Goal: Task Accomplishment & Management: Manage account settings

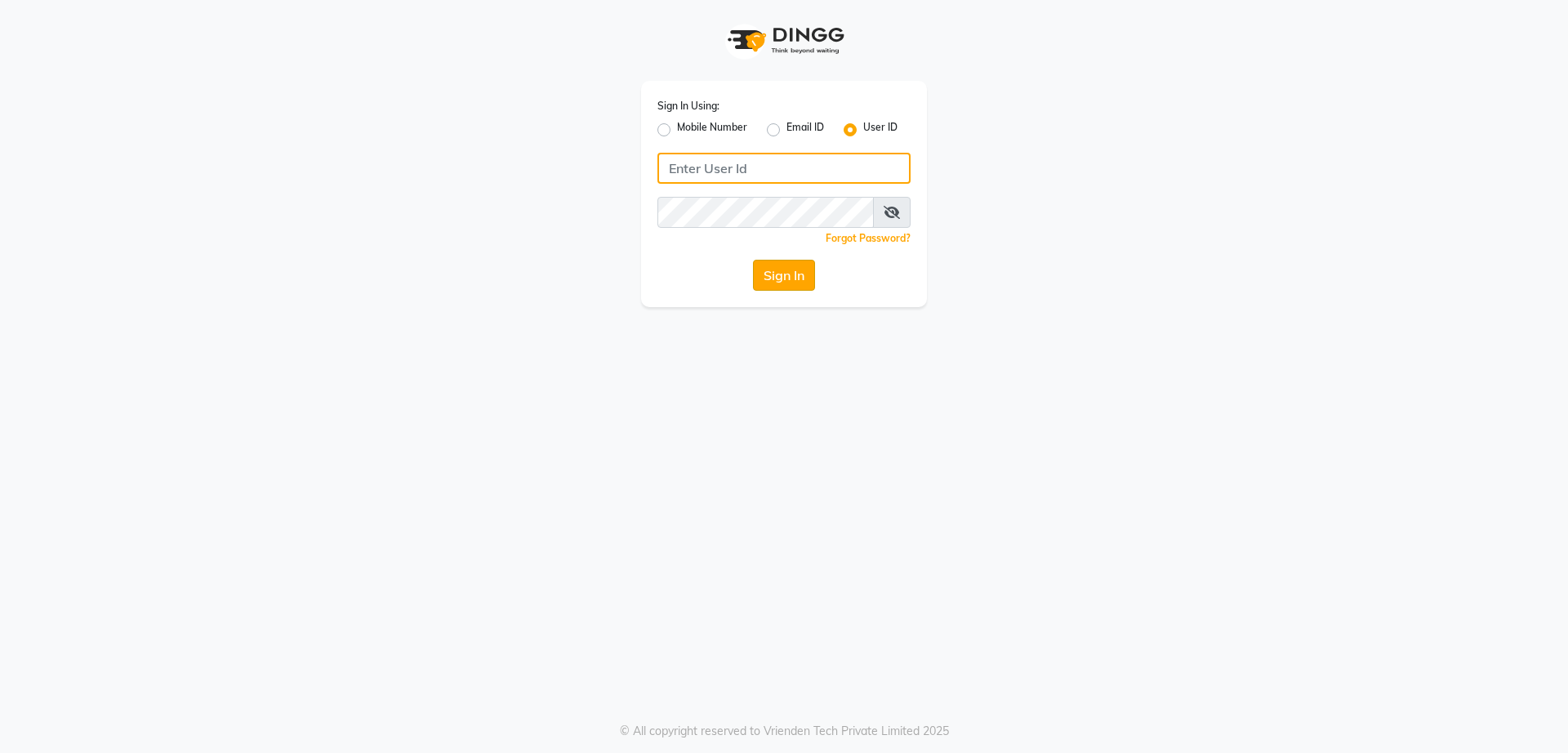
type input "glamsalon"
click at [809, 284] on button "Sign In" at bounding box center [784, 275] width 62 height 31
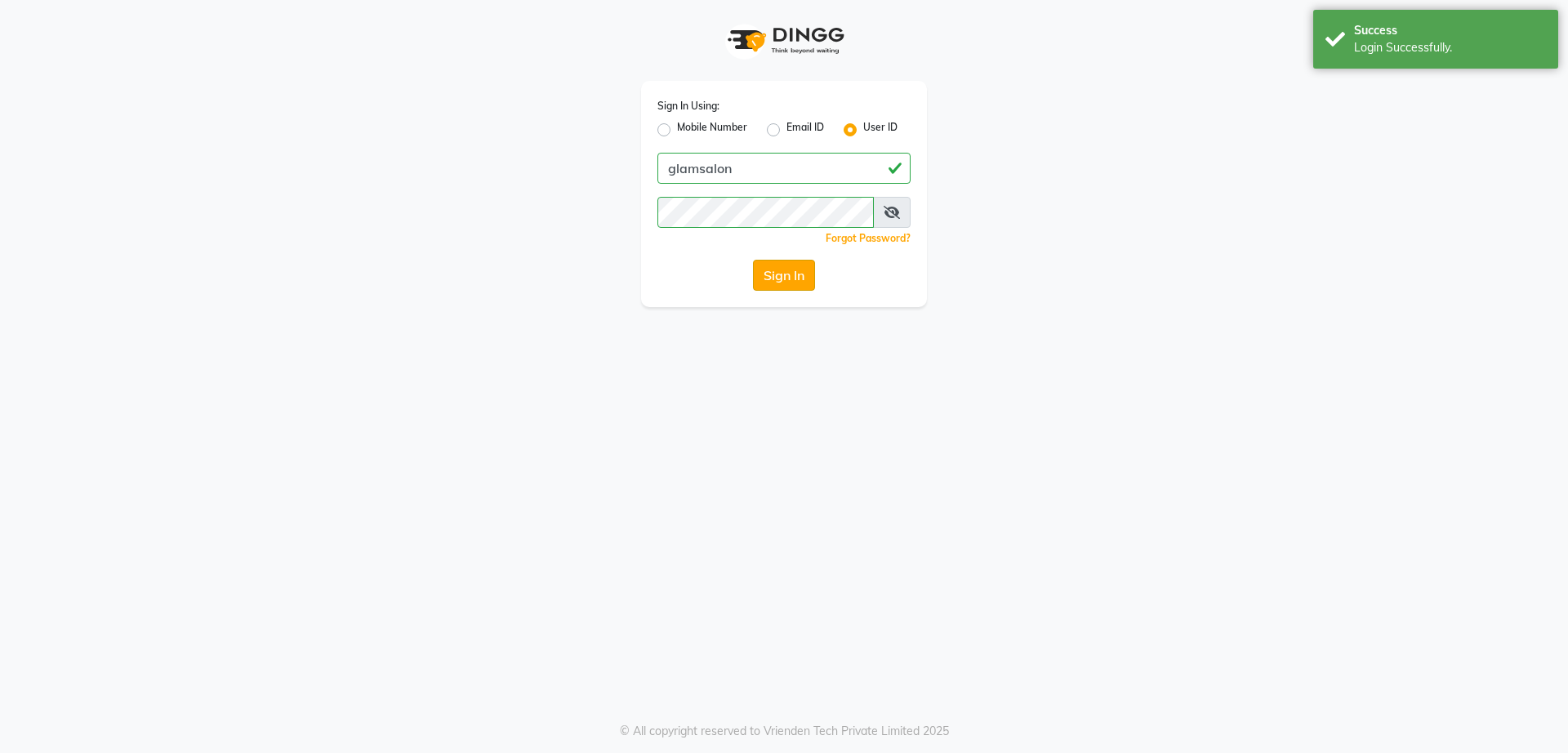
select select "service"
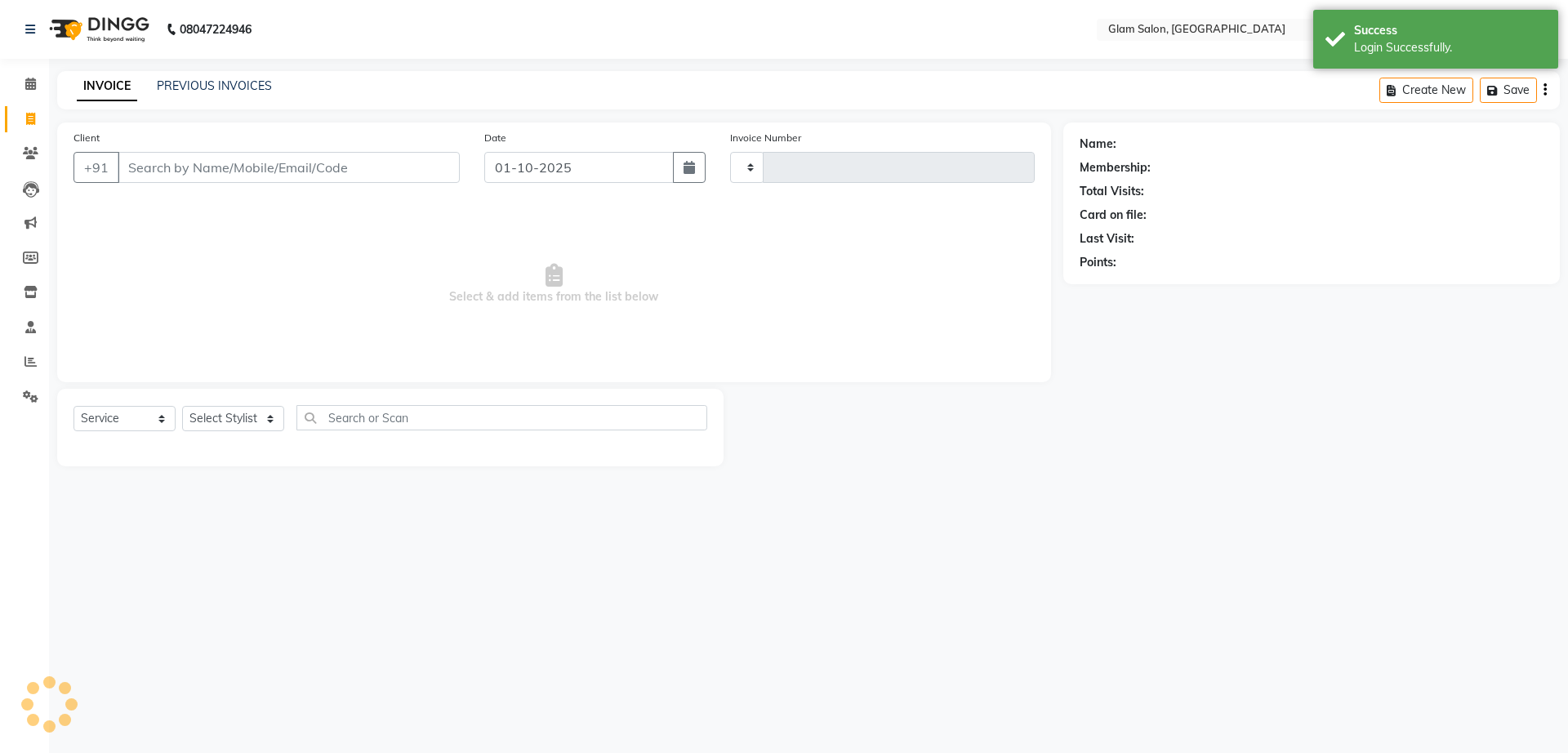
select select "en"
type input "1807"
select select "5447"
click at [299, 169] on input "Client" at bounding box center [289, 167] width 342 height 31
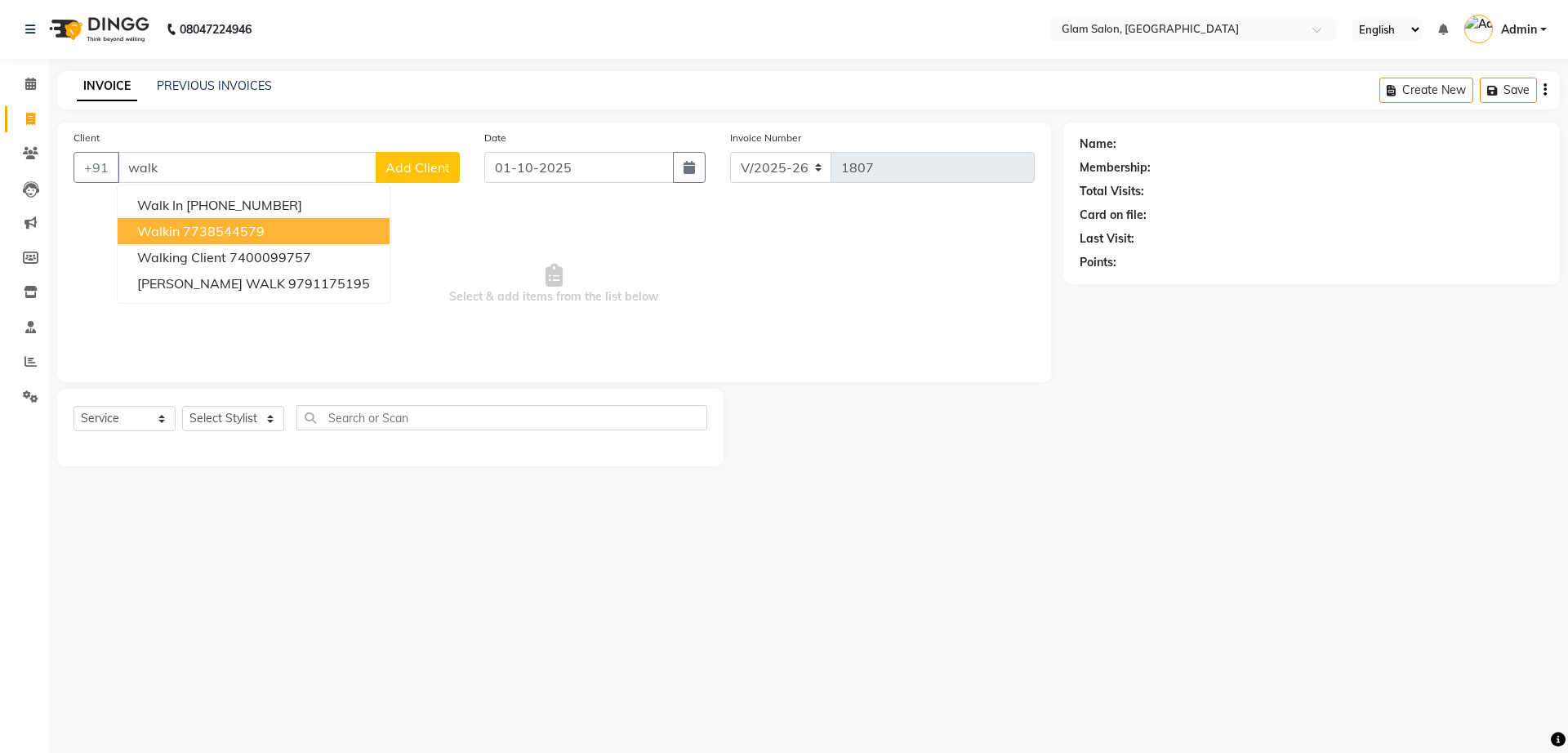
click at [220, 226] on ngb-highlight "7738544579" at bounding box center [223, 231] width 82 height 17
type input "7738544579"
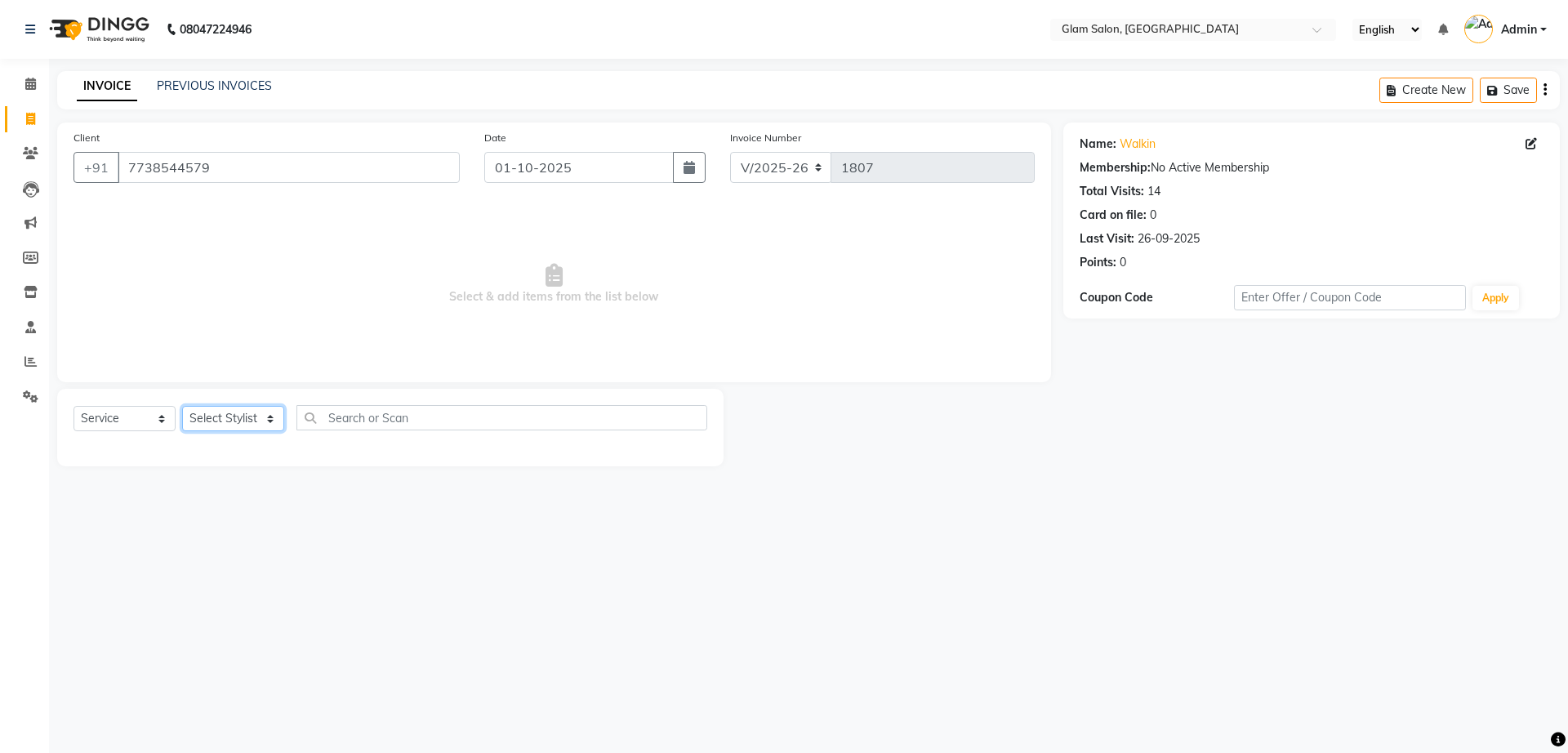
click at [246, 422] on select "Select Stylist Akshay [PERSON_NAME] [PERSON_NAME] [PERSON_NAME] [PERSON_NAME]" at bounding box center [233, 418] width 102 height 26
select select "91624"
click at [182, 406] on select "Select Stylist Akshay [PERSON_NAME] [PERSON_NAME] [PERSON_NAME] [PERSON_NAME]" at bounding box center [233, 418] width 102 height 26
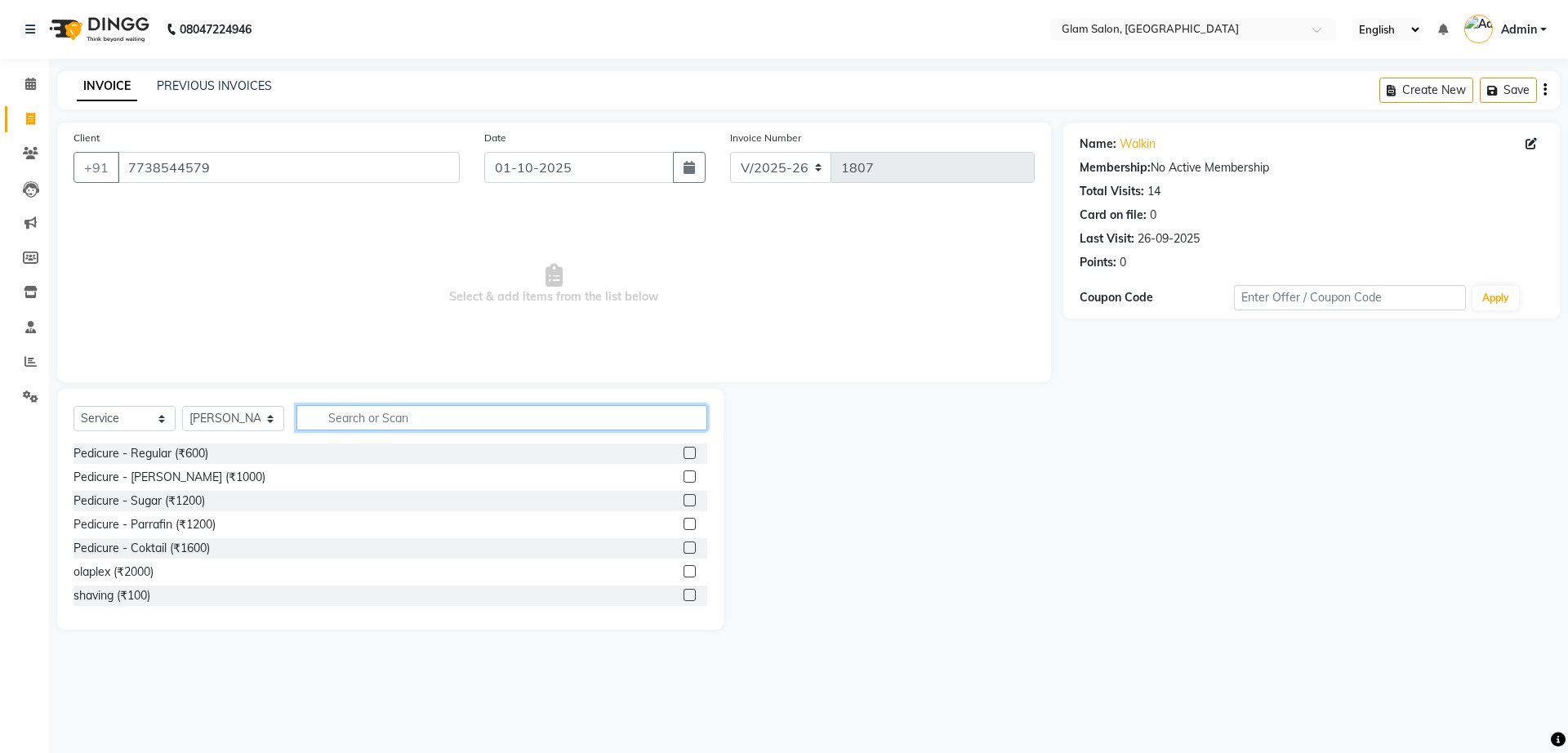
click at [338, 426] on input "text" at bounding box center [501, 418] width 410 height 26
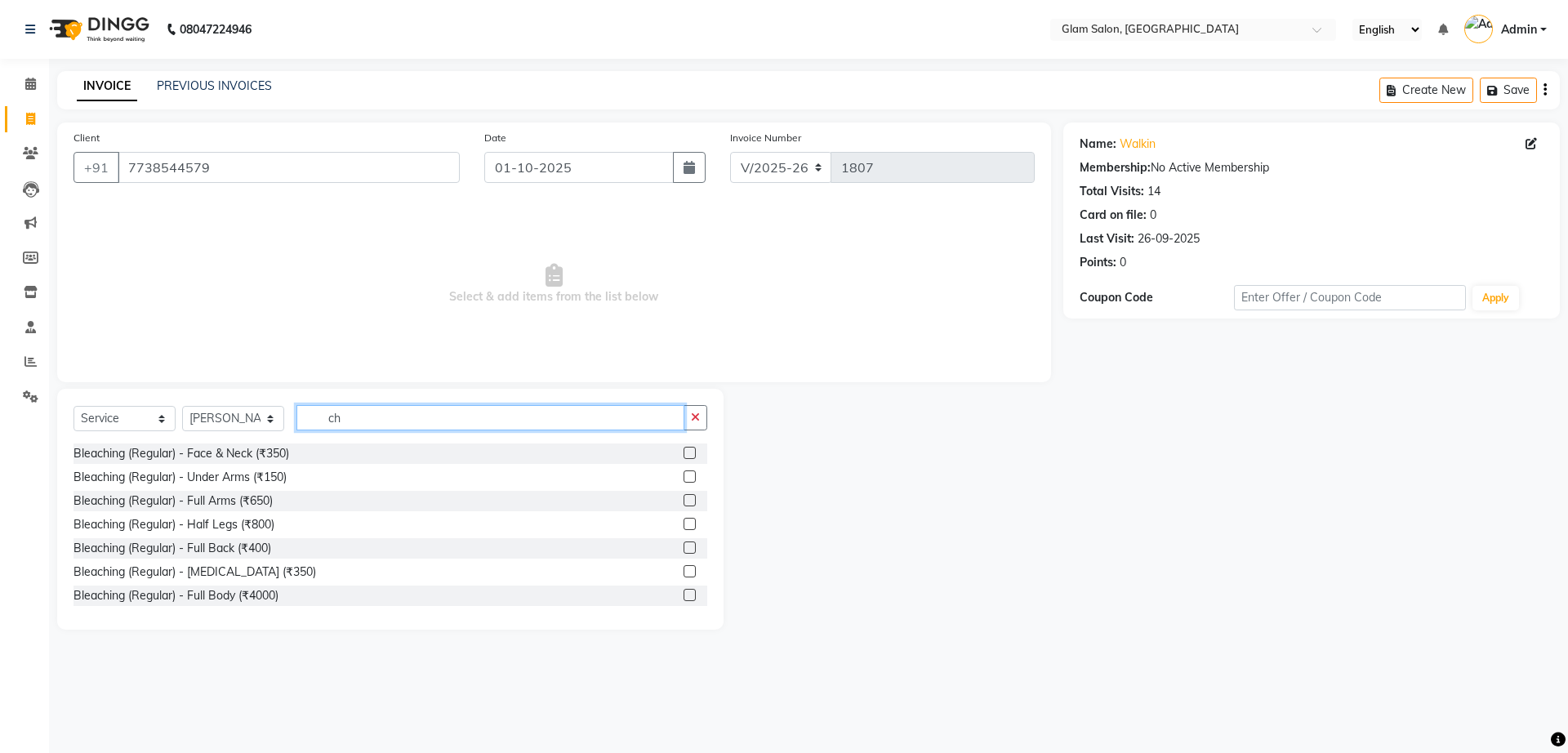
type input "c"
type input "wax"
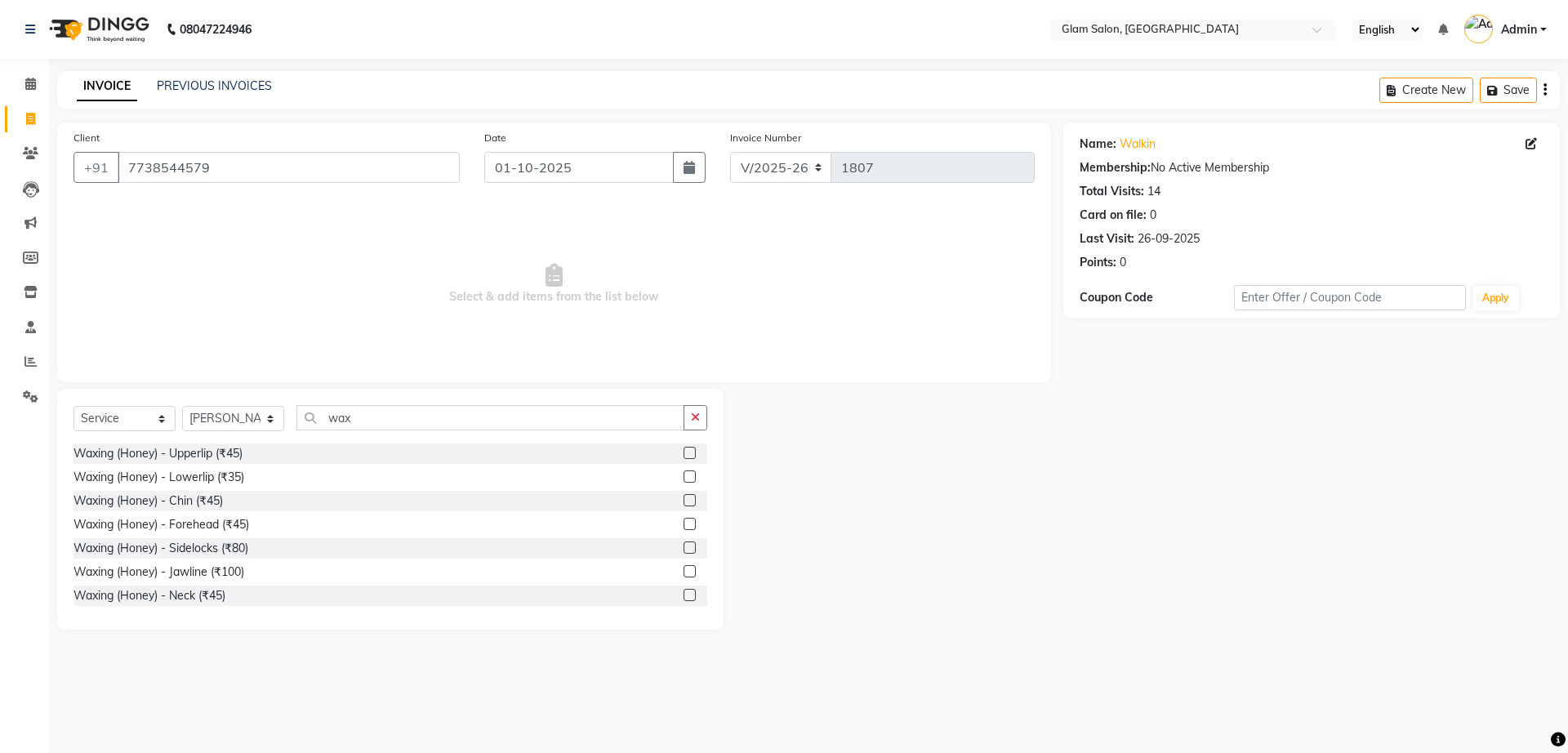
click at [683, 501] on label at bounding box center [689, 501] width 12 height 12
click at [683, 501] on input "checkbox" at bounding box center [688, 501] width 11 height 11
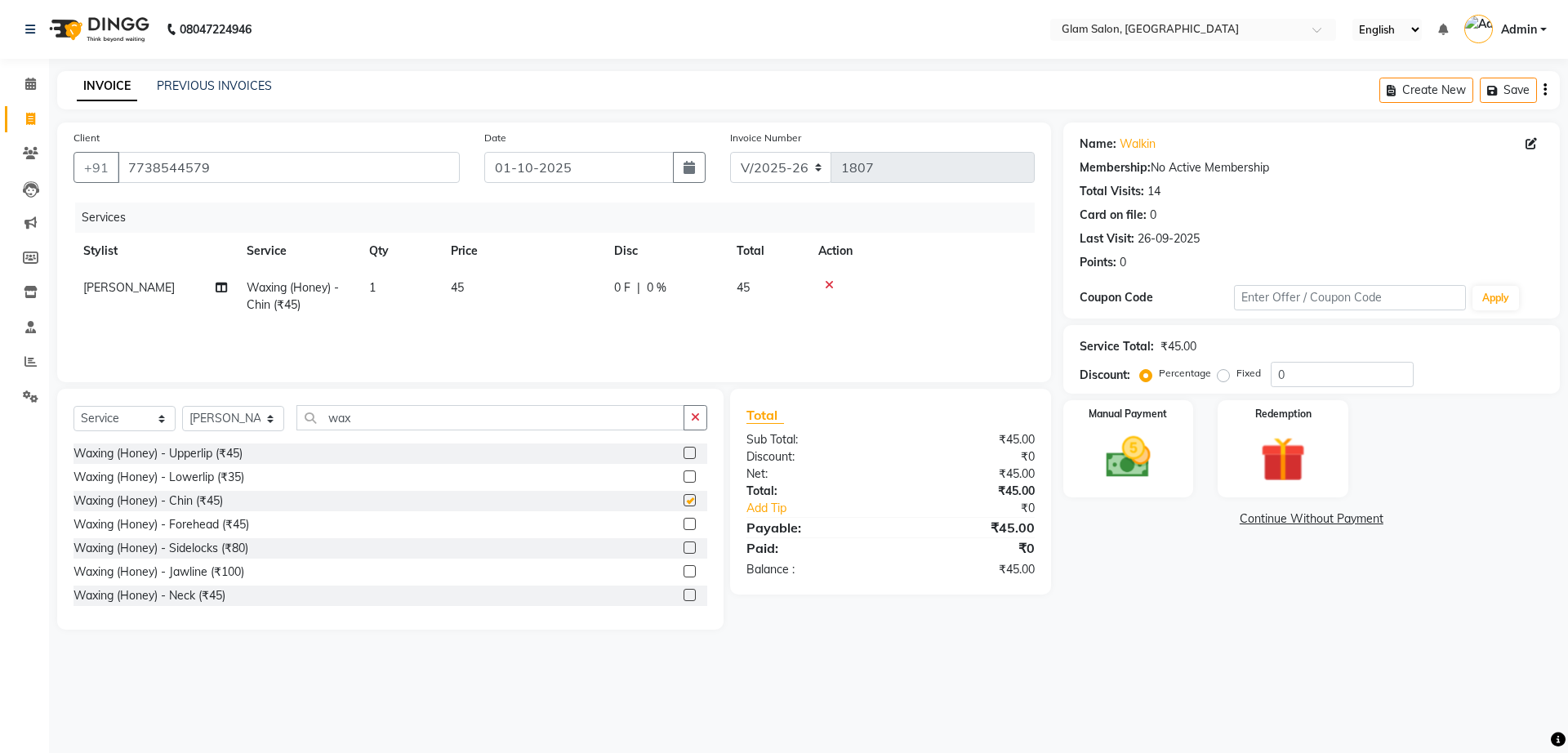
checkbox input "false"
click at [478, 288] on td "45" at bounding box center [522, 296] width 163 height 54
select select "91624"
click at [478, 288] on input "1" at bounding box center [476, 291] width 62 height 26
click at [555, 293] on td "45" at bounding box center [522, 296] width 163 height 54
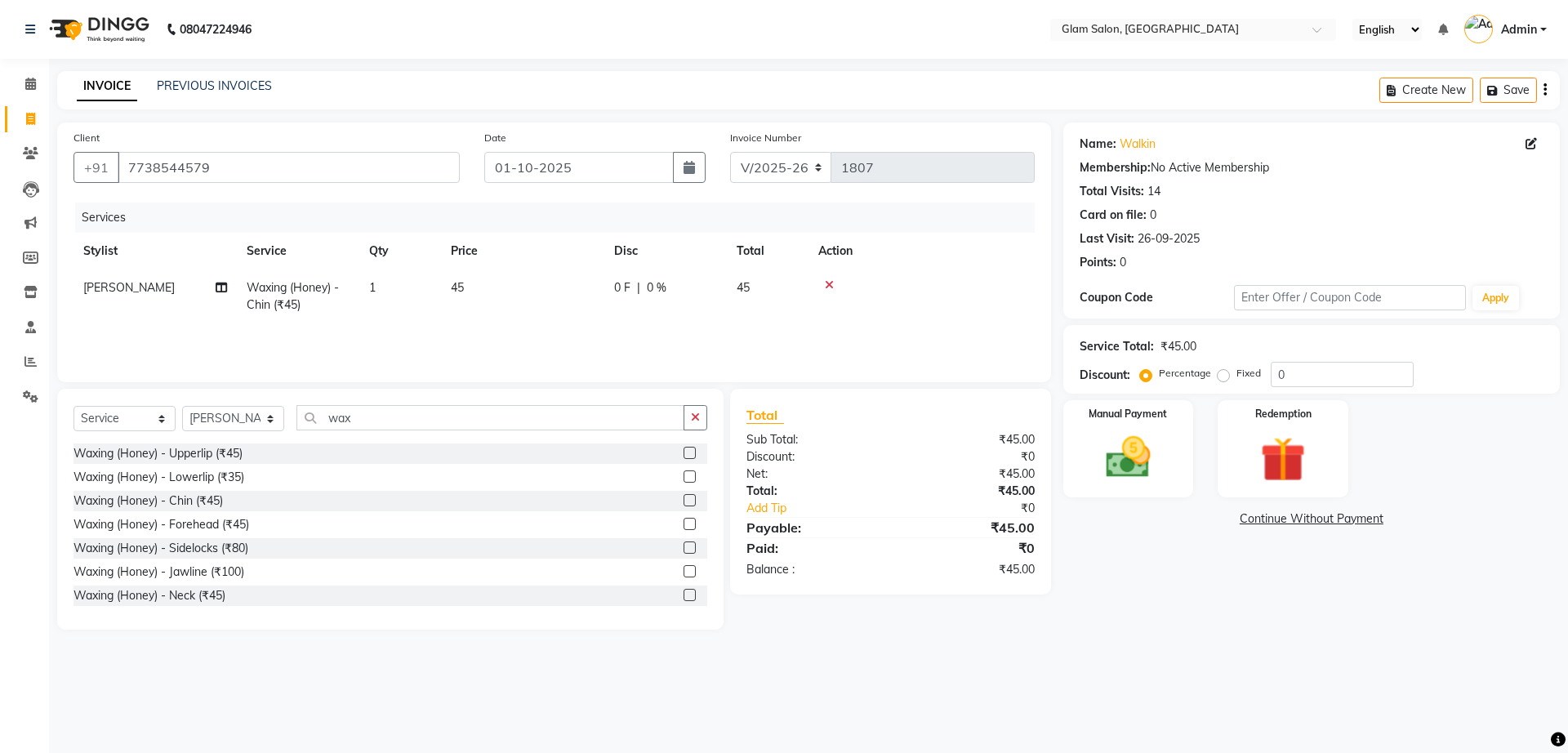
select select "91624"
click at [593, 298] on input "45" at bounding box center [599, 291] width 144 height 26
type input "4"
type input "70"
click at [1142, 463] on img at bounding box center [1128, 457] width 76 height 54
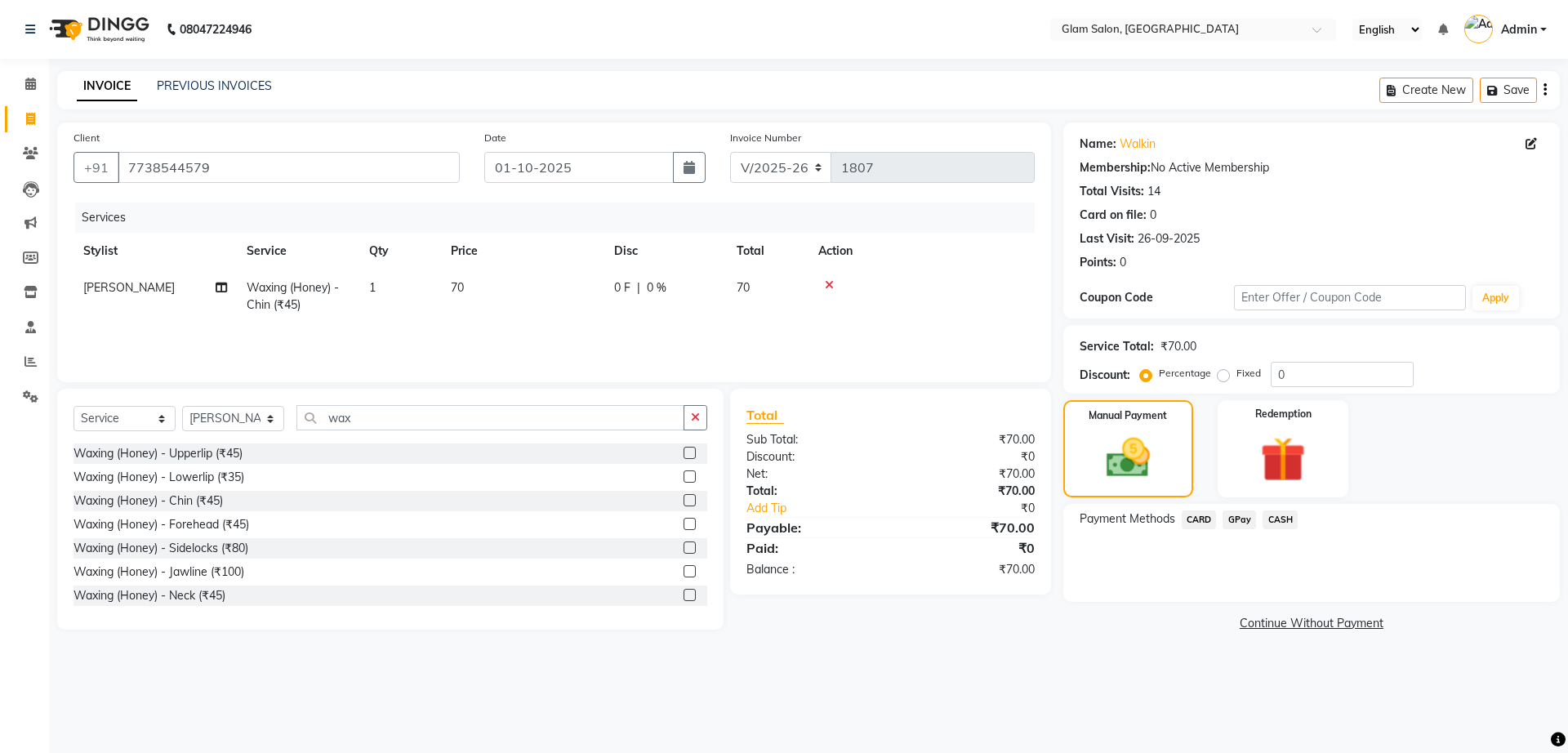
click at [1246, 523] on span "GPay" at bounding box center [1239, 519] width 34 height 19
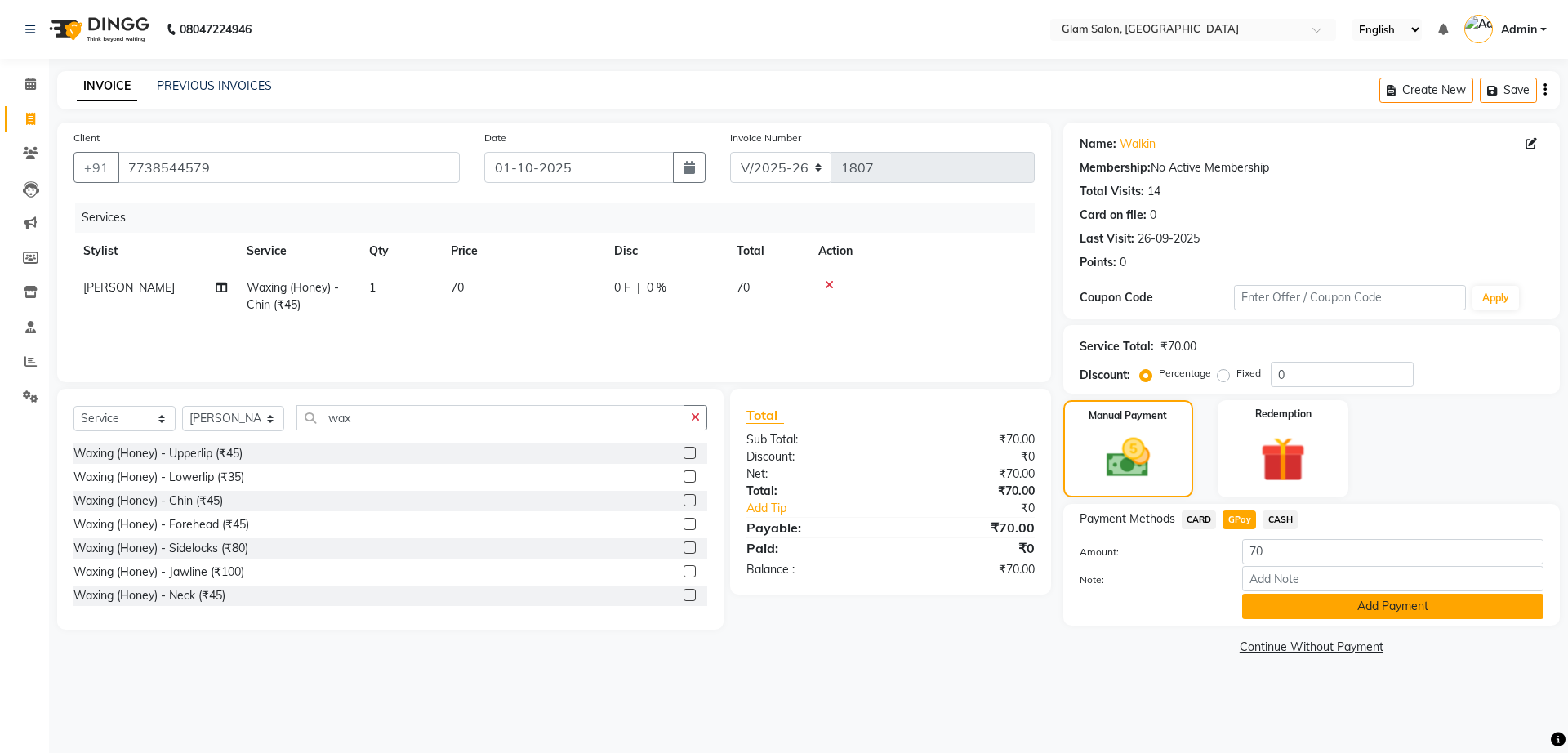
click at [1293, 610] on button "Add Payment" at bounding box center [1392, 606] width 301 height 26
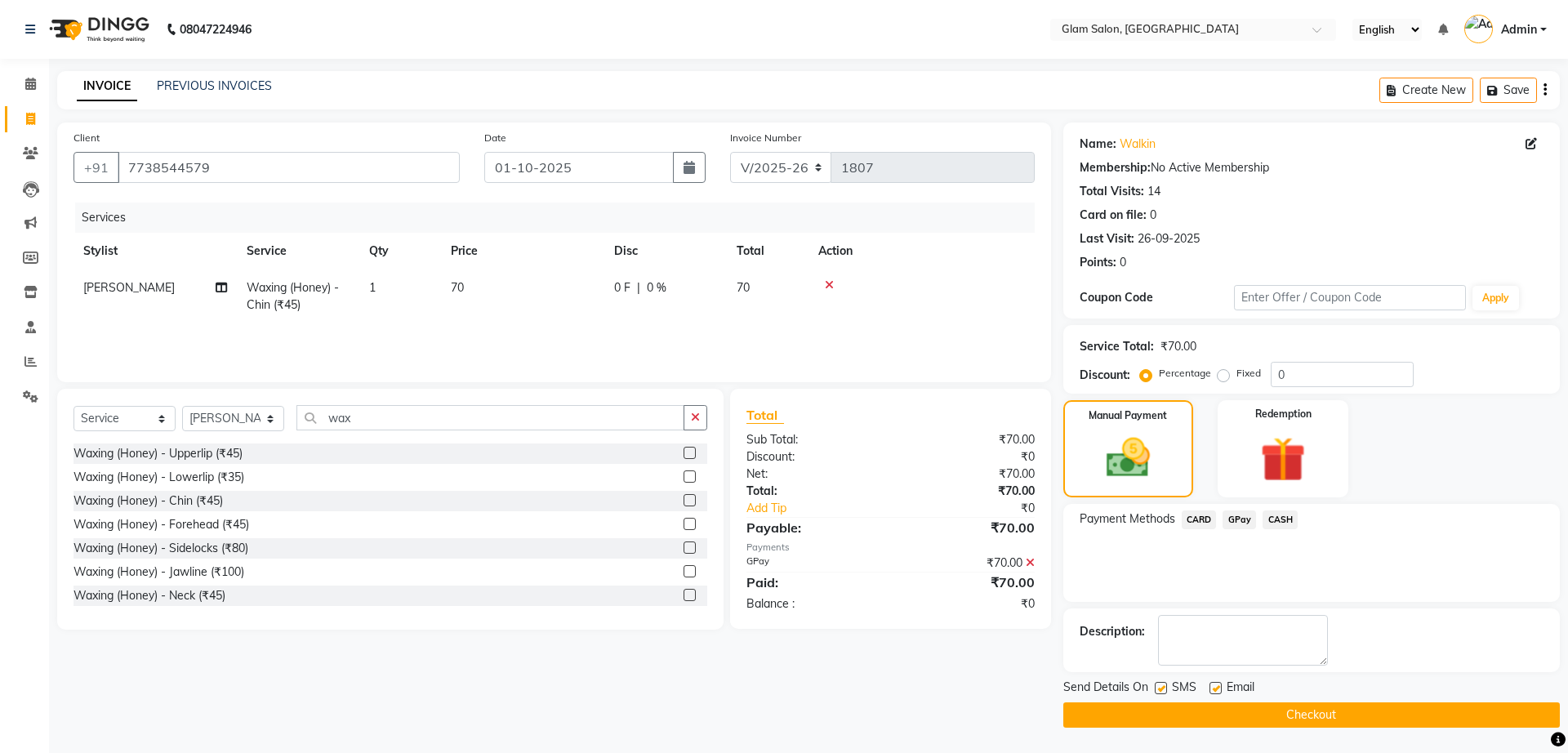
click at [1183, 722] on button "Checkout" at bounding box center [1311, 715] width 497 height 26
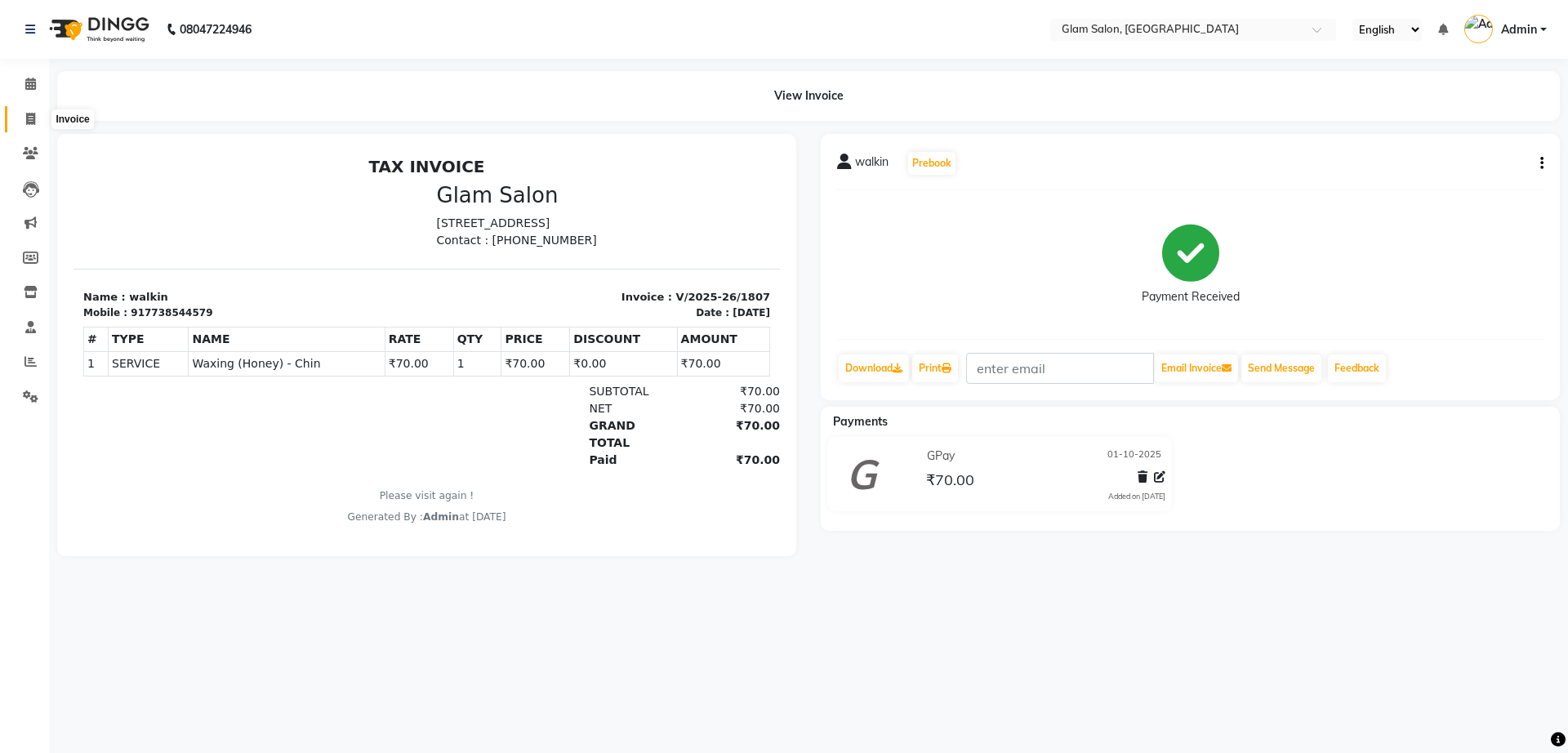
click at [33, 116] on icon at bounding box center [31, 119] width 9 height 12
select select "5447"
select select "service"
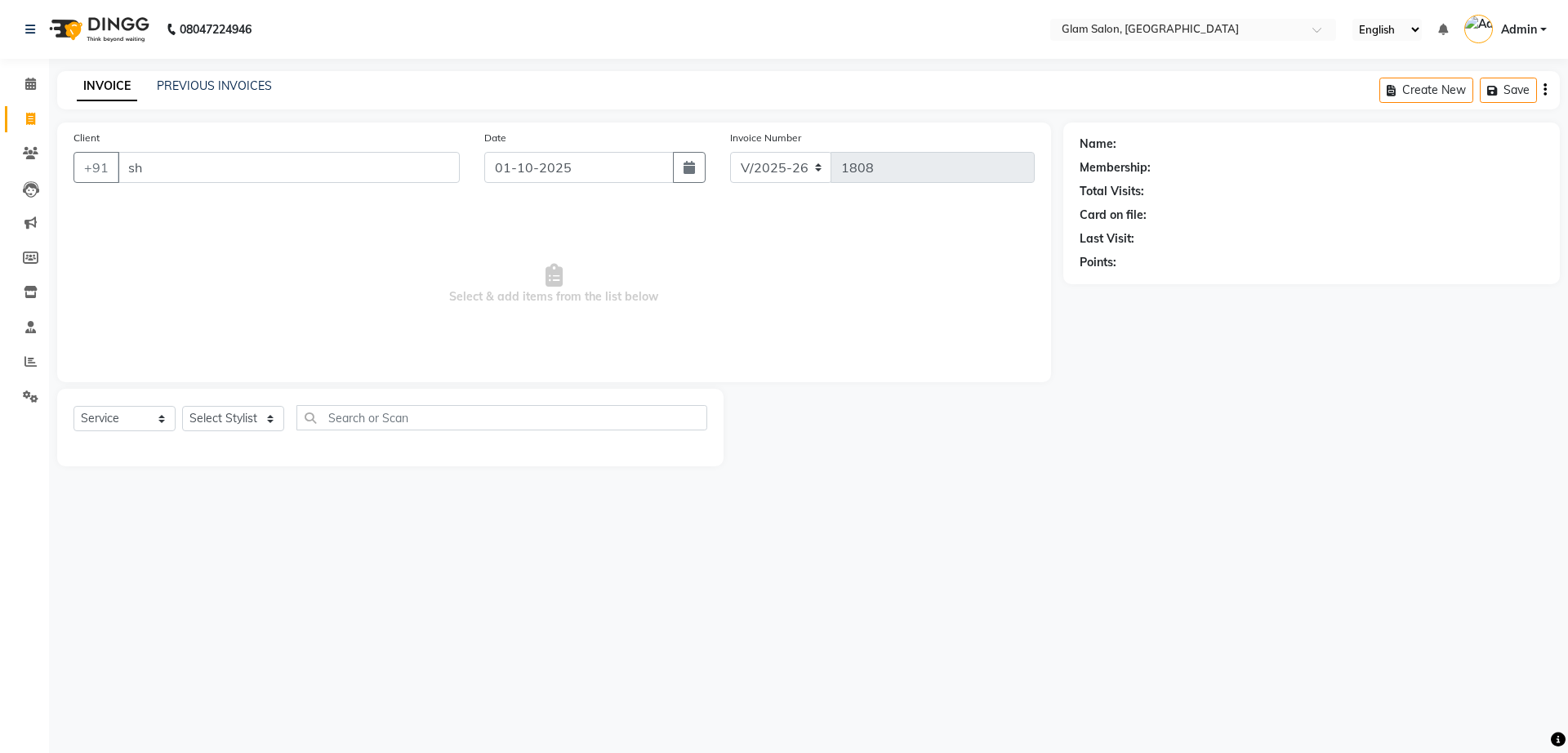
type input "s"
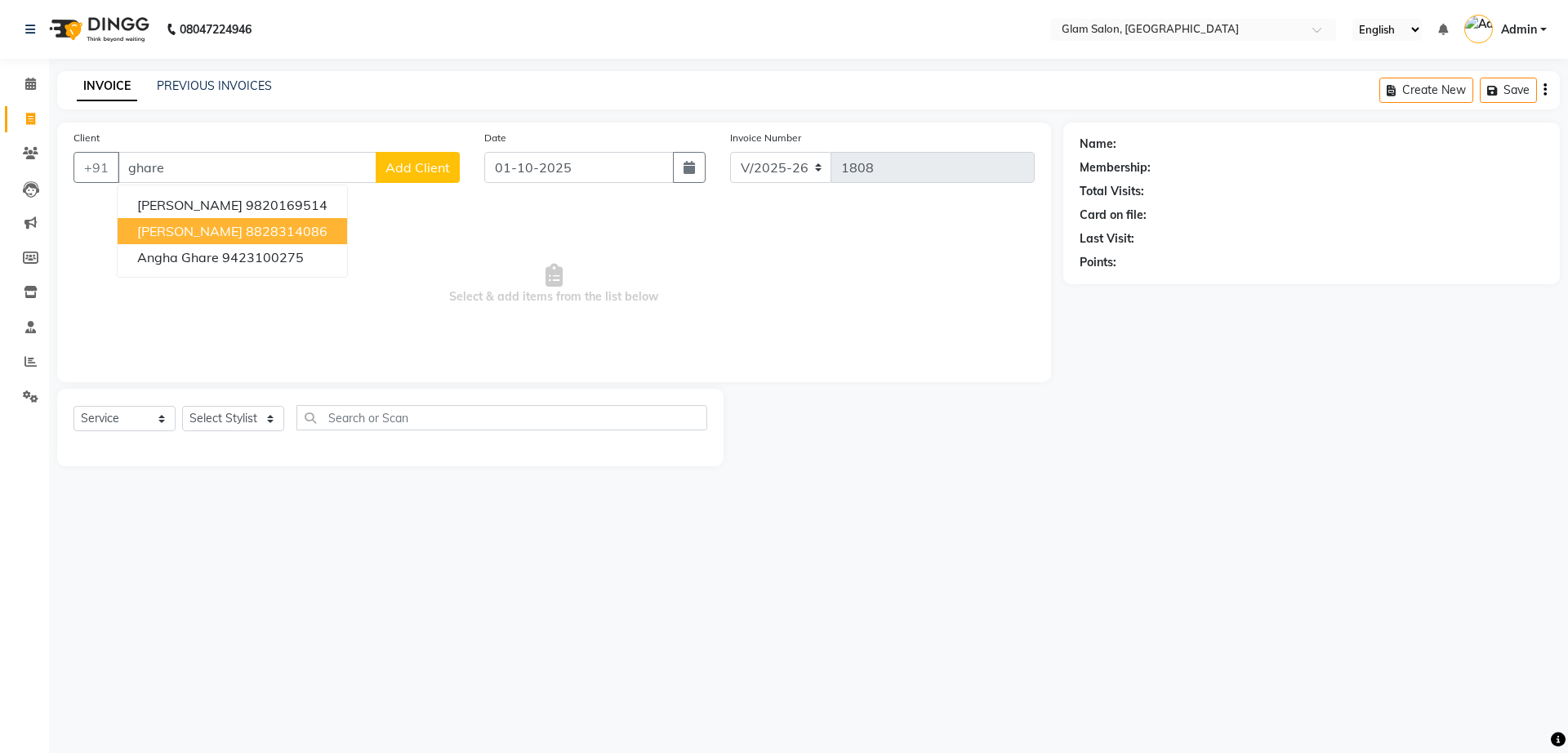
click at [246, 234] on ngb-highlight "8828314086" at bounding box center [287, 231] width 82 height 17
type input "8828314086"
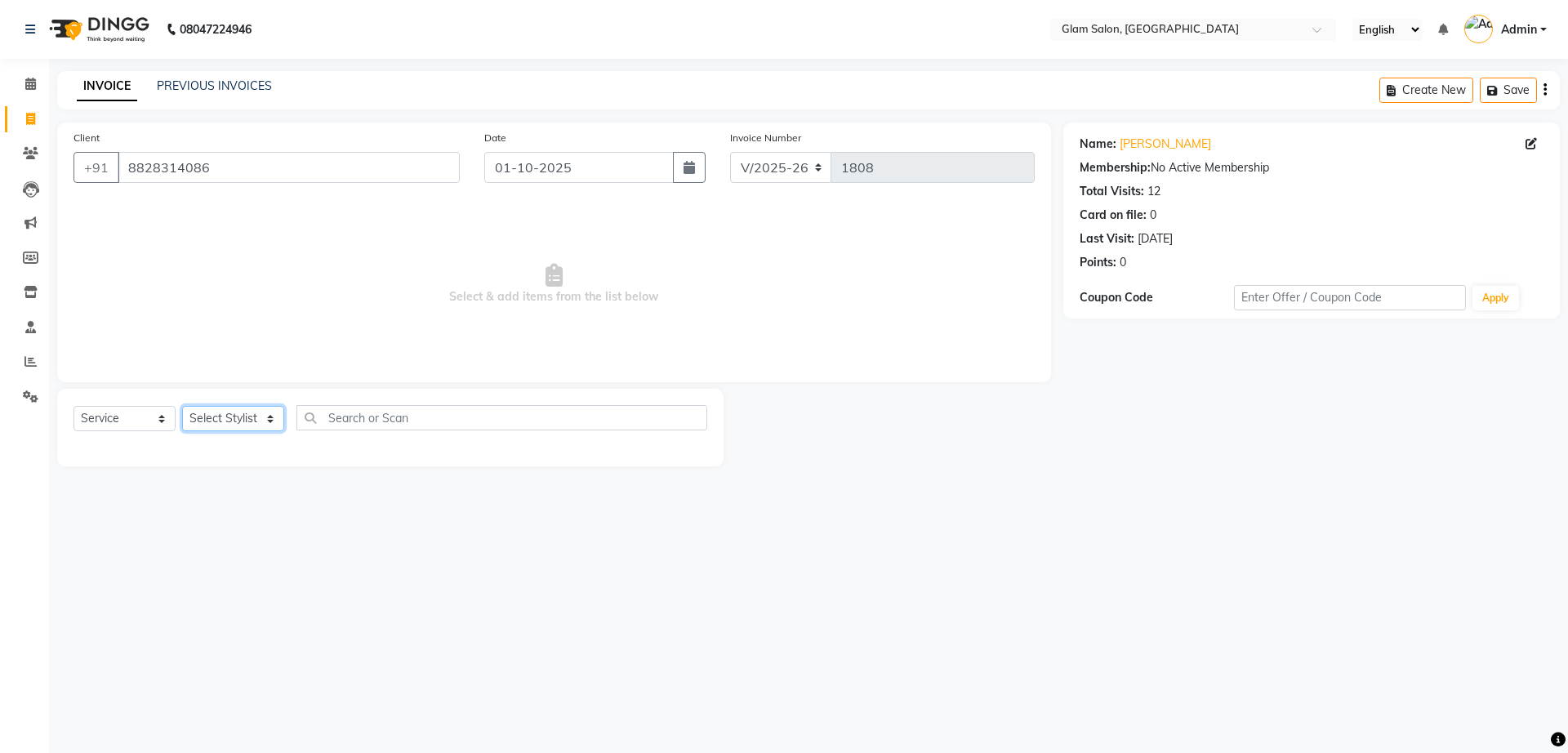
click at [213, 423] on select "Select Stylist Akshay [PERSON_NAME] [PERSON_NAME] [PERSON_NAME] [PERSON_NAME]" at bounding box center [233, 418] width 102 height 26
select select "36891"
click at [182, 406] on select "Select Stylist Akshay [PERSON_NAME] [PERSON_NAME] [PERSON_NAME] [PERSON_NAME]" at bounding box center [233, 418] width 102 height 26
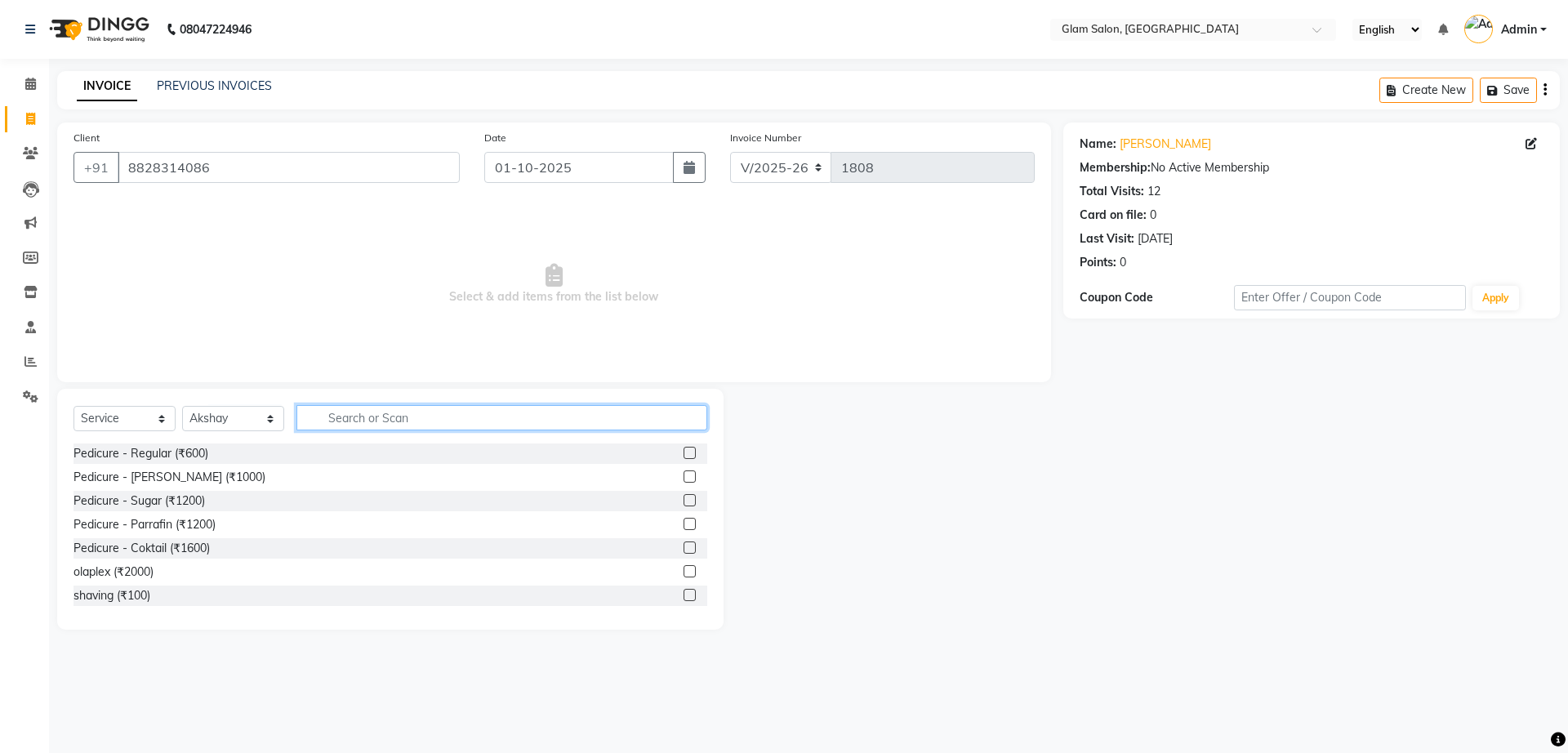
click at [357, 420] on input "text" at bounding box center [501, 418] width 410 height 26
type input "l"
type input "kera"
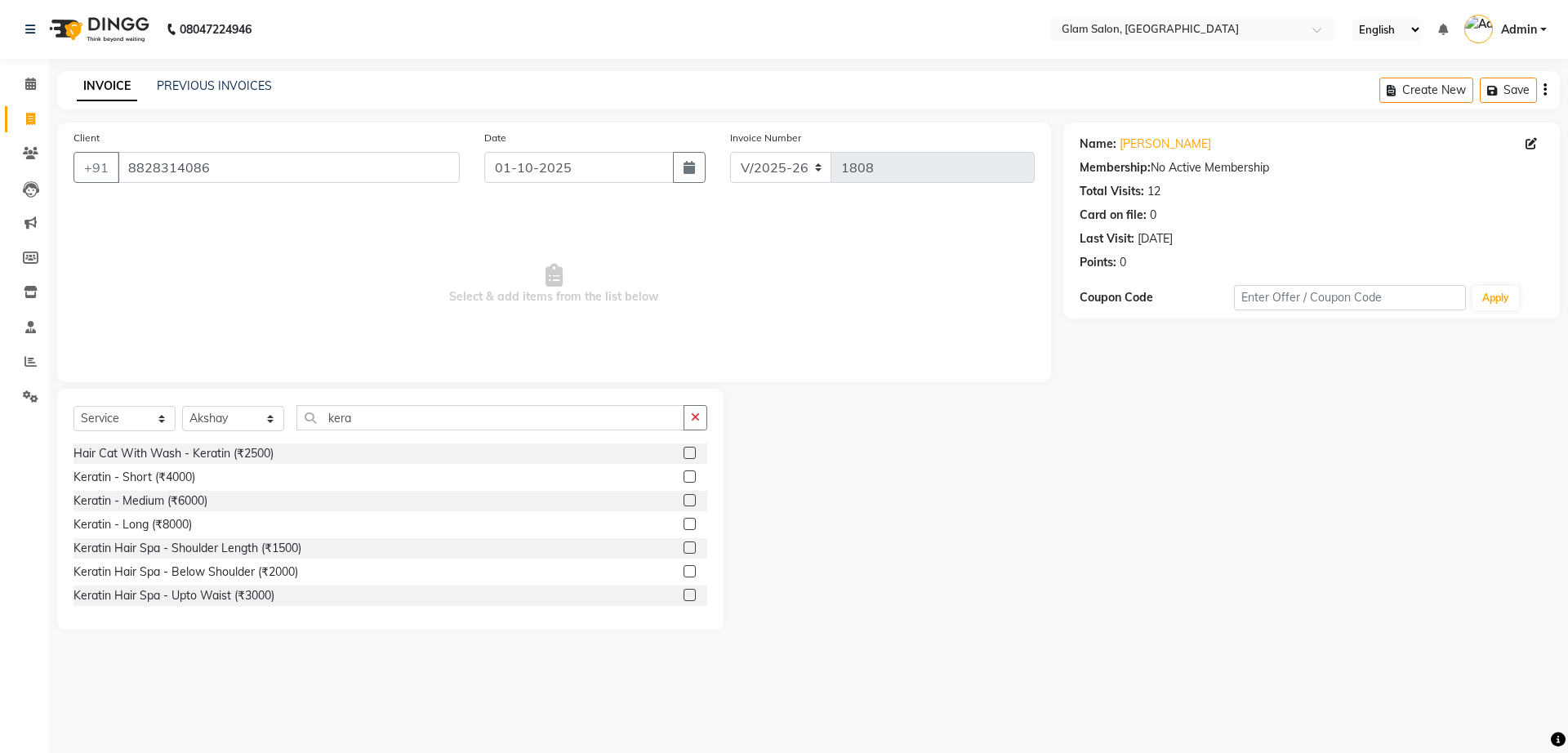
click at [683, 481] on label at bounding box center [689, 477] width 12 height 12
click at [683, 481] on input "checkbox" at bounding box center [688, 478] width 11 height 11
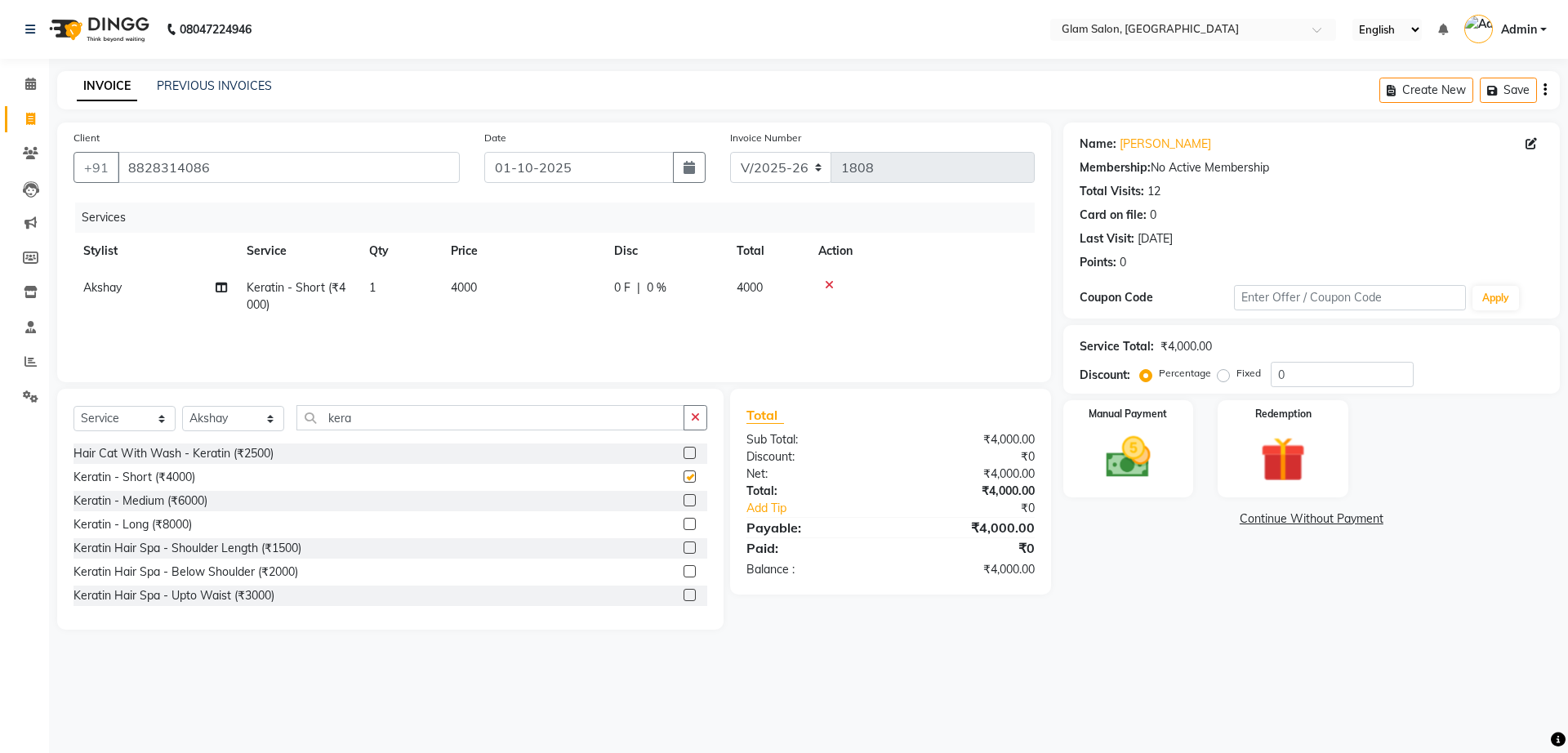
checkbox input "false"
click at [496, 291] on td "4000" at bounding box center [522, 296] width 163 height 54
click at [496, 291] on input "1" at bounding box center [476, 291] width 62 height 26
click at [551, 295] on td "4000" at bounding box center [522, 296] width 163 height 54
click at [551, 295] on input "4000" at bounding box center [599, 291] width 144 height 26
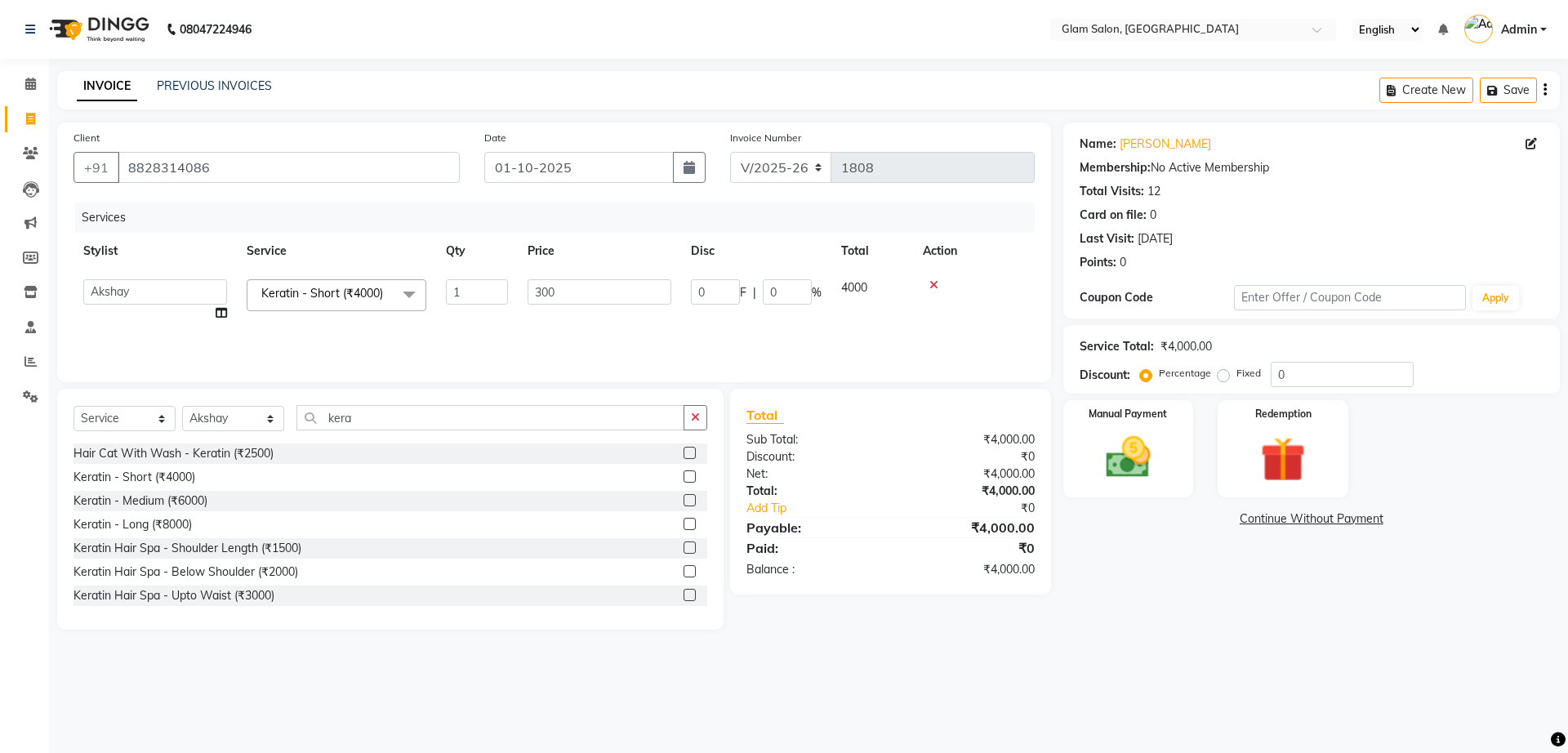
type input "3000"
click at [1129, 443] on img at bounding box center [1128, 457] width 76 height 54
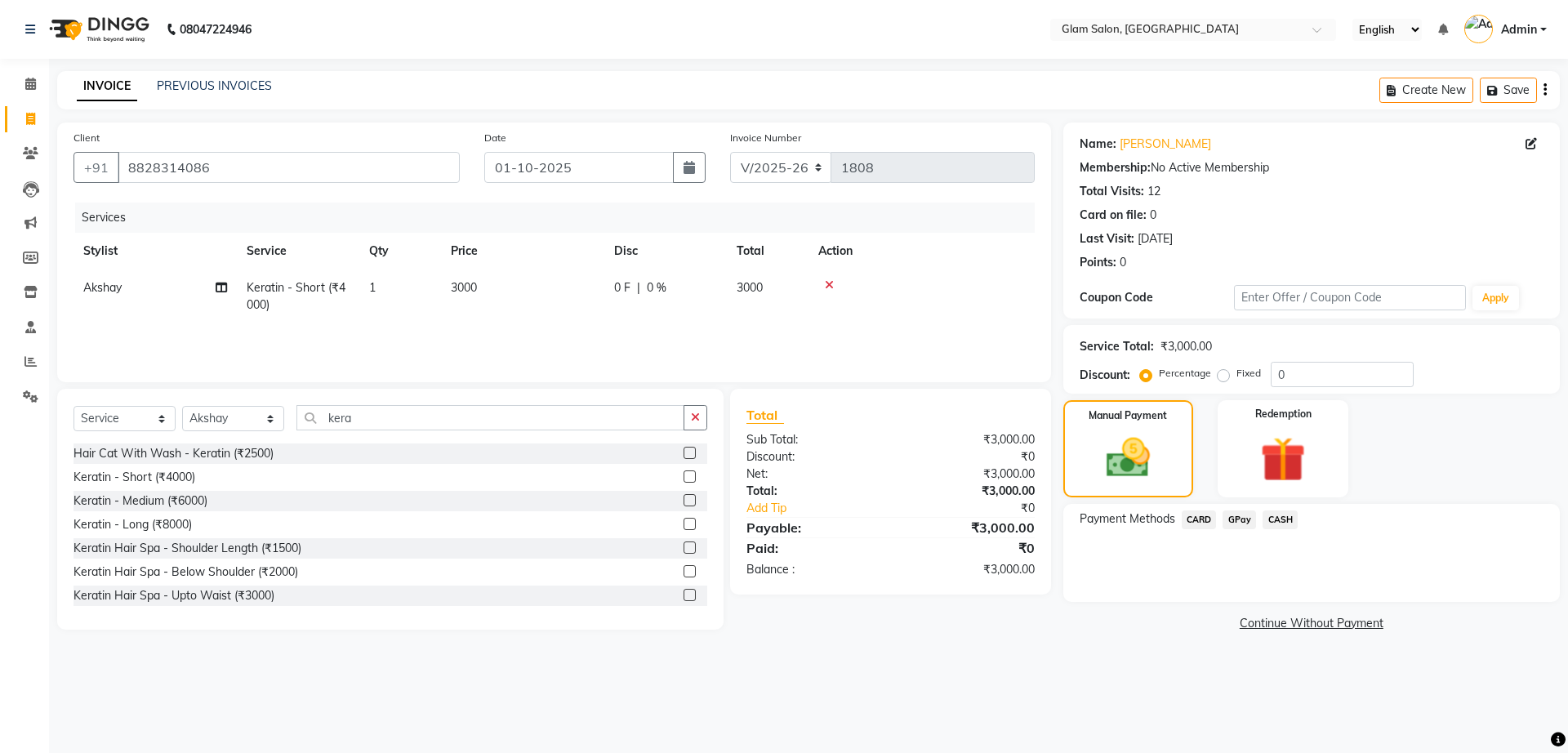
click at [1249, 522] on span "GPay" at bounding box center [1239, 519] width 34 height 19
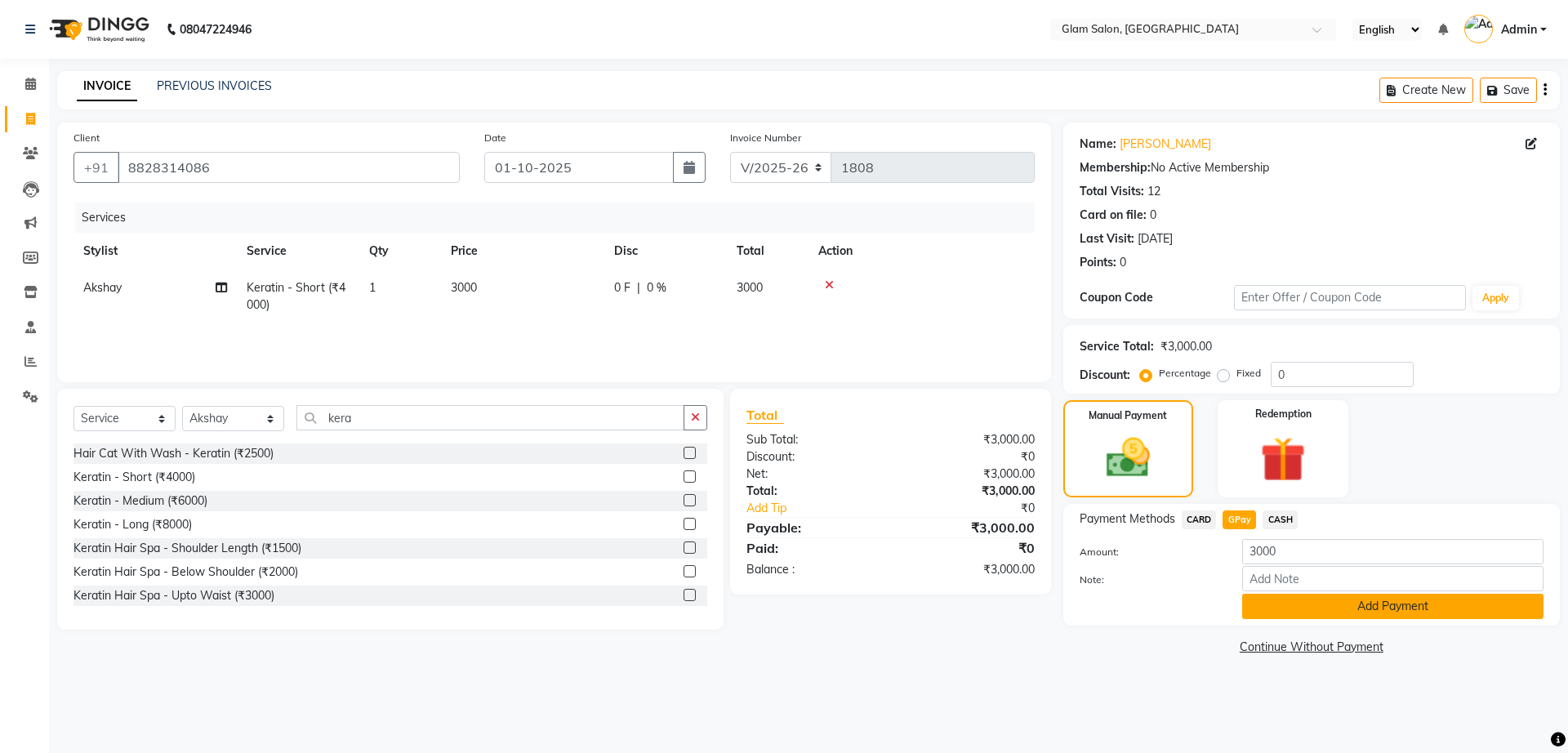
click at [1300, 605] on button "Add Payment" at bounding box center [1392, 606] width 301 height 26
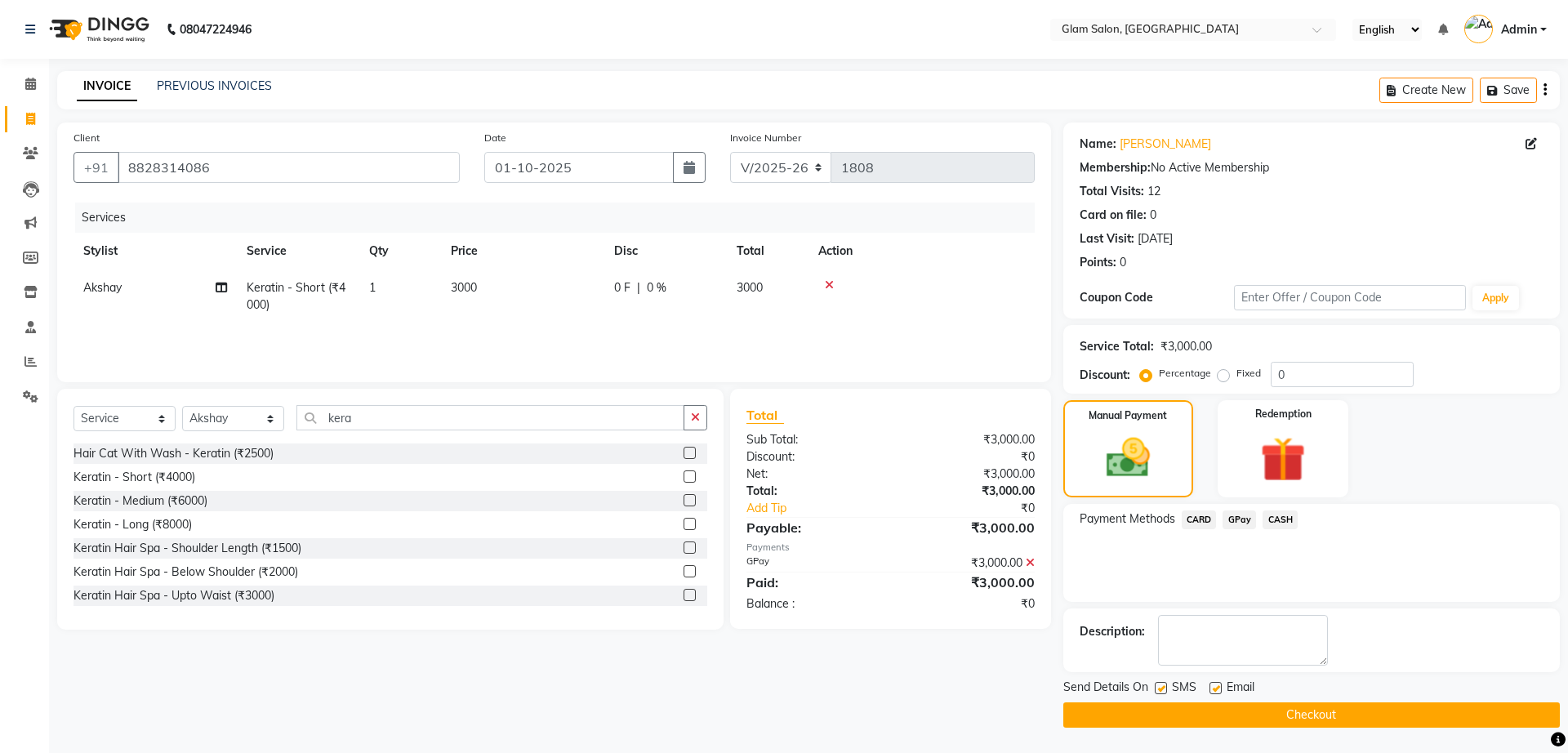
click at [1164, 688] on label at bounding box center [1160, 689] width 12 height 12
click at [1164, 688] on input "checkbox" at bounding box center [1159, 689] width 11 height 11
checkbox input "false"
click at [1210, 689] on label at bounding box center [1215, 689] width 12 height 12
click at [1210, 689] on input "checkbox" at bounding box center [1214, 689] width 11 height 11
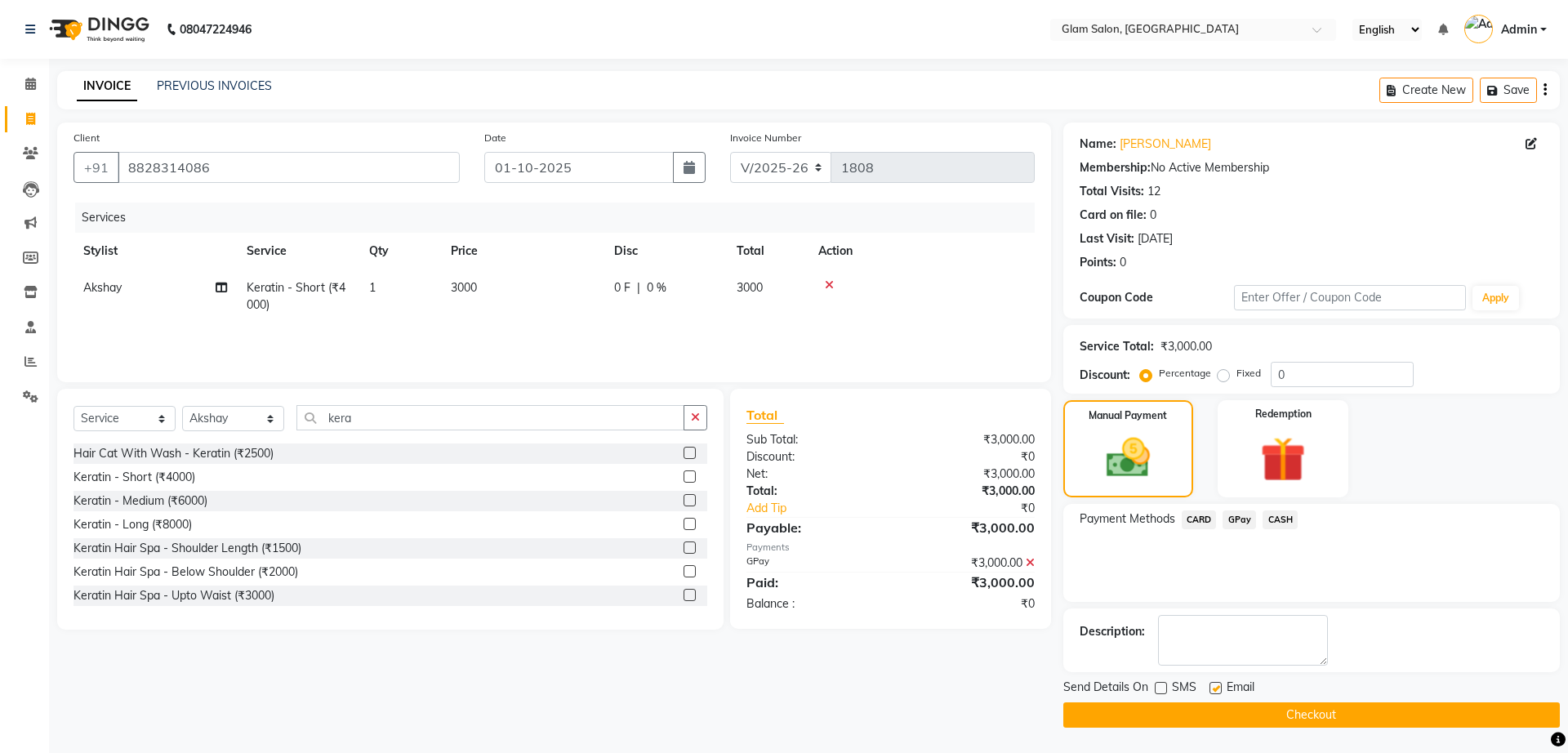
checkbox input "false"
click at [1217, 715] on button "Checkout" at bounding box center [1311, 715] width 497 height 26
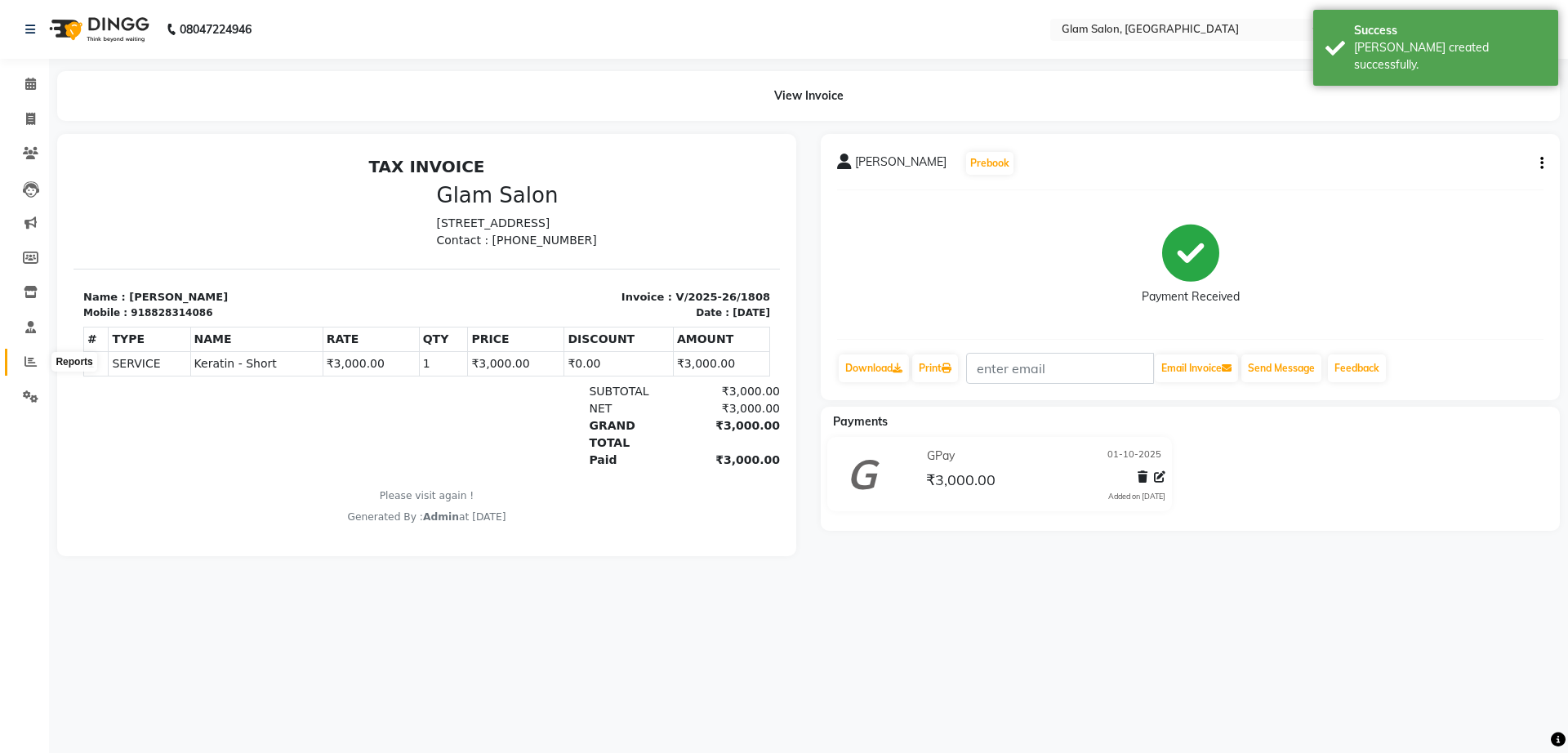
click at [29, 360] on icon at bounding box center [31, 361] width 12 height 12
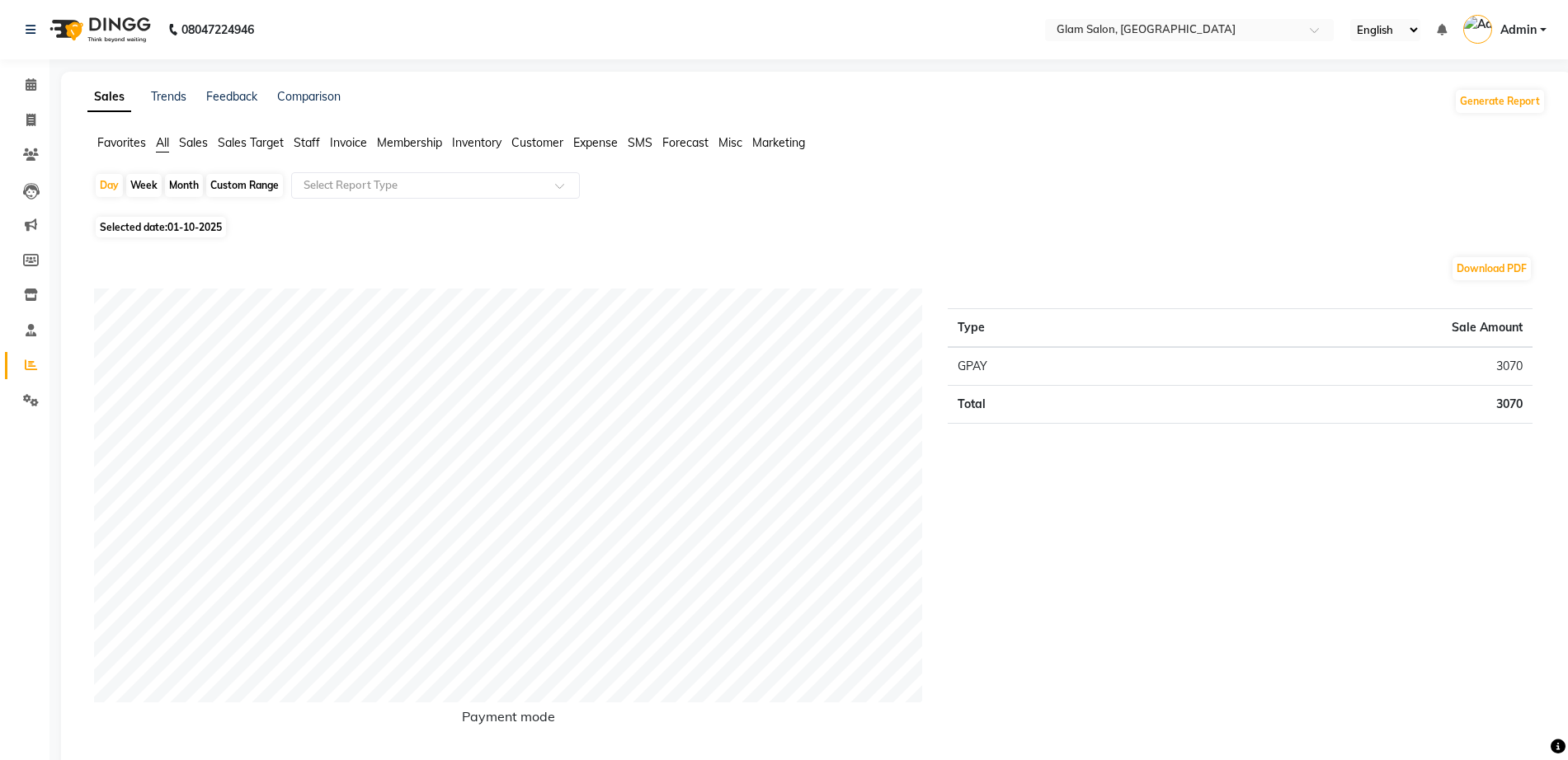
click at [193, 182] on div "Month" at bounding box center [184, 185] width 38 height 23
select select "10"
select select "2025"
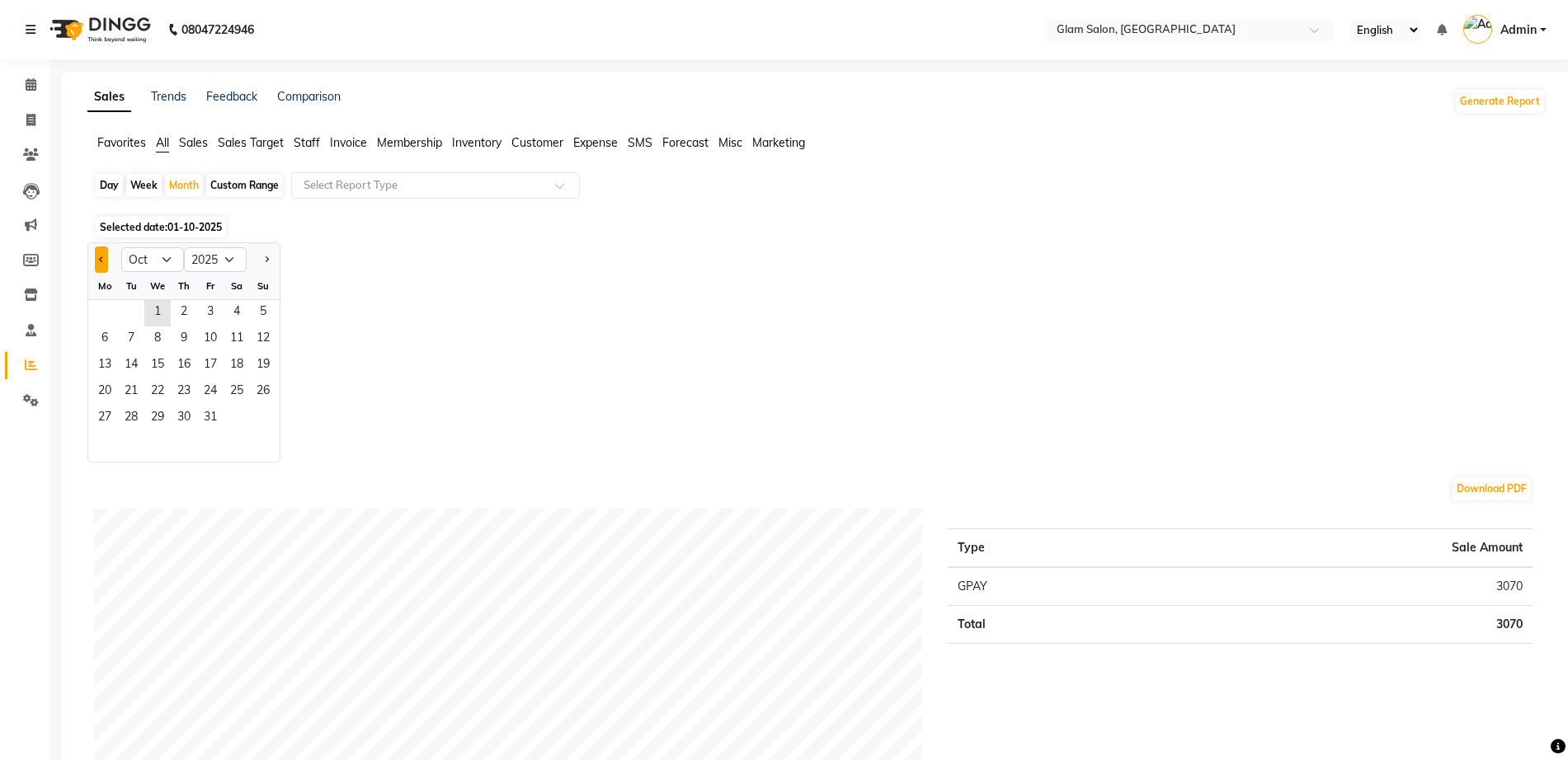
click at [100, 265] on button "Previous month" at bounding box center [101, 260] width 13 height 27
select select "9"
click at [105, 305] on span "1" at bounding box center [105, 314] width 27 height 27
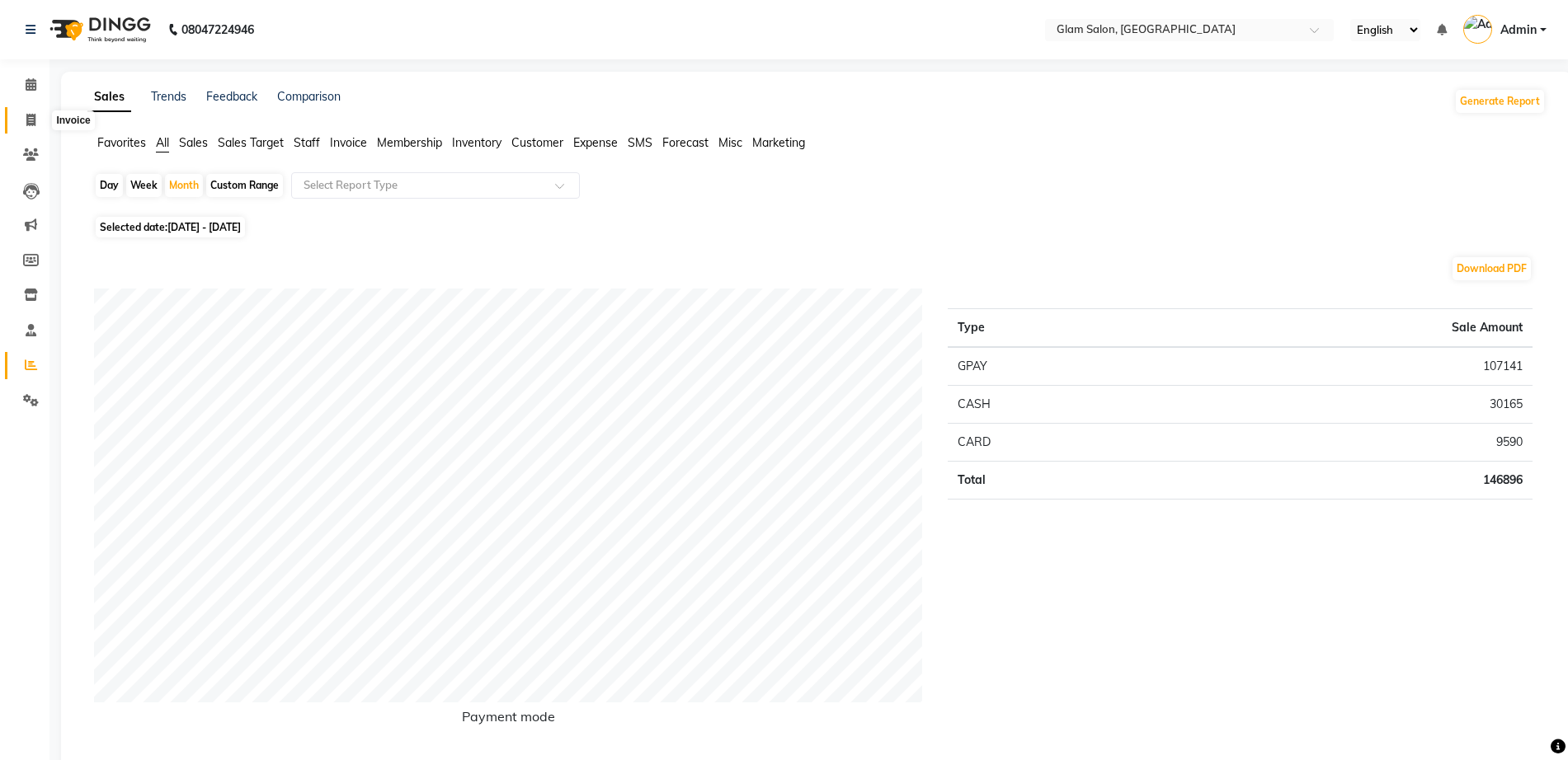
click at [27, 127] on span at bounding box center [31, 120] width 29 height 19
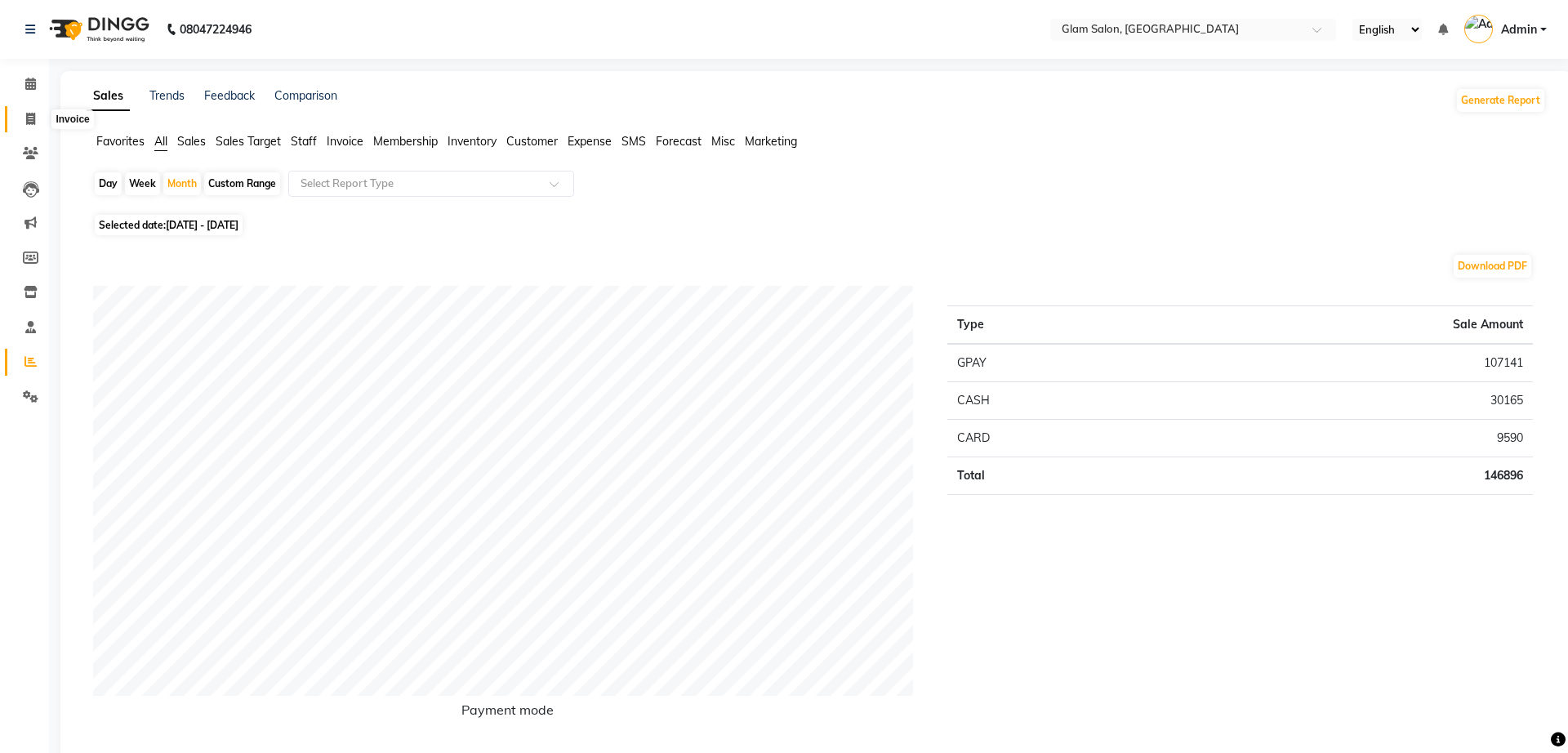
select select "5447"
select select "service"
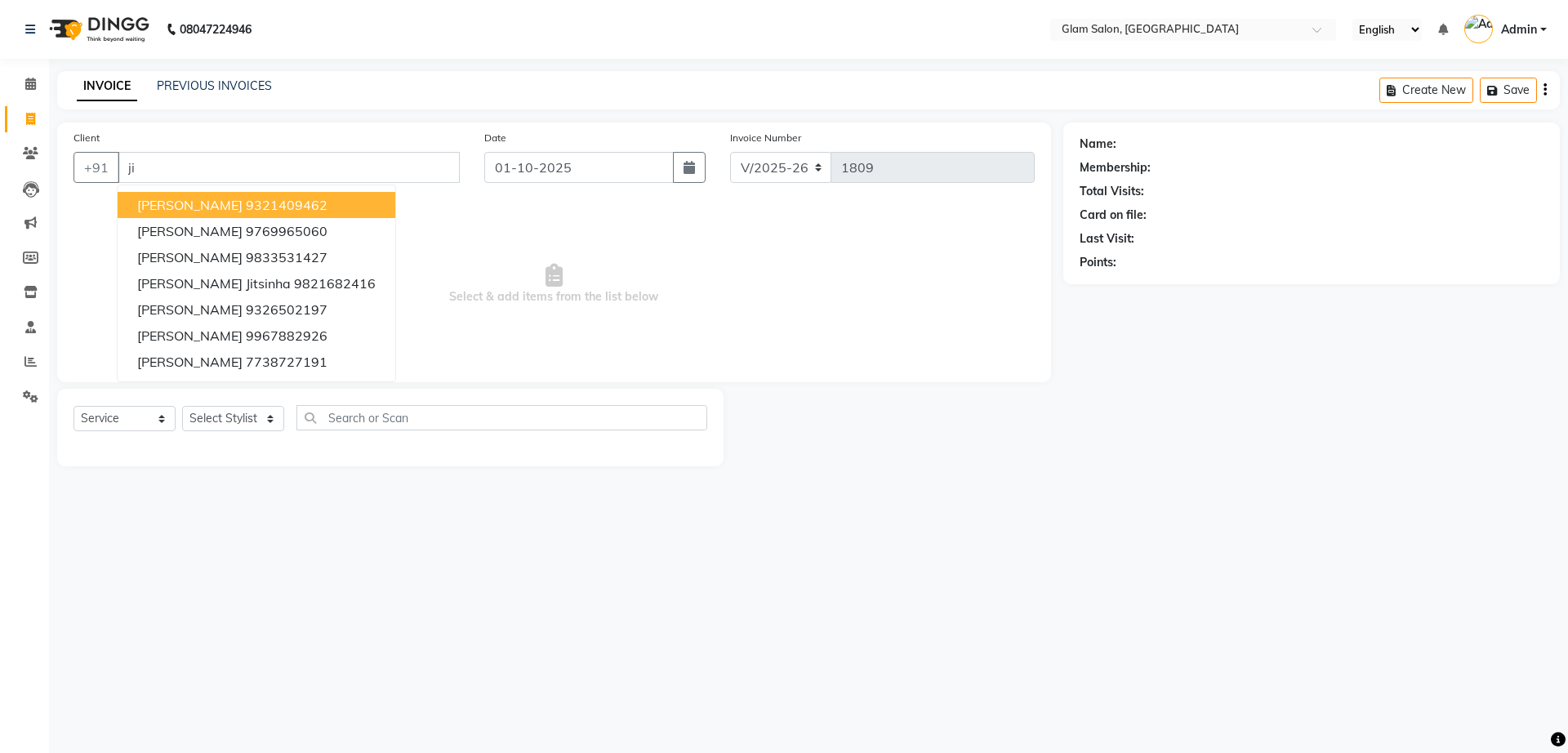
type input "j"
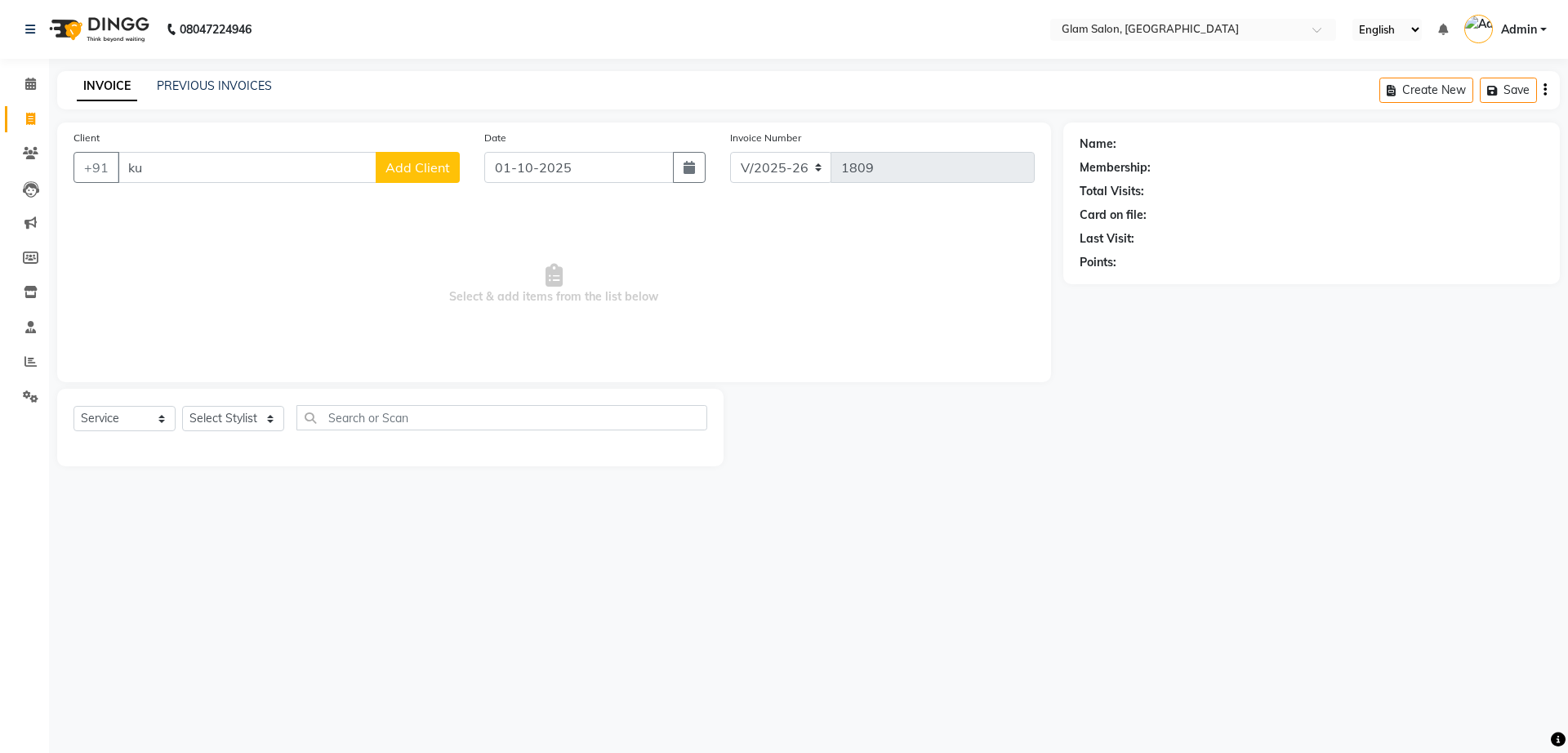
type input "k"
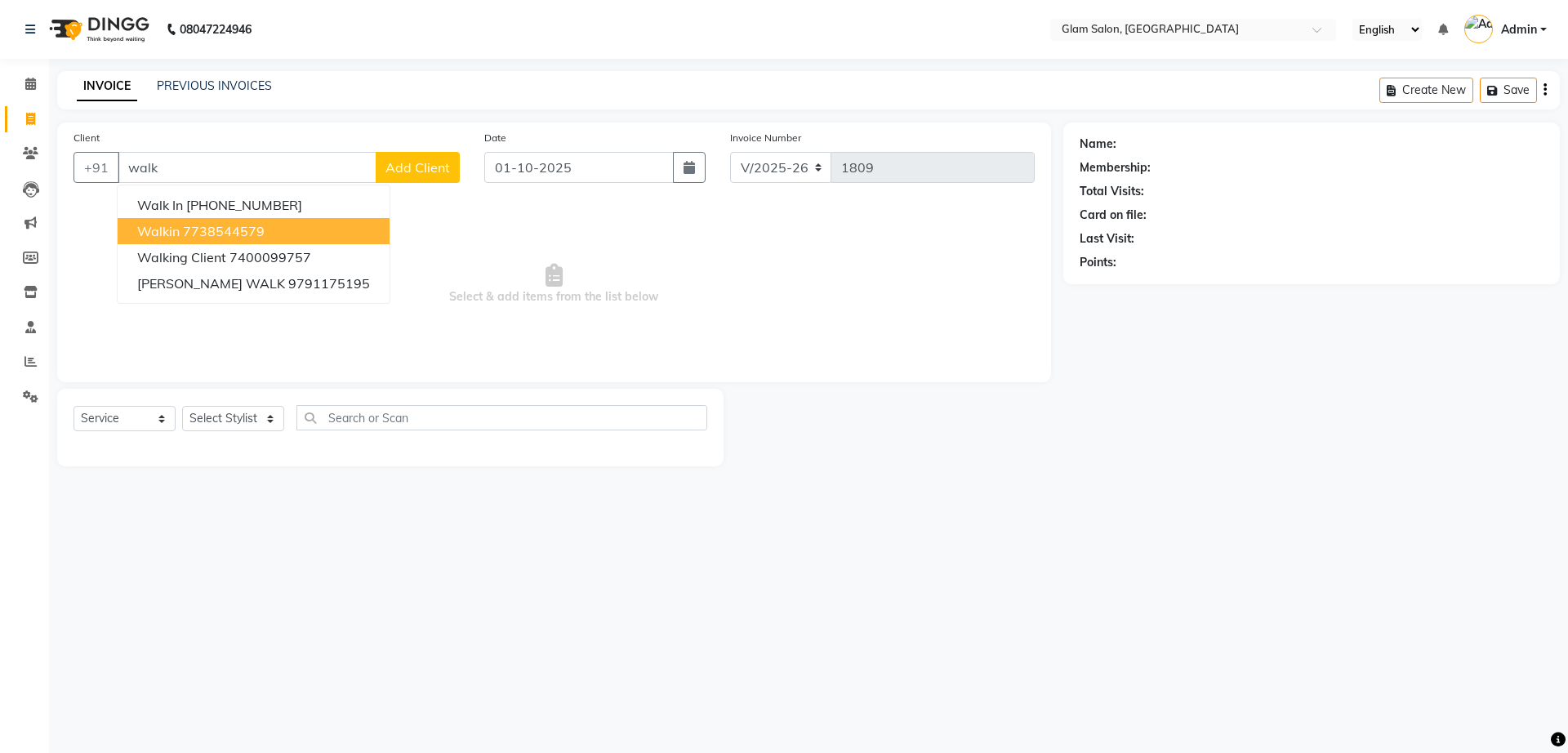
click at [287, 226] on button "walkin 7738544579" at bounding box center [253, 231] width 272 height 26
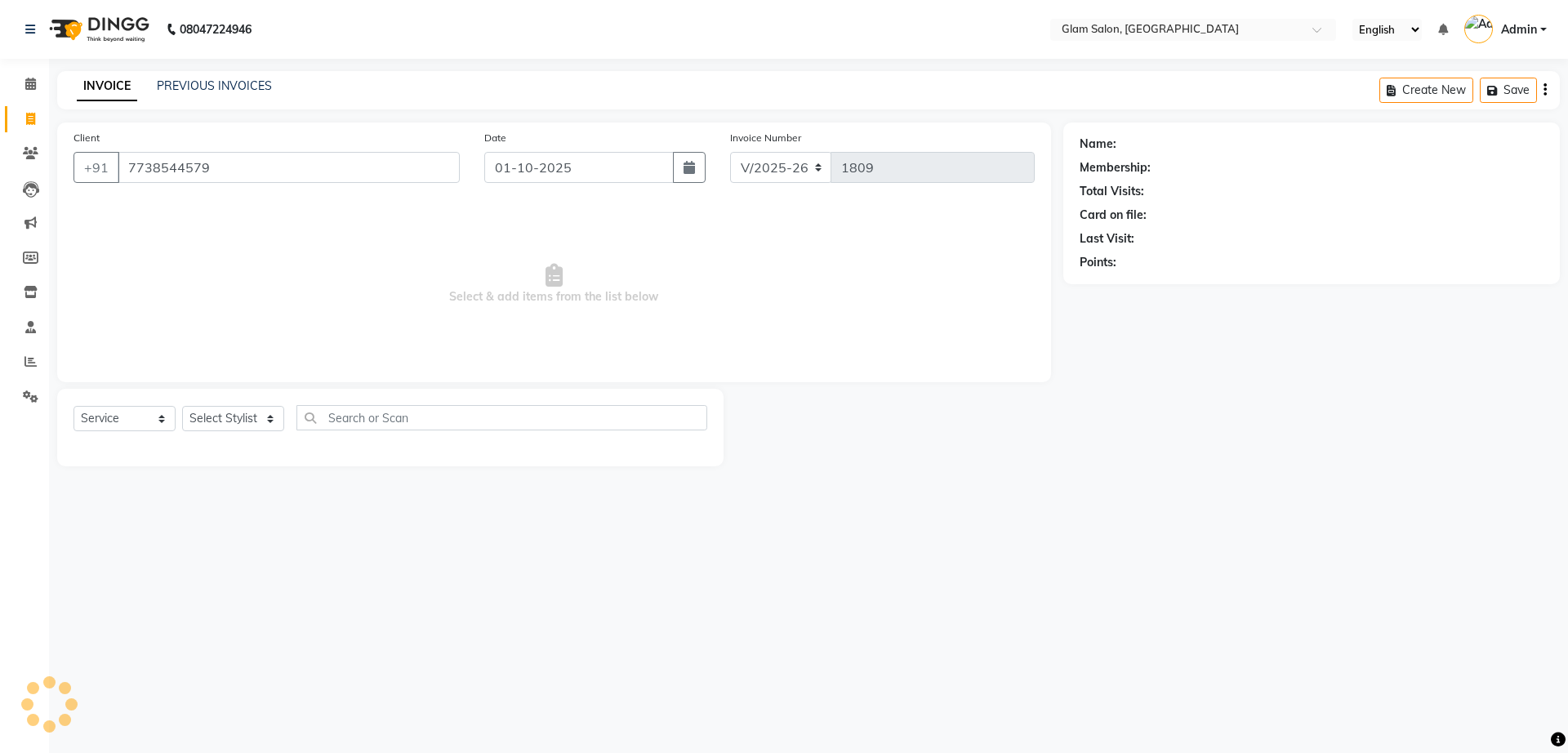
type input "7738544579"
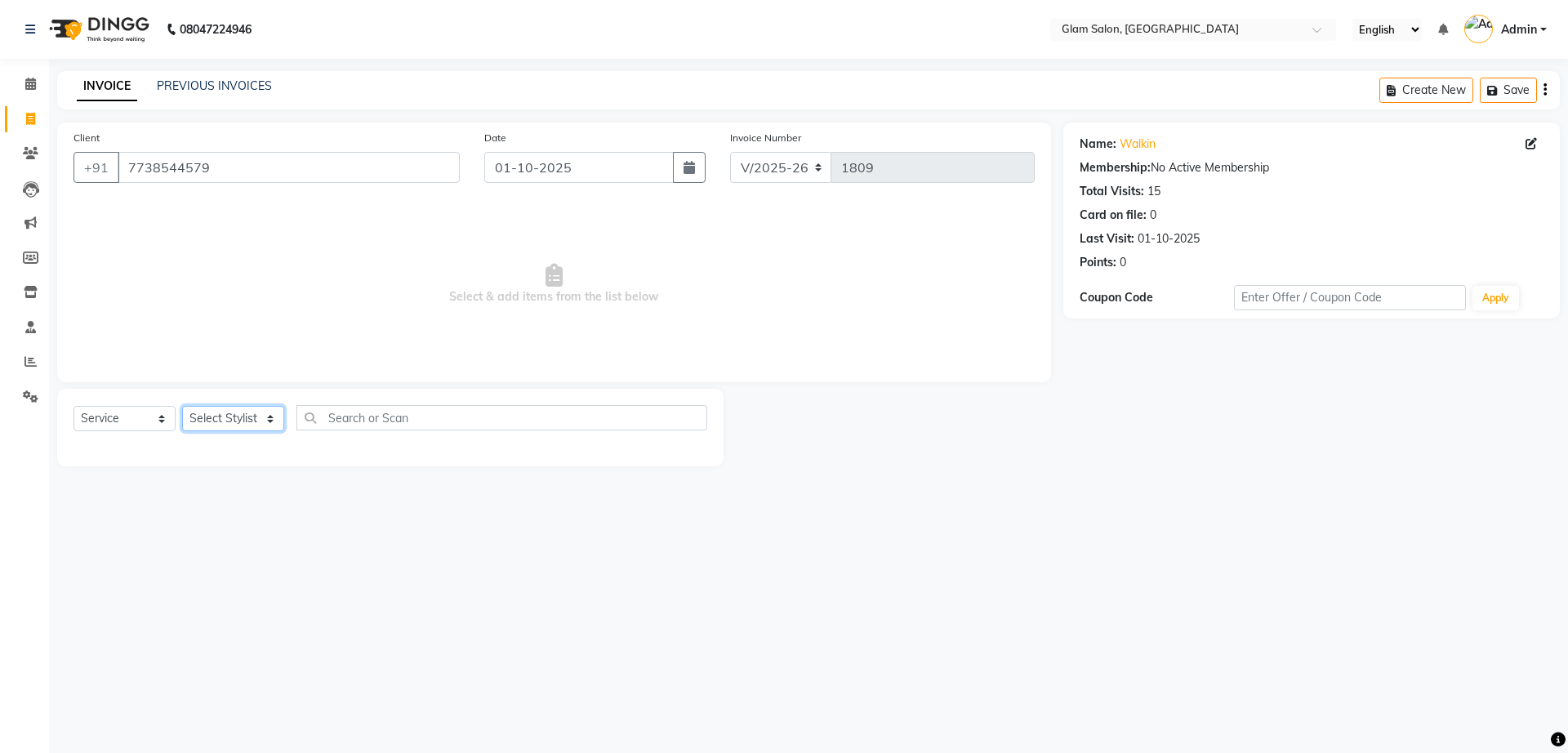
click at [255, 426] on select "Select Stylist Akshay [PERSON_NAME] [PERSON_NAME] [PERSON_NAME] [PERSON_NAME]" at bounding box center [233, 418] width 102 height 26
select select "36891"
click at [182, 406] on select "Select Stylist Akshay [PERSON_NAME] [PERSON_NAME] [PERSON_NAME] [PERSON_NAME]" at bounding box center [233, 418] width 102 height 26
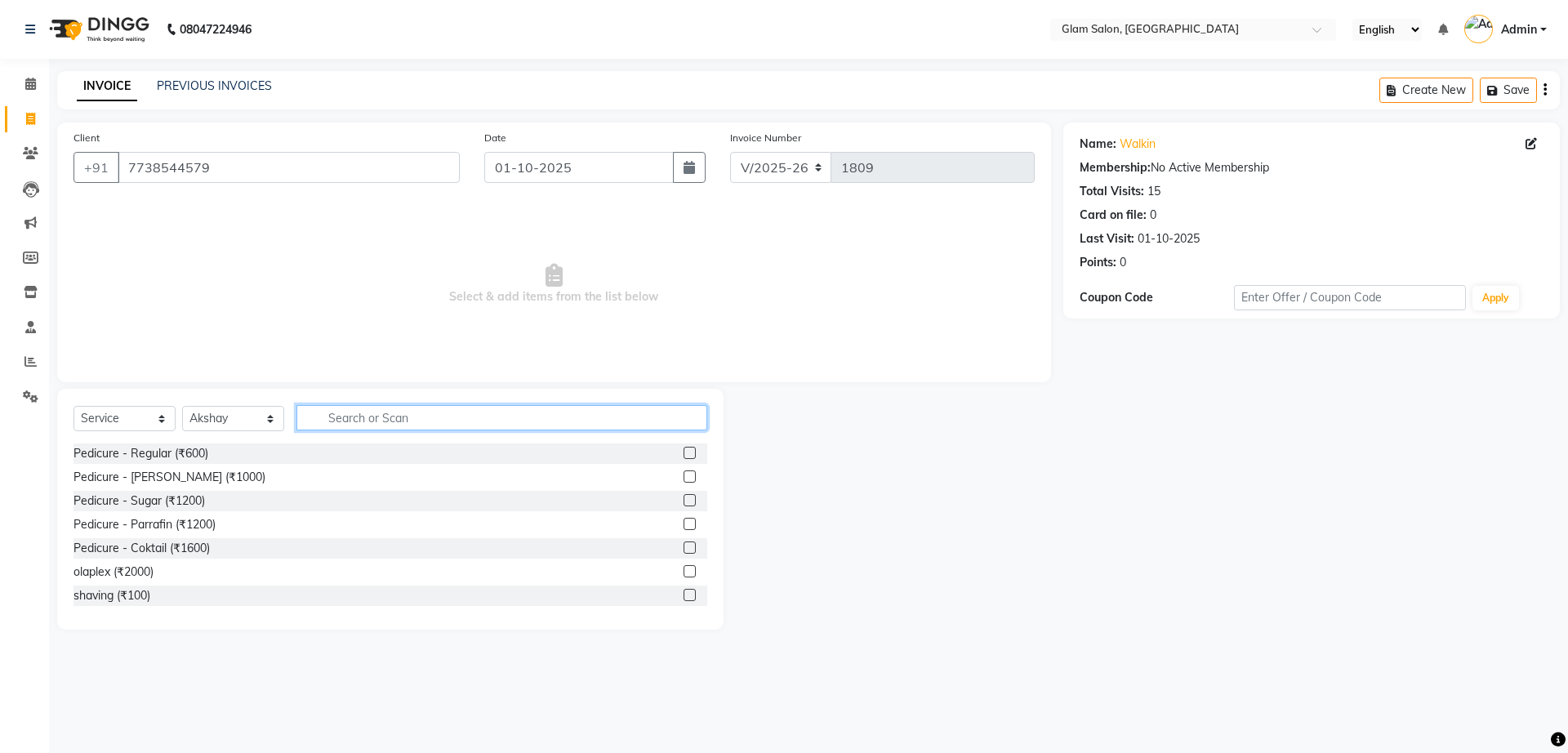
click at [349, 428] on input "text" at bounding box center [501, 418] width 410 height 26
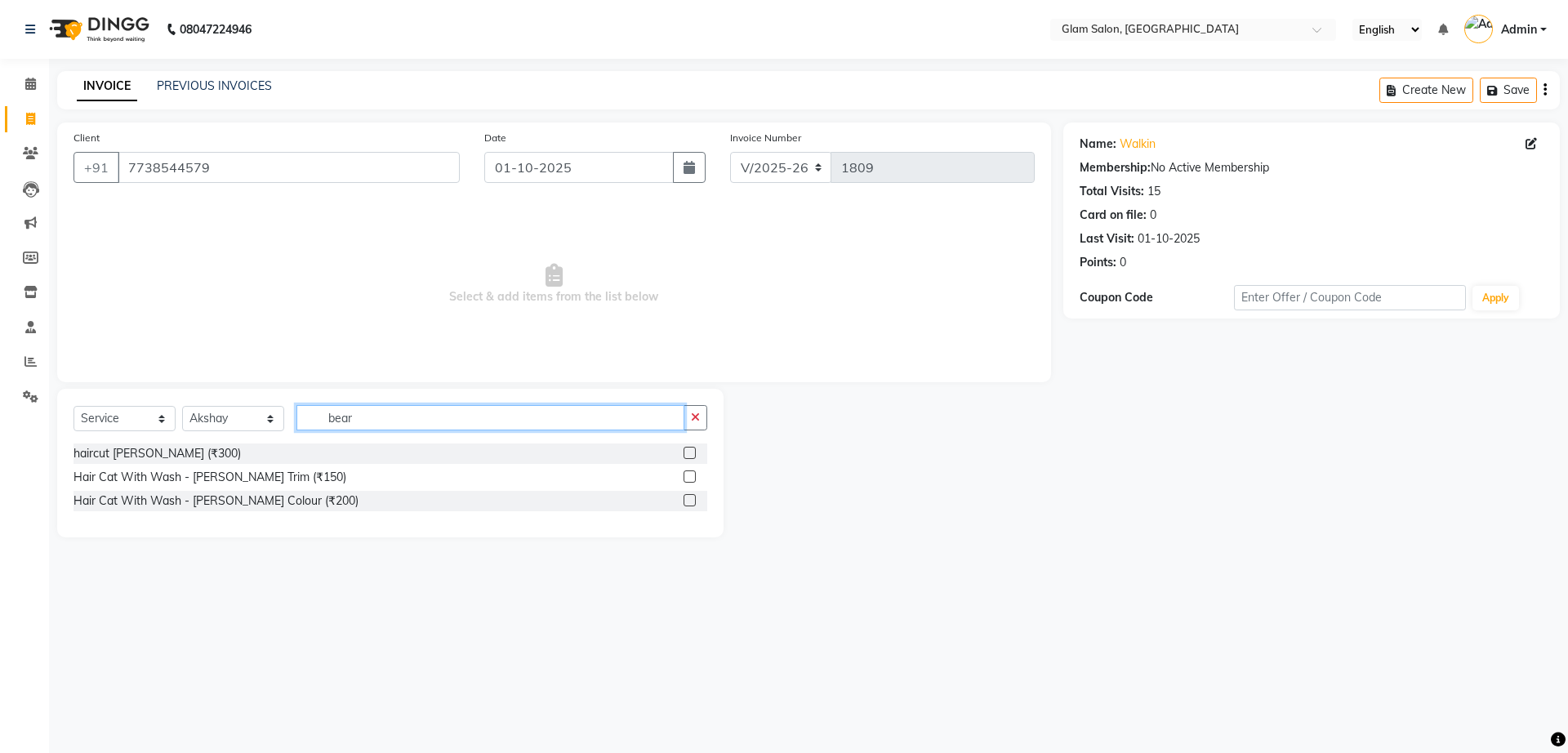
type input "bear"
click at [686, 481] on label at bounding box center [689, 477] width 12 height 12
click at [686, 481] on input "checkbox" at bounding box center [688, 478] width 11 height 11
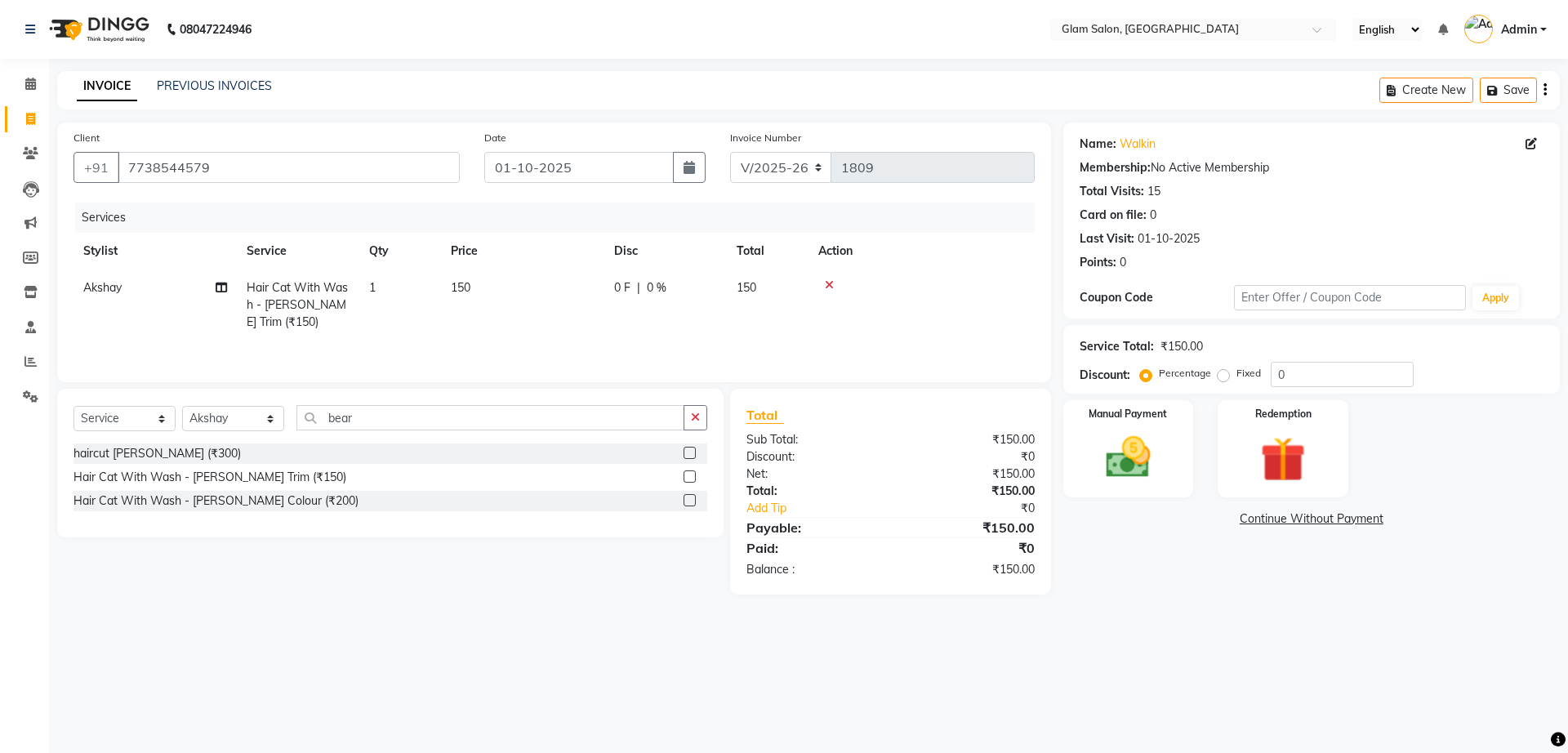
click at [686, 481] on label at bounding box center [689, 477] width 12 height 12
click at [686, 481] on input "checkbox" at bounding box center [688, 478] width 11 height 11
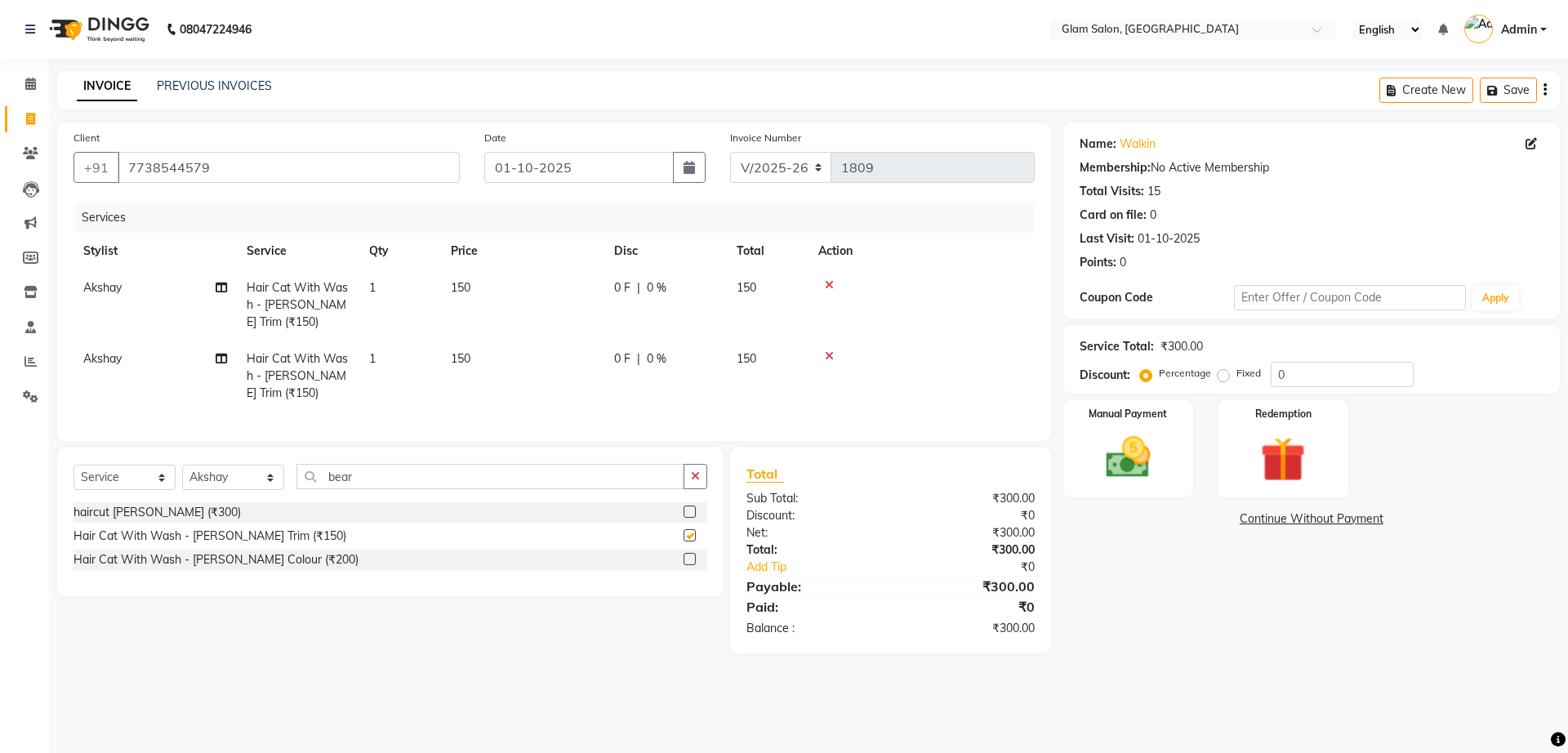
checkbox input "false"
click at [686, 518] on label at bounding box center [689, 512] width 12 height 12
click at [686, 518] on input "checkbox" at bounding box center [688, 513] width 11 height 11
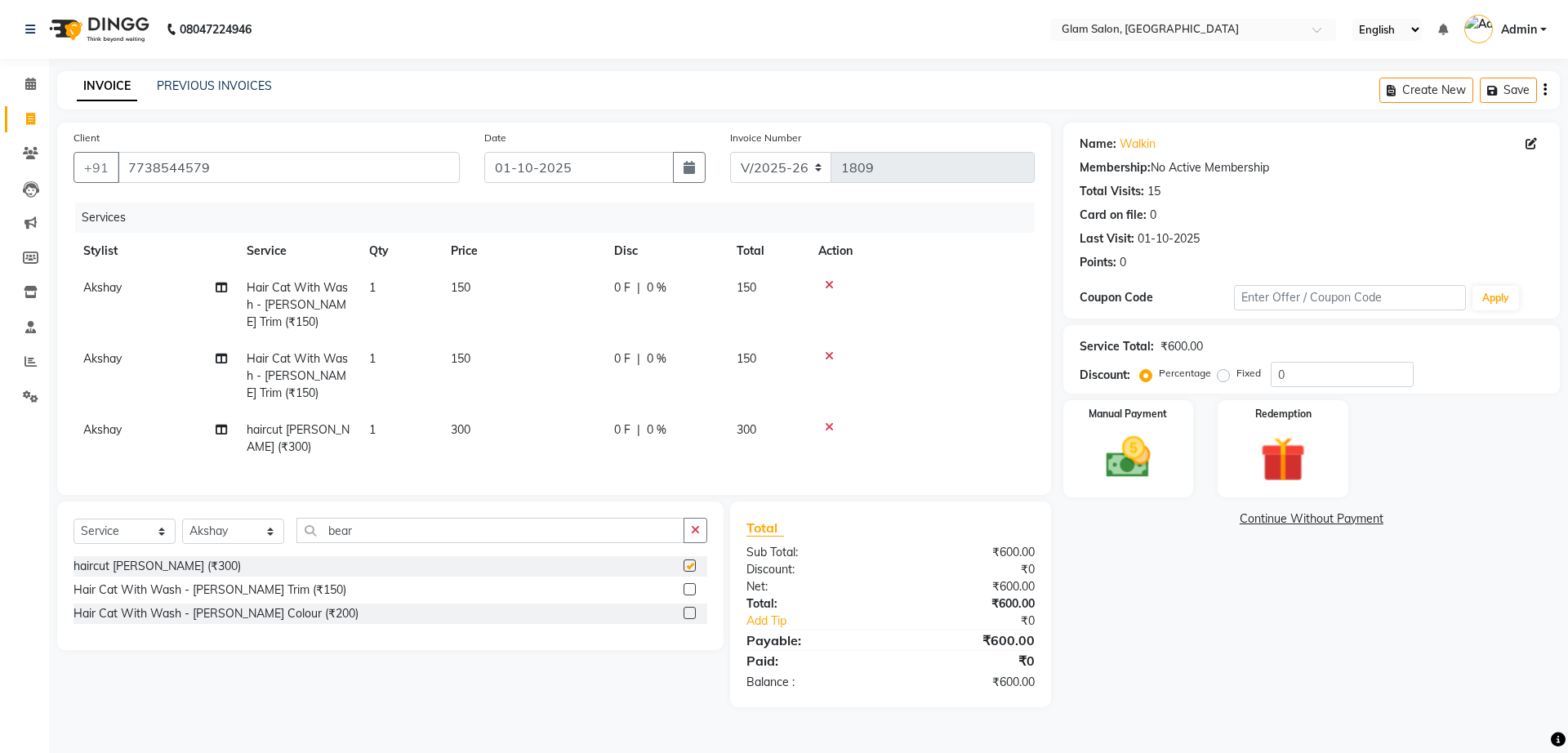
checkbox input "false"
click at [830, 365] on td at bounding box center [921, 376] width 226 height 71
click at [830, 360] on icon at bounding box center [829, 356] width 9 height 11
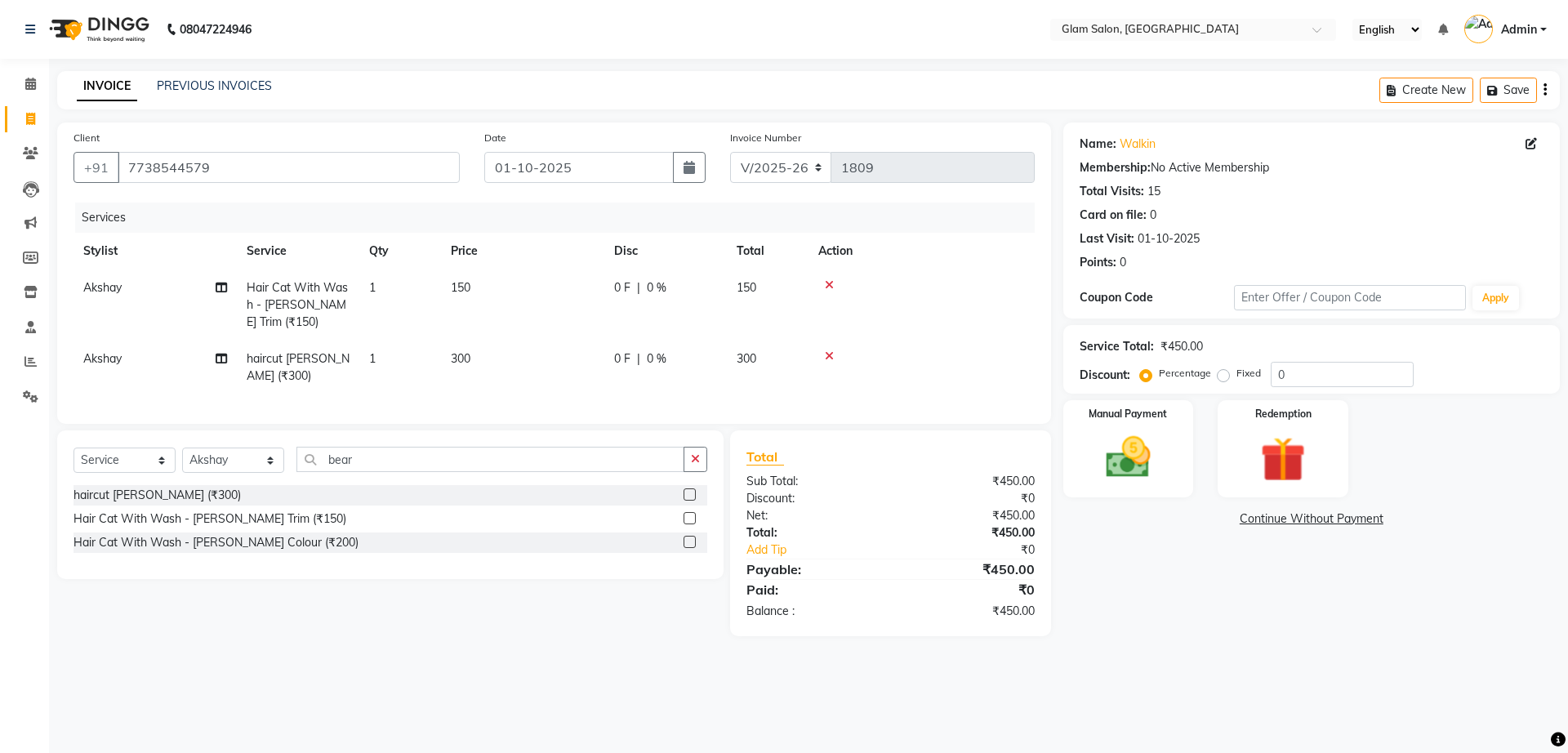
click at [827, 289] on icon at bounding box center [829, 284] width 9 height 11
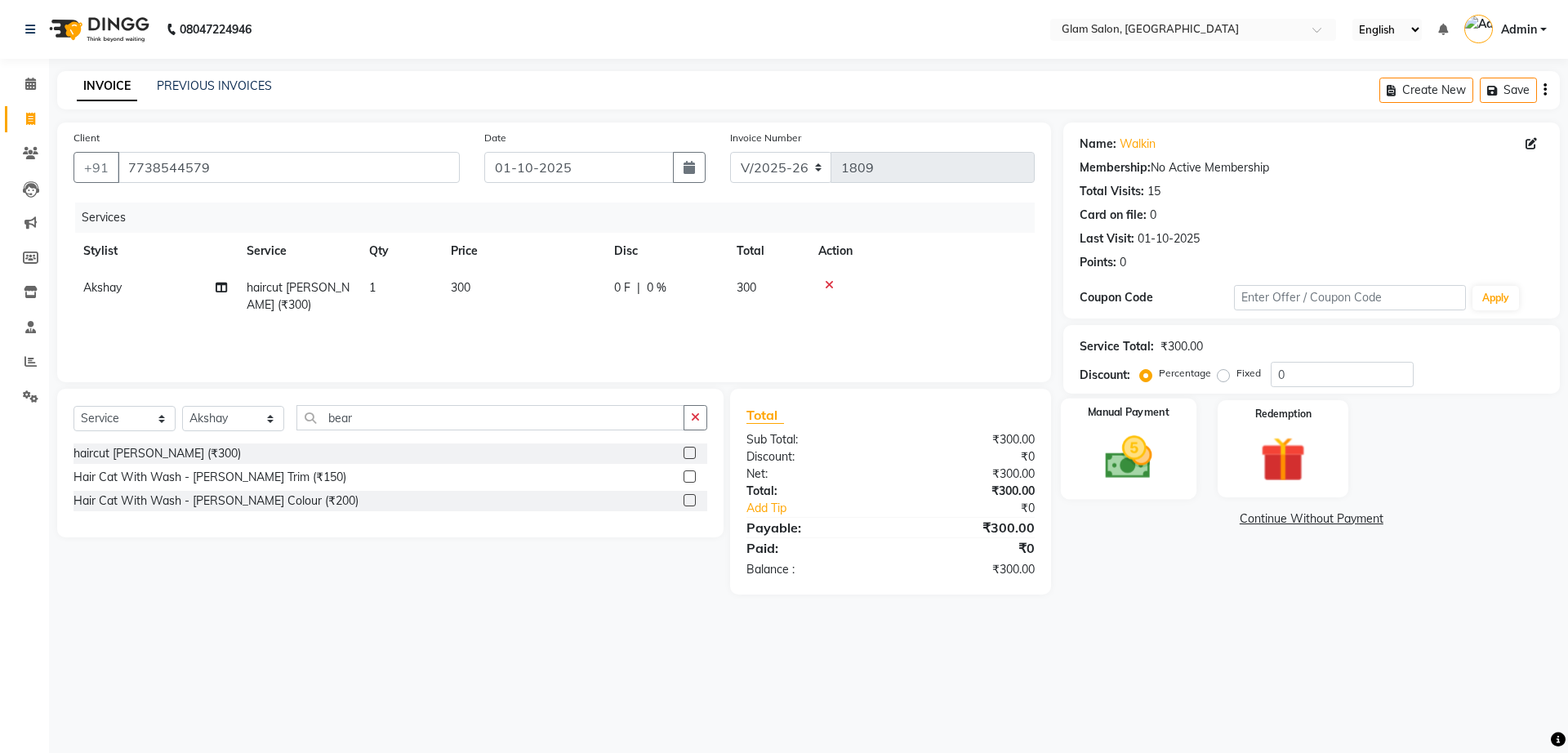
click at [1137, 462] on img at bounding box center [1128, 457] width 76 height 54
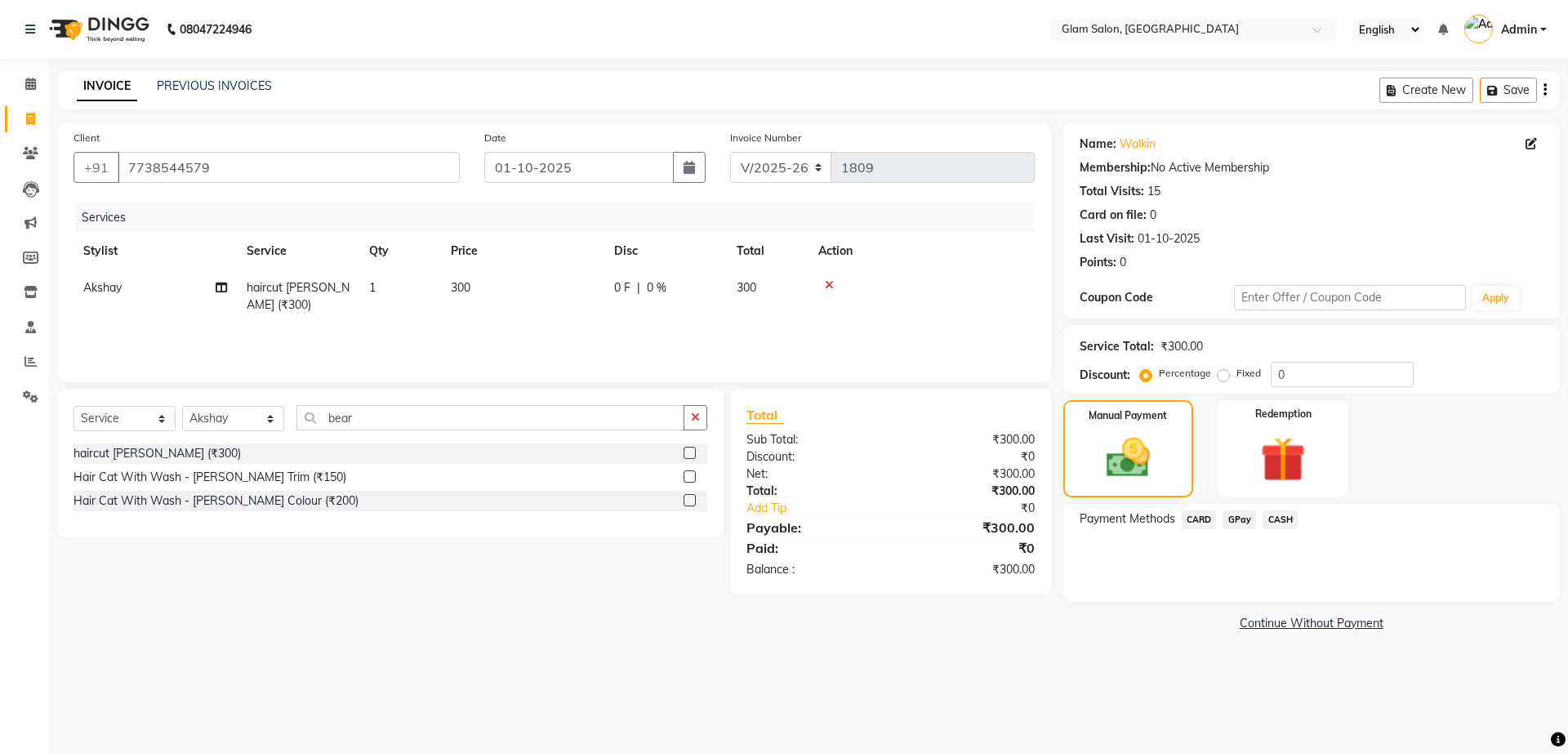
click at [1234, 524] on span "GPay" at bounding box center [1239, 519] width 34 height 19
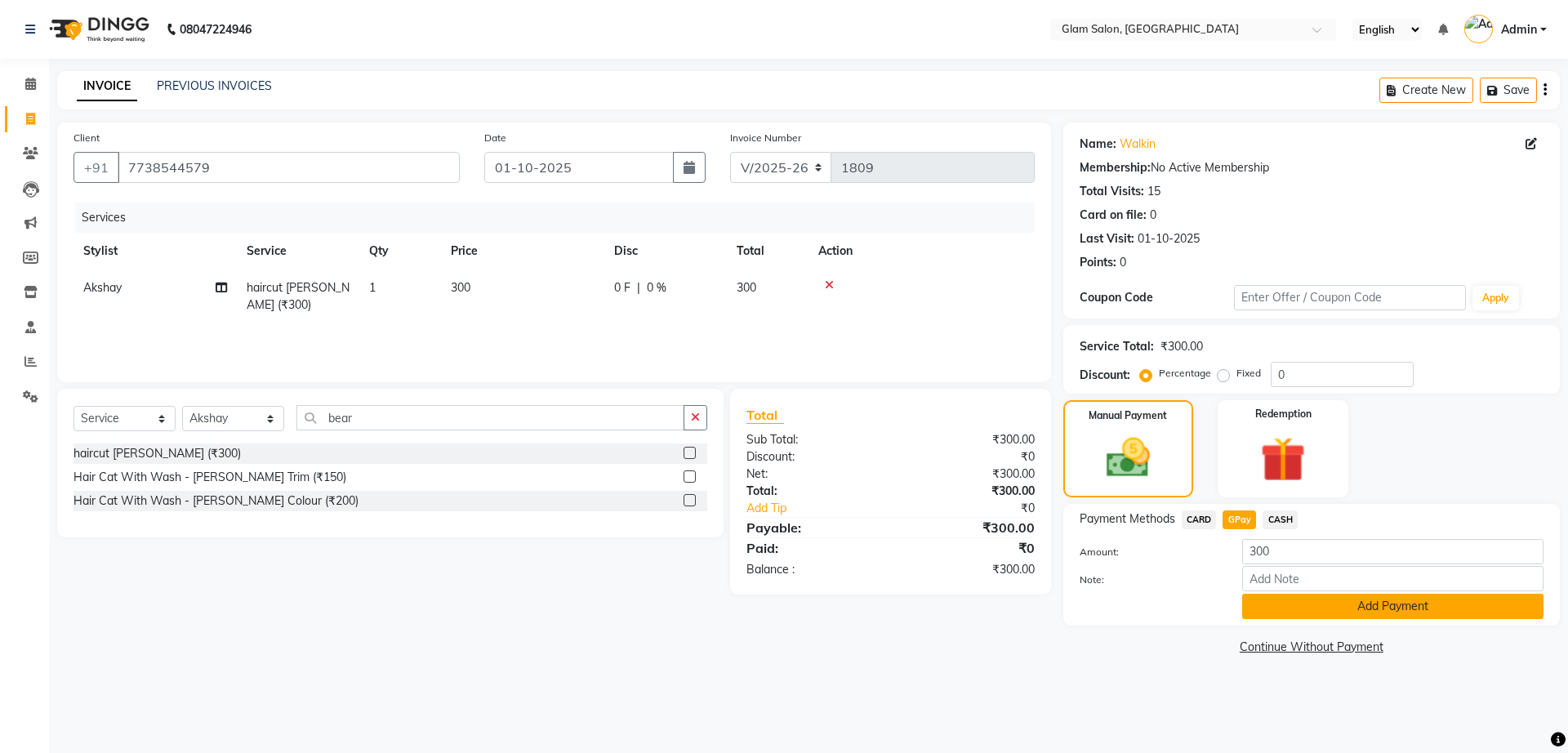
click at [1287, 614] on button "Add Payment" at bounding box center [1392, 606] width 301 height 26
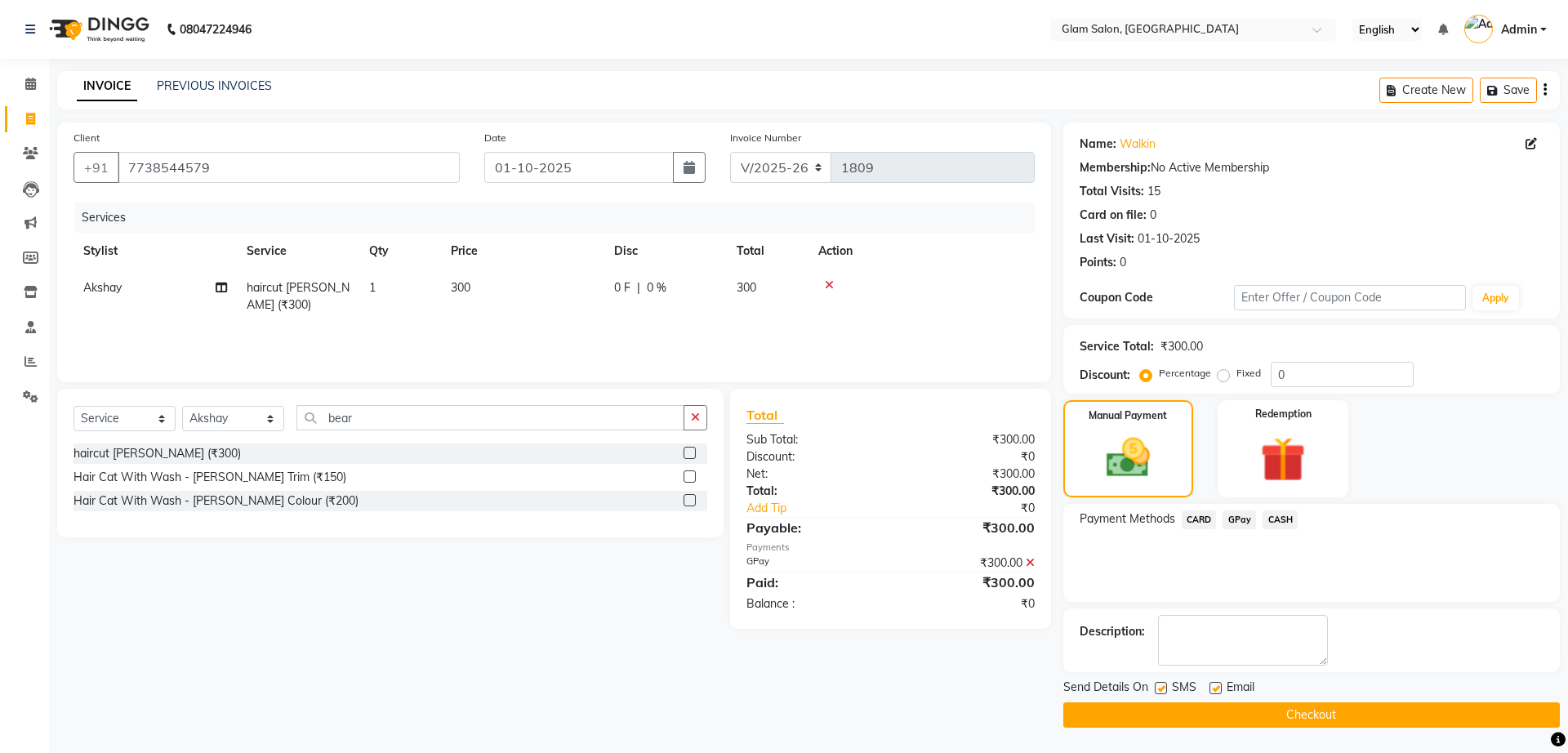
click at [1173, 714] on button "Checkout" at bounding box center [1311, 715] width 497 height 26
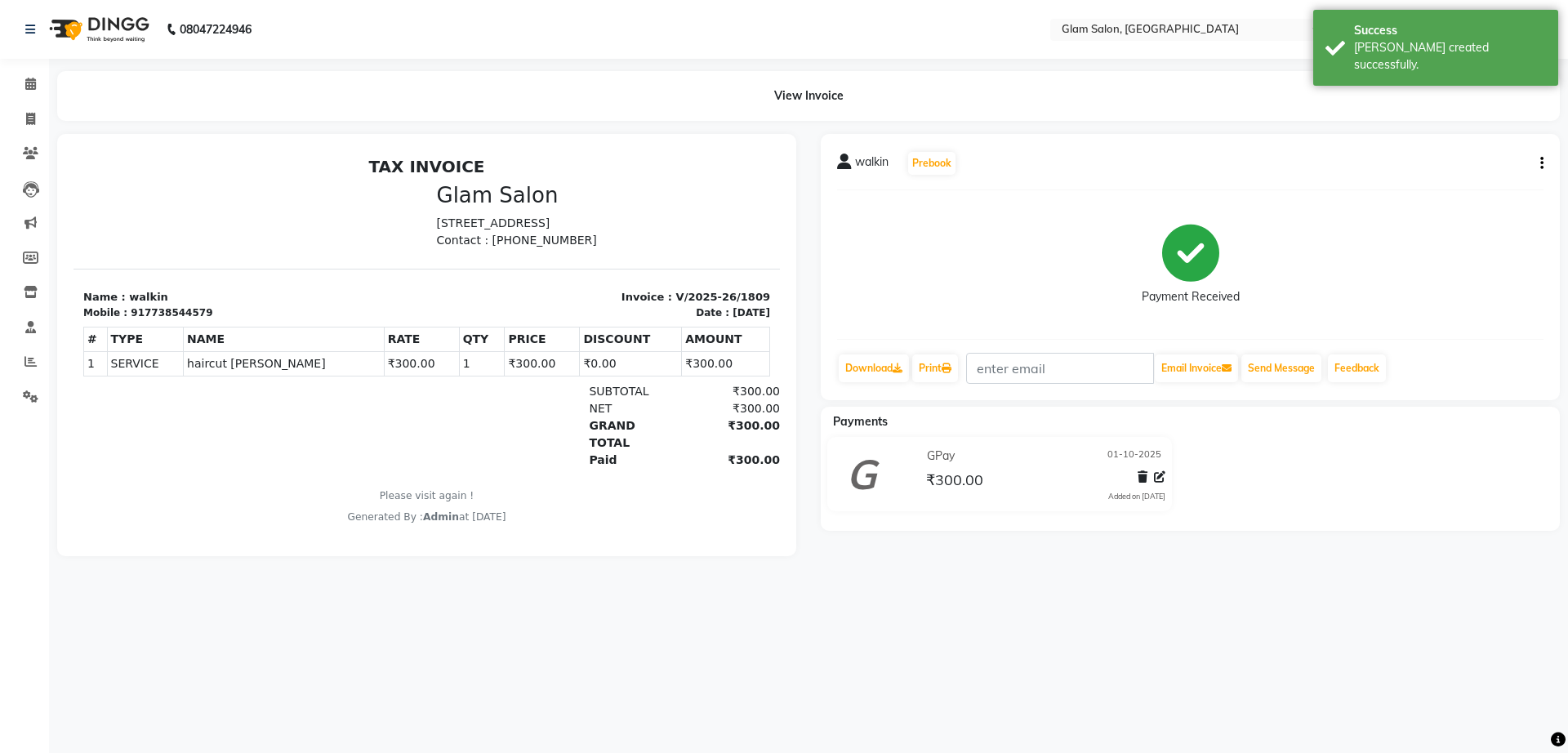
click at [872, 614] on div "08047224946 Select Location × Glam Salon, Thane English ENGLISH Español العربية…" at bounding box center [784, 376] width 1568 height 753
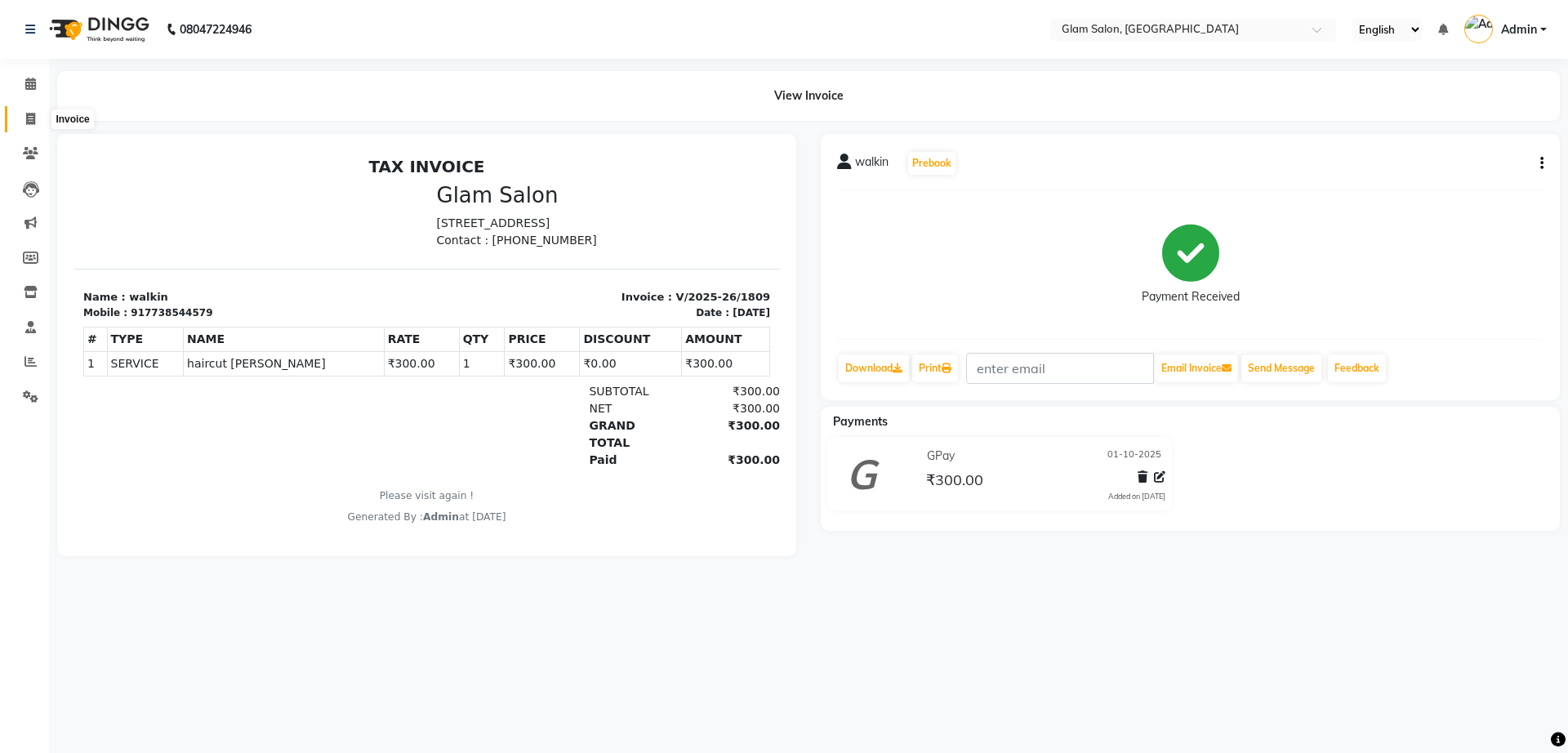
click at [34, 110] on span at bounding box center [31, 119] width 28 height 19
select select "5447"
select select "service"
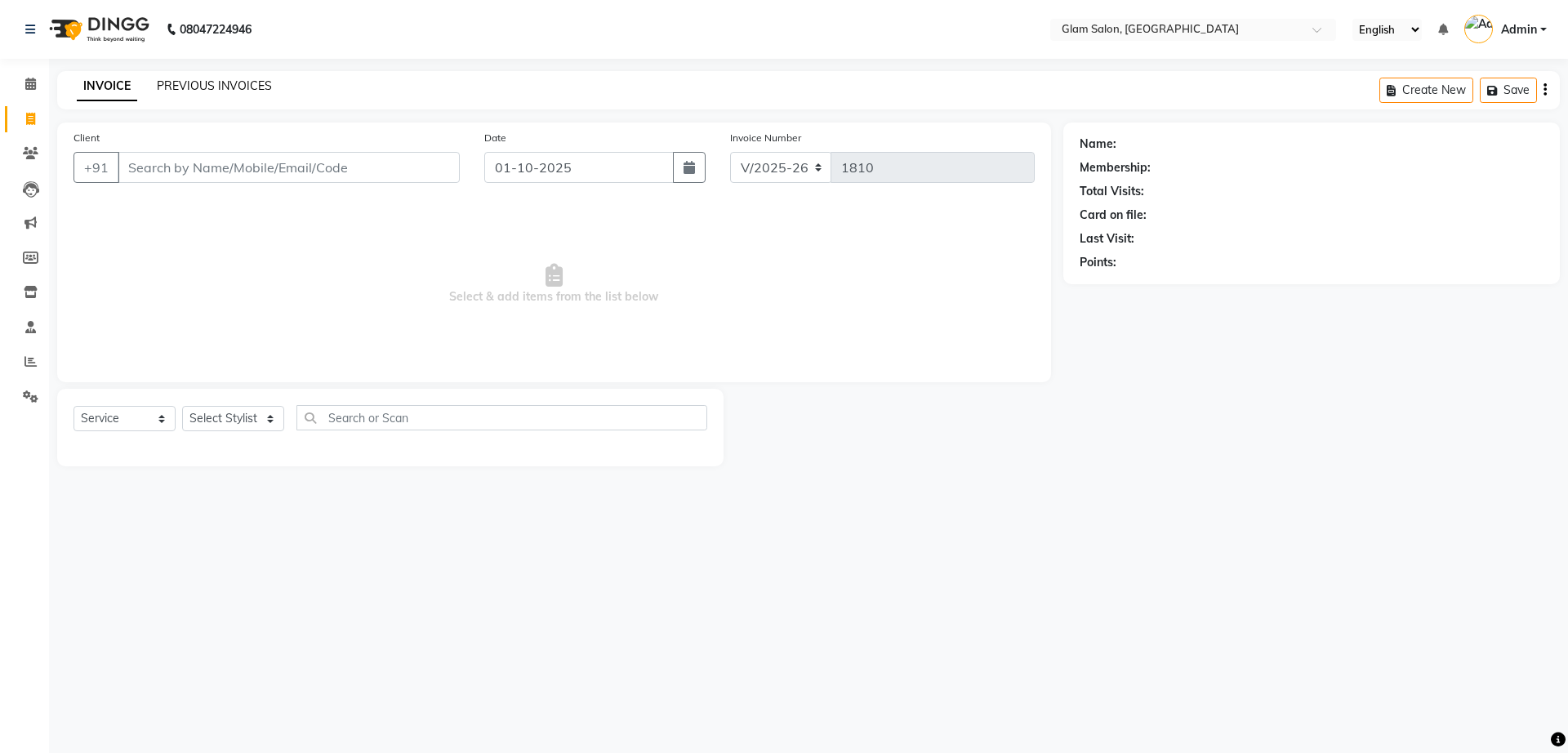
click at [166, 87] on link "PREVIOUS INVOICES" at bounding box center [214, 86] width 115 height 15
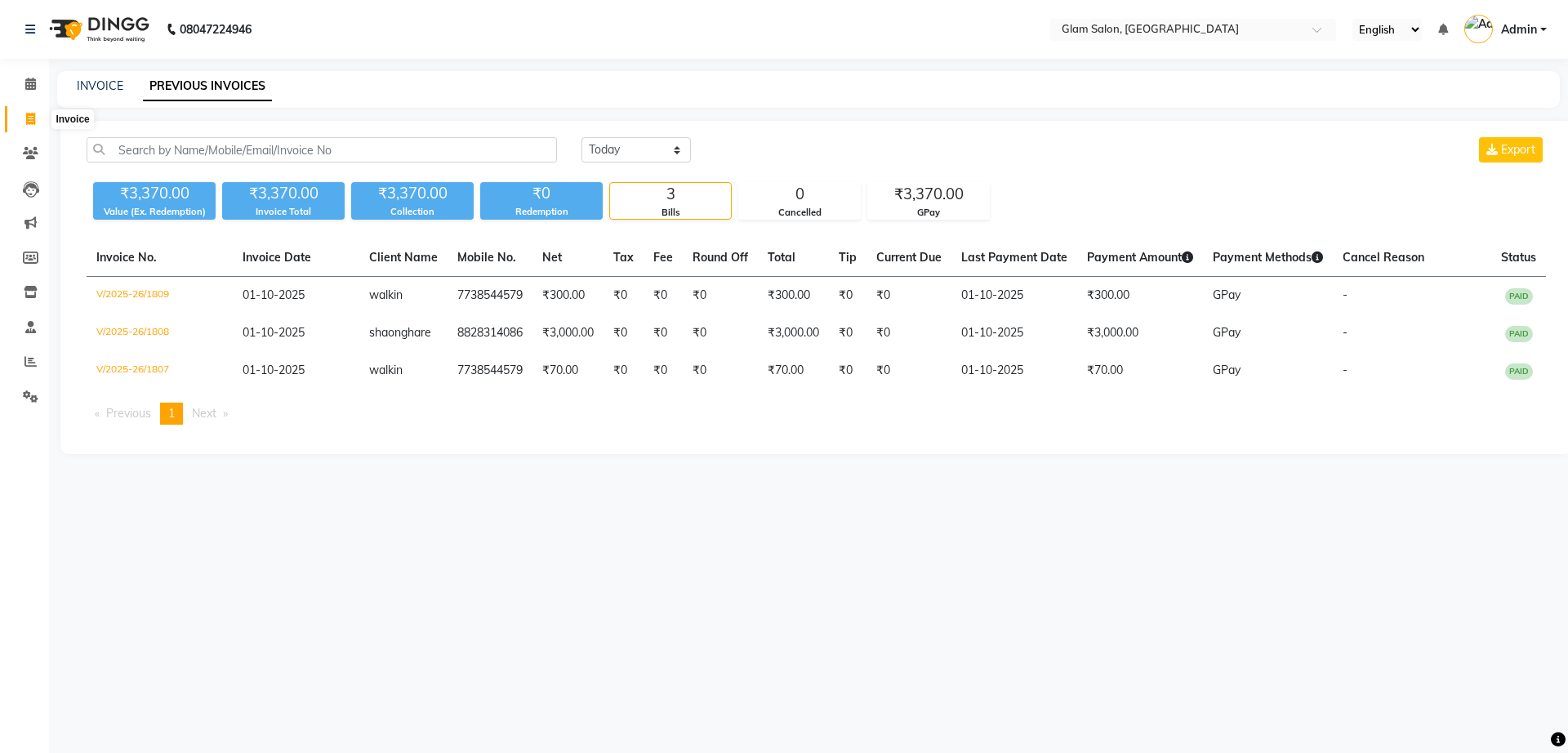
click at [29, 125] on span at bounding box center [31, 119] width 28 height 19
select select "service"
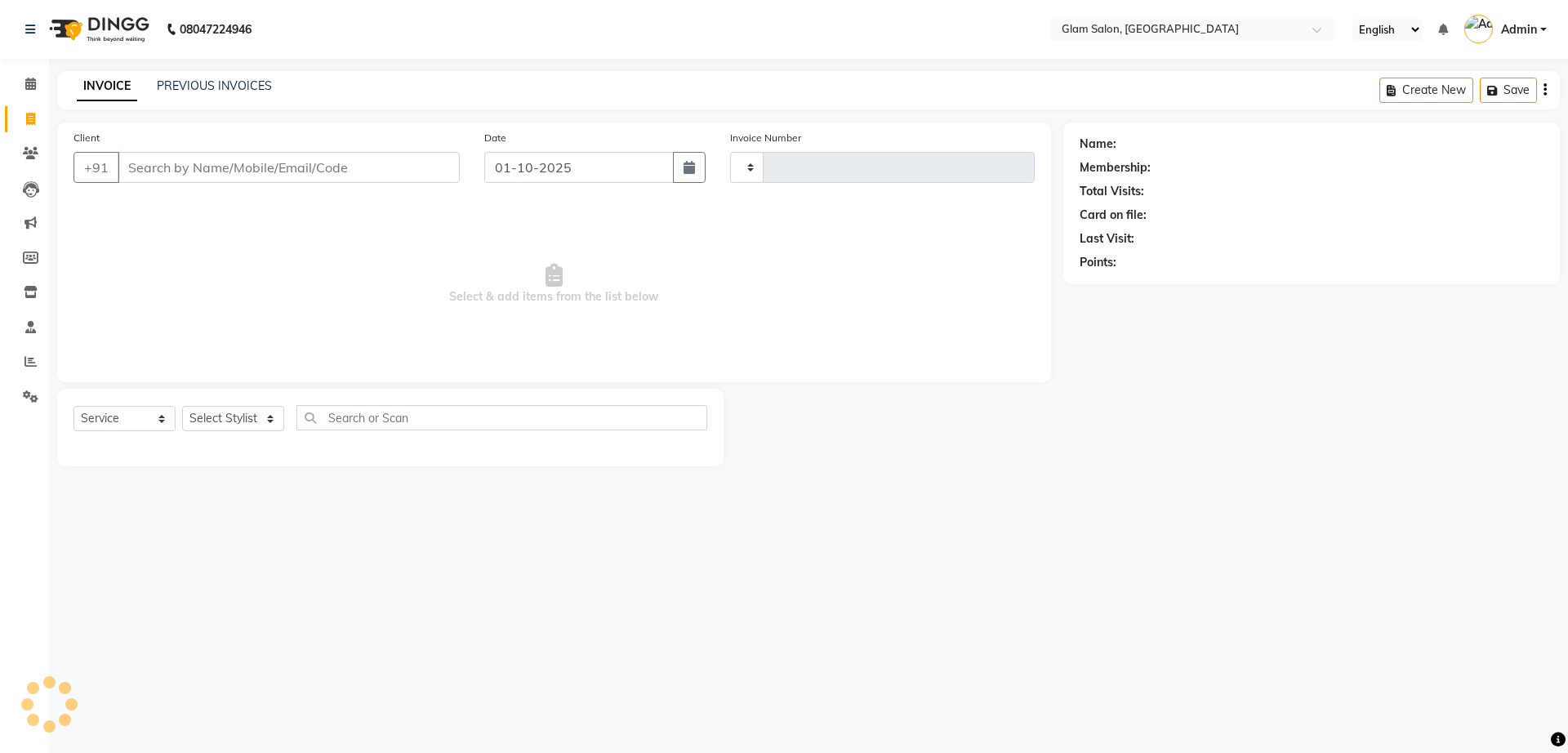
type input "1810"
select select "5447"
click at [278, 163] on input "Client" at bounding box center [289, 167] width 342 height 31
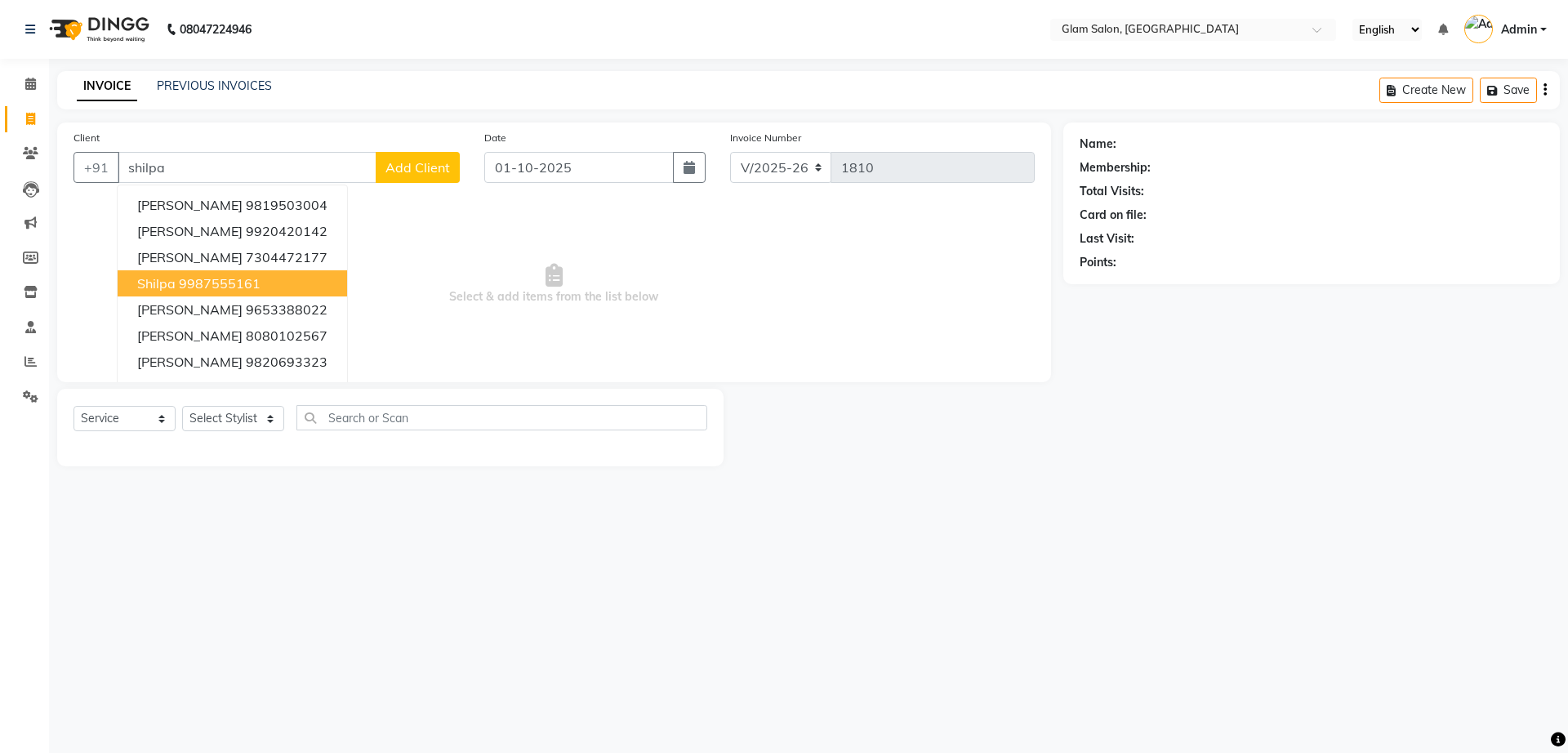
click at [266, 292] on button "Shilpa 9987555161" at bounding box center [232, 283] width 229 height 26
type input "9987555161"
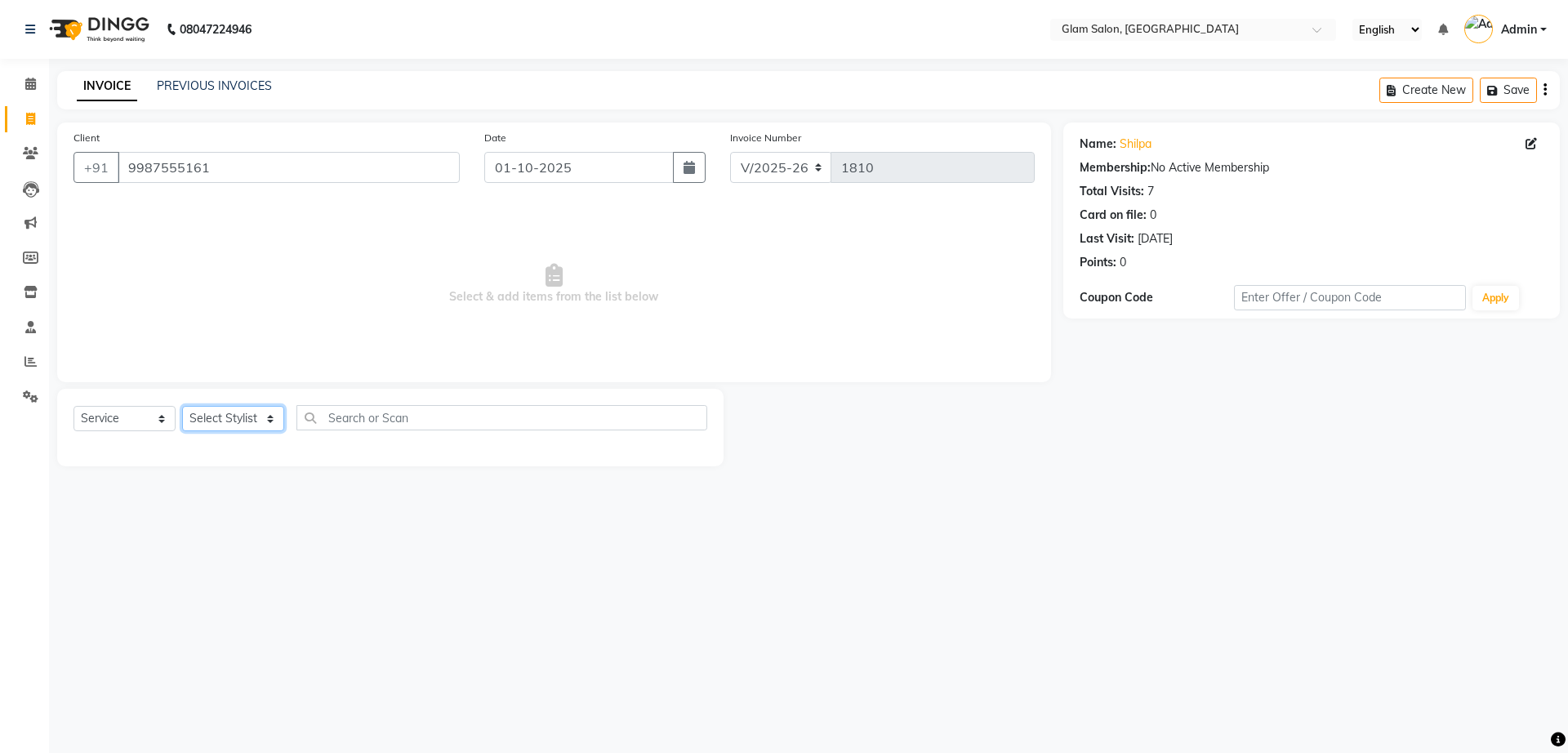
click at [236, 422] on select "Select Stylist Akshay [PERSON_NAME] [PERSON_NAME] [PERSON_NAME] [PERSON_NAME]" at bounding box center [233, 418] width 102 height 26
select select "36891"
click at [182, 406] on select "Select Stylist Akshay [PERSON_NAME] [PERSON_NAME] [PERSON_NAME] [PERSON_NAME]" at bounding box center [233, 418] width 102 height 26
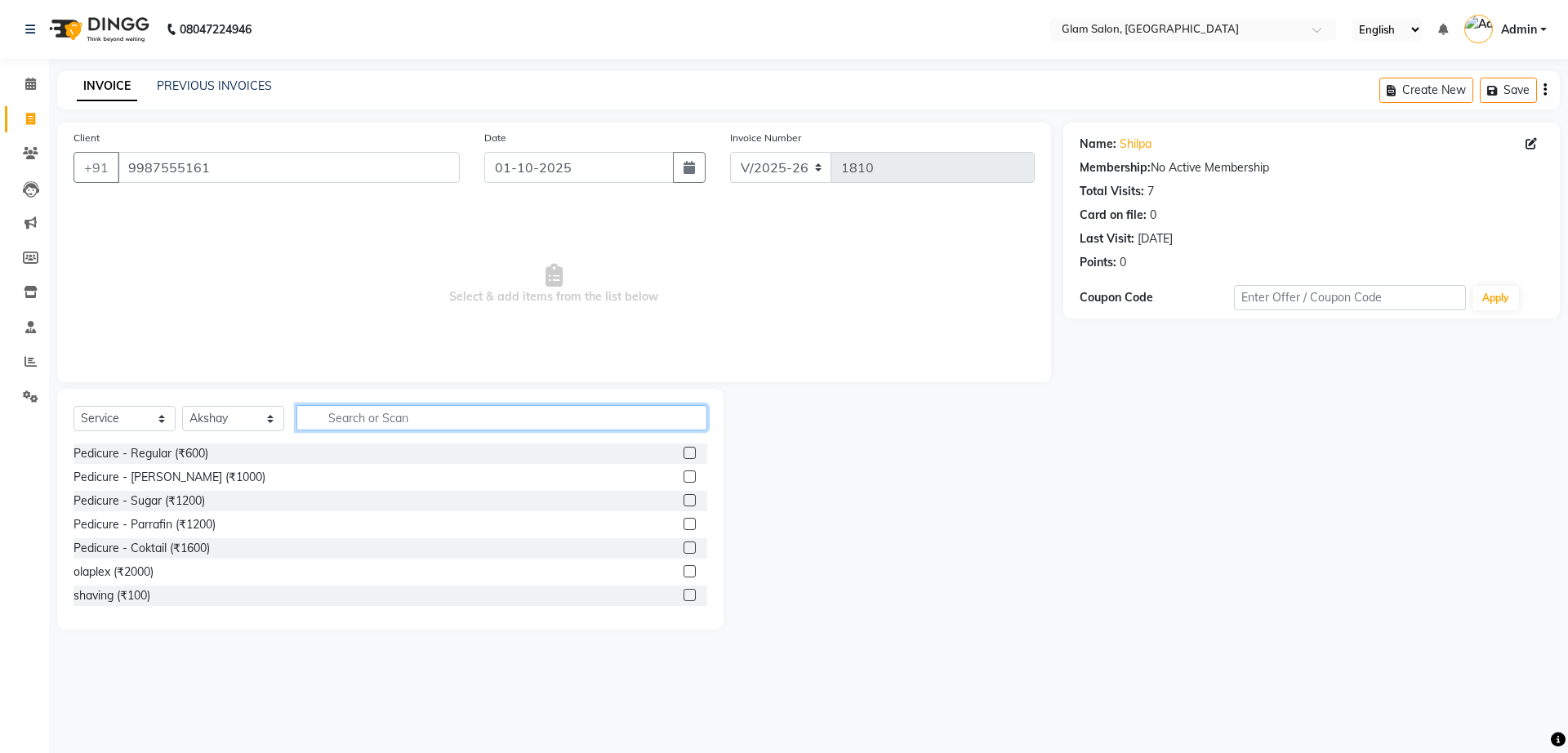
click at [363, 423] on input "text" at bounding box center [501, 418] width 410 height 26
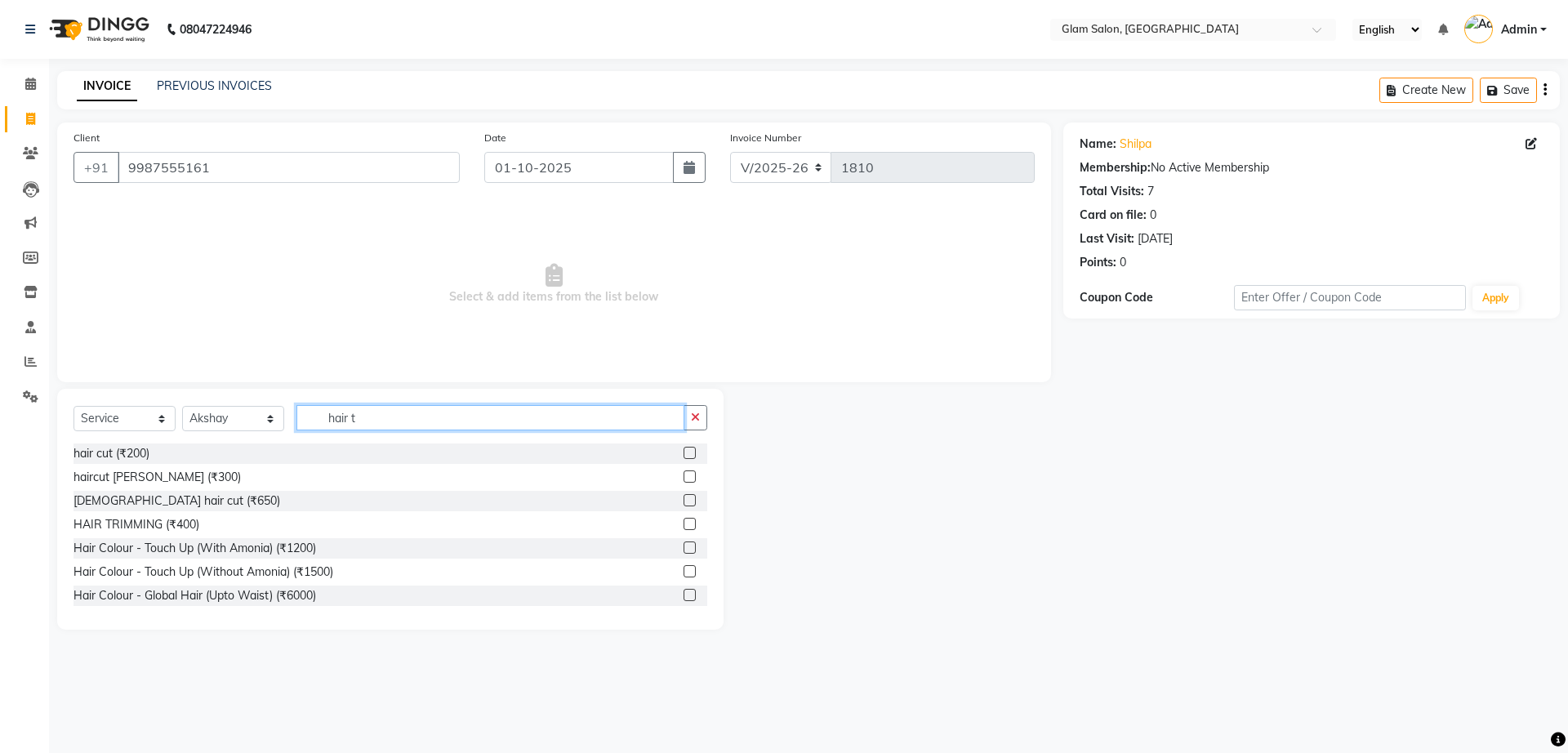
type input "hair t"
click at [421, 542] on div "Hair Colour - Touch Up (With Amonia) (₹1200)" at bounding box center [390, 548] width 634 height 20
click at [683, 546] on label at bounding box center [689, 547] width 12 height 12
click at [683, 546] on input "checkbox" at bounding box center [688, 548] width 11 height 11
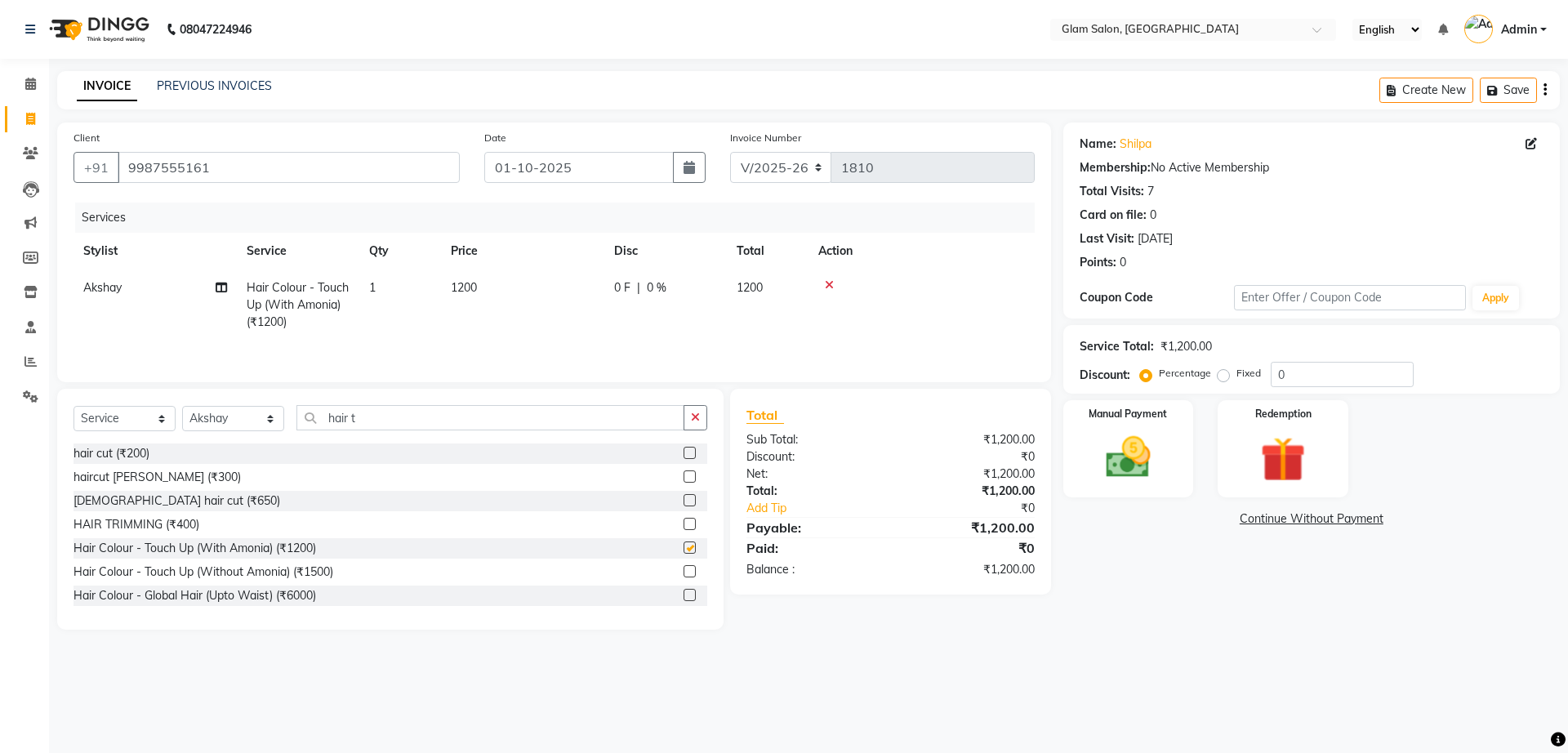
checkbox input "false"
click at [467, 288] on span "1200" at bounding box center [464, 287] width 26 height 15
click at [467, 288] on input "1" at bounding box center [476, 291] width 62 height 26
click at [571, 297] on td "1200" at bounding box center [522, 305] width 163 height 71
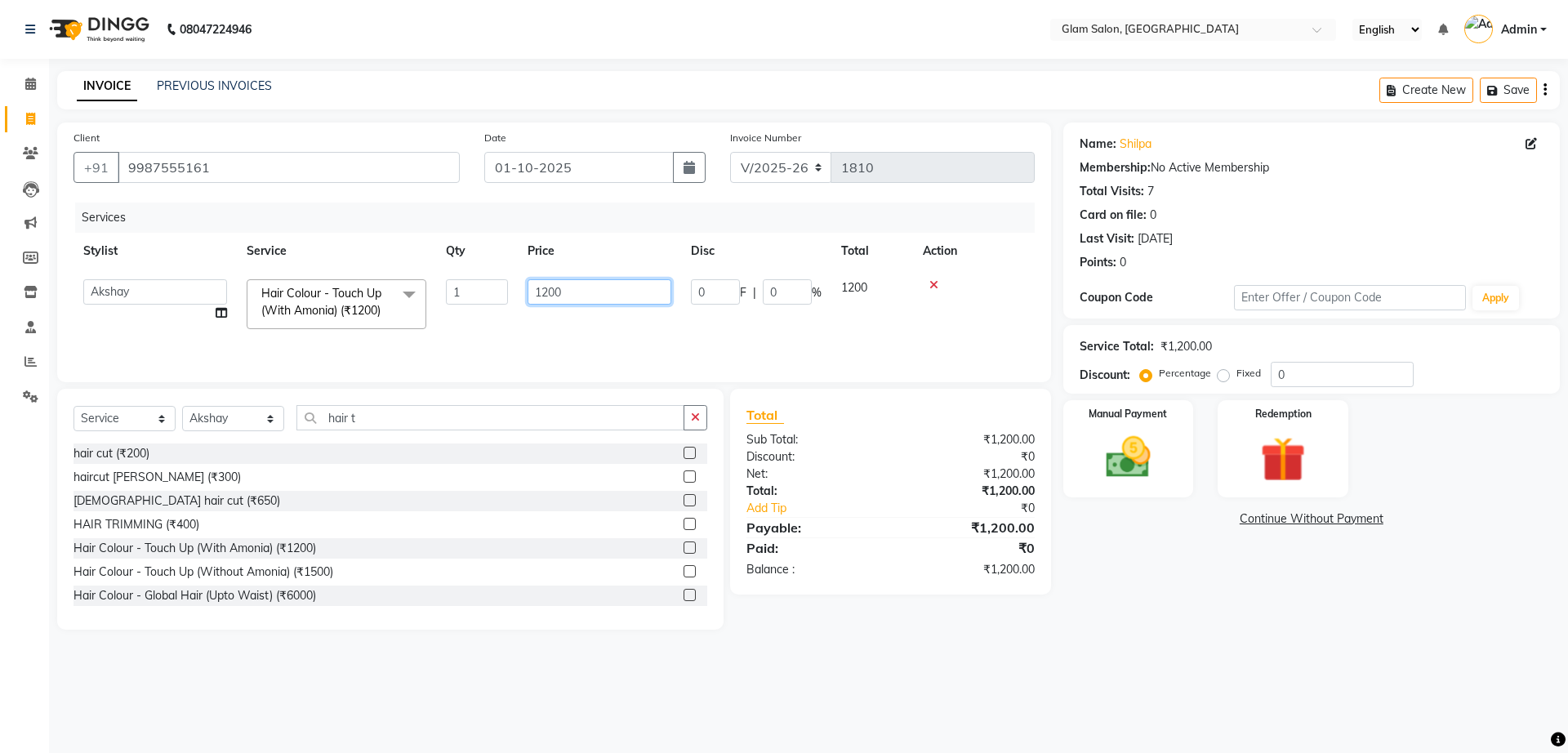
click at [589, 295] on input "1200" at bounding box center [599, 291] width 144 height 26
type input "1000"
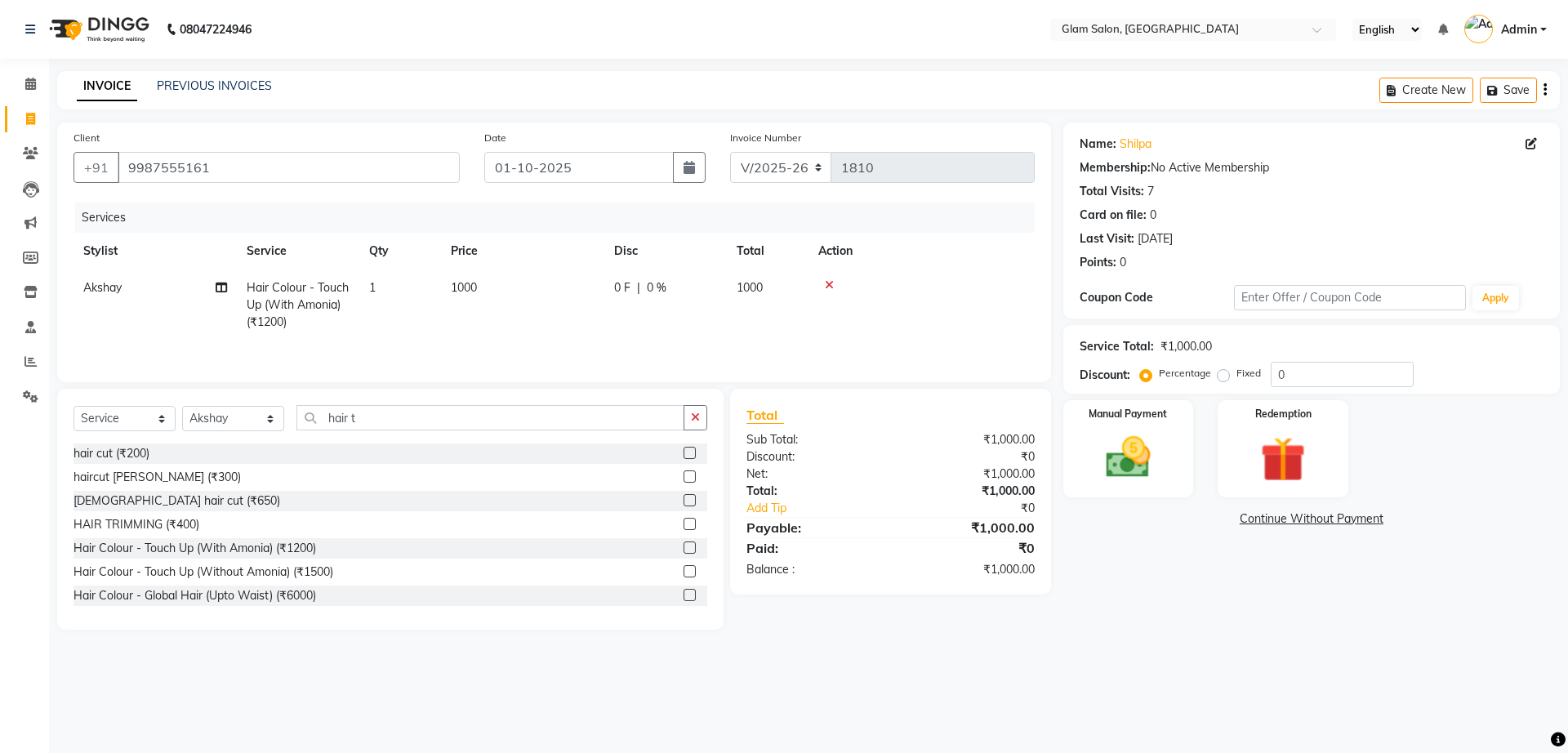
click at [590, 296] on td "1000" at bounding box center [522, 305] width 163 height 71
click at [1131, 473] on img at bounding box center [1128, 457] width 76 height 54
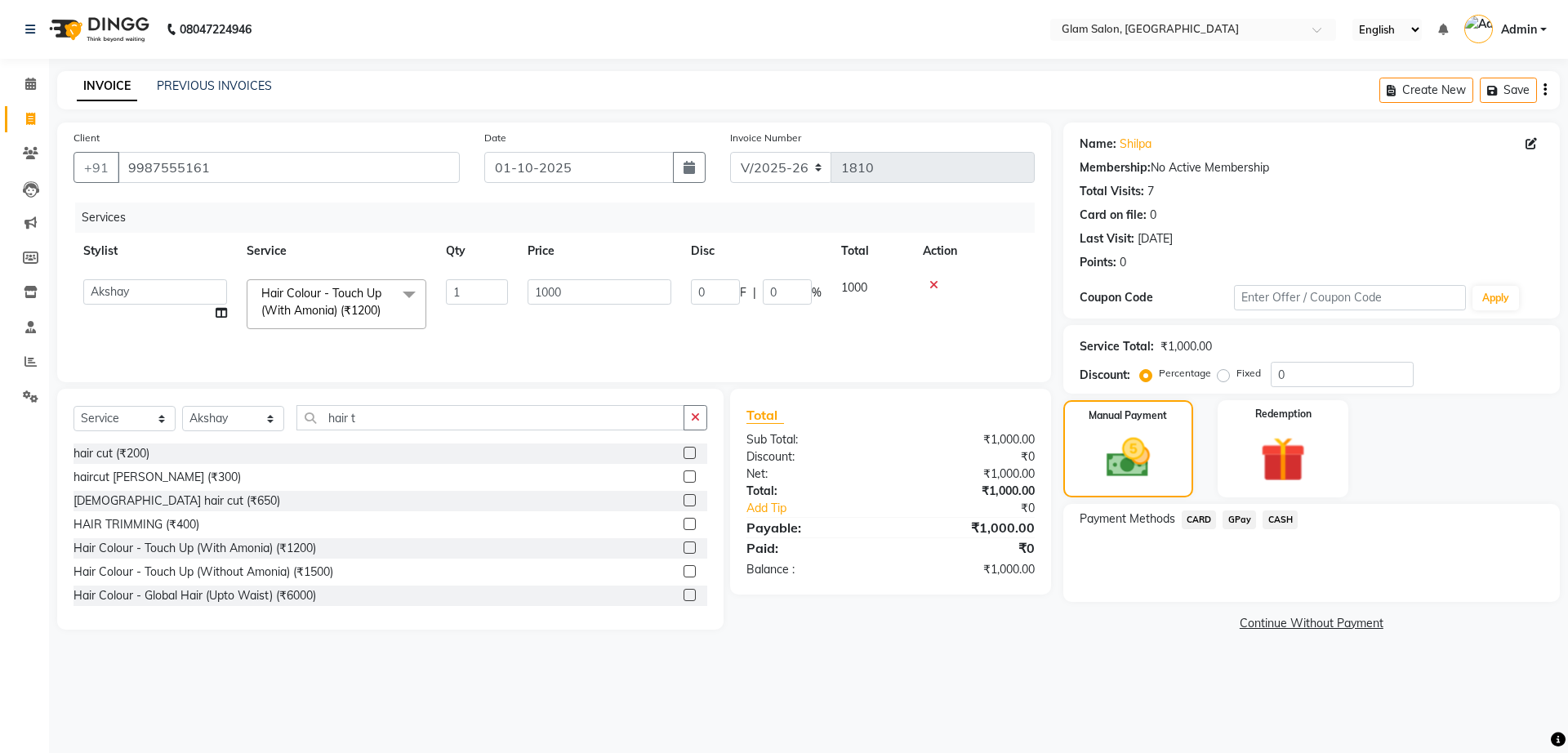
click at [1234, 524] on span "GPay" at bounding box center [1239, 519] width 34 height 19
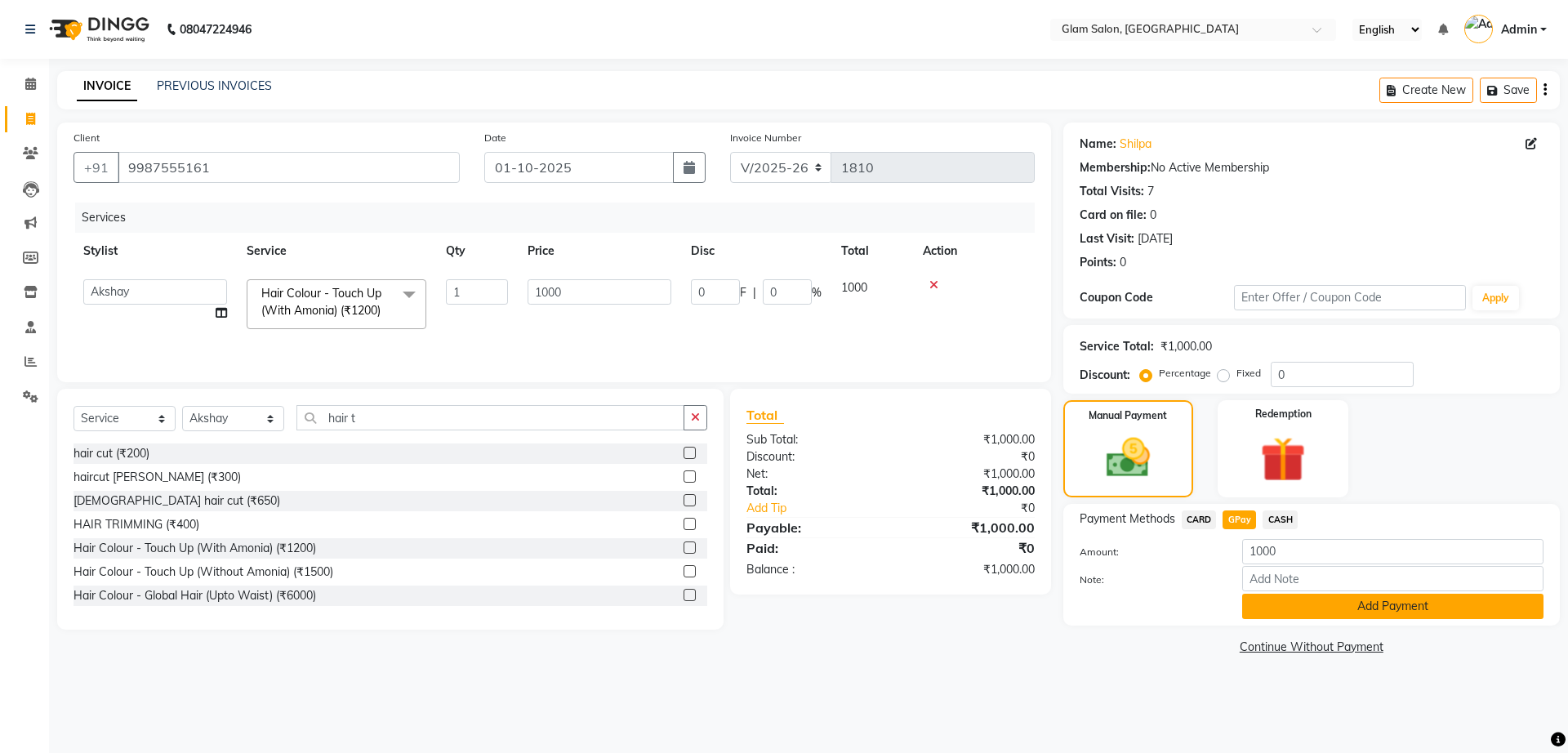
click at [1291, 606] on button "Add Payment" at bounding box center [1392, 606] width 301 height 26
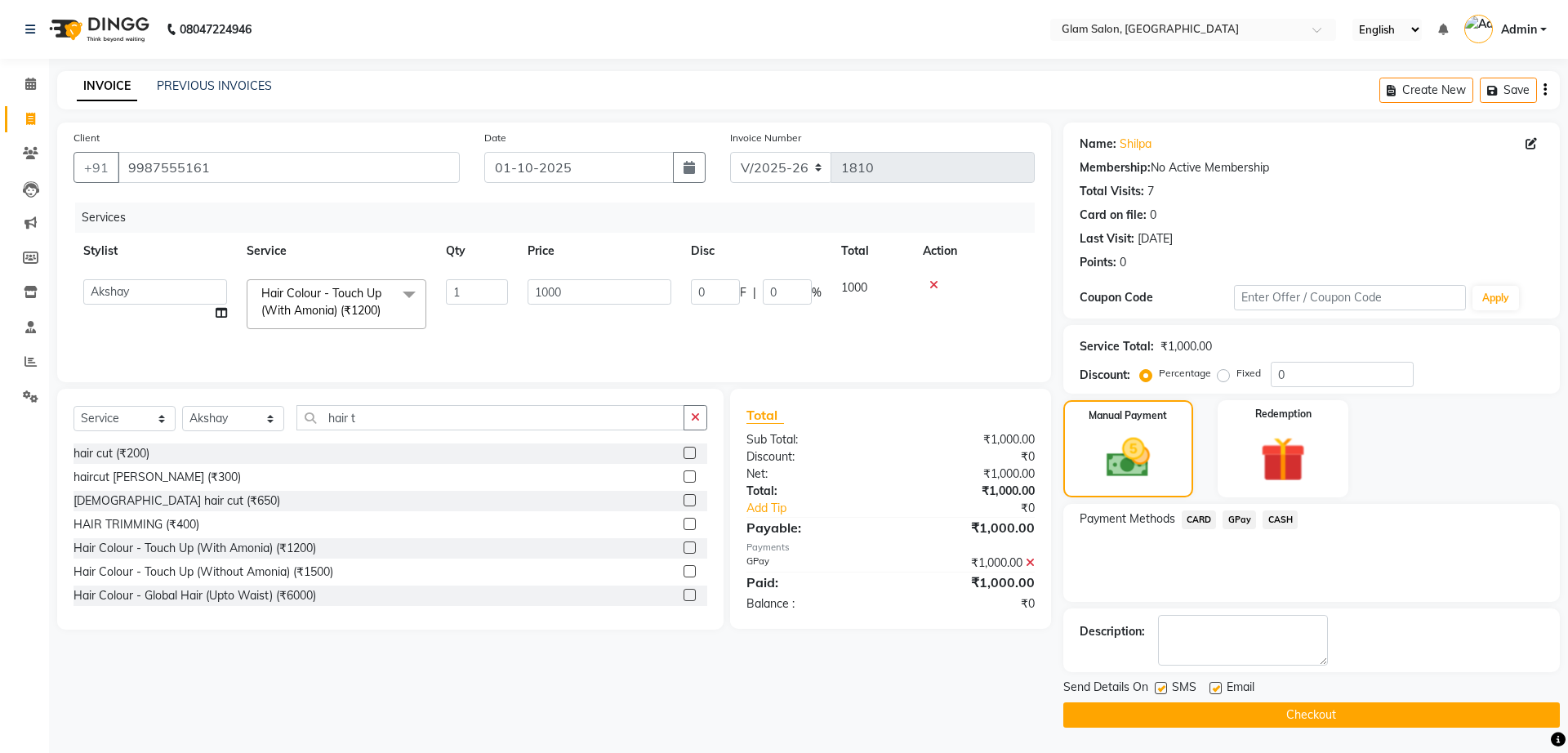
click at [1159, 685] on label at bounding box center [1160, 689] width 12 height 12
click at [1159, 685] on input "checkbox" at bounding box center [1159, 689] width 11 height 11
checkbox input "false"
click at [1214, 683] on label at bounding box center [1215, 689] width 12 height 12
click at [1214, 683] on input "checkbox" at bounding box center [1214, 689] width 11 height 11
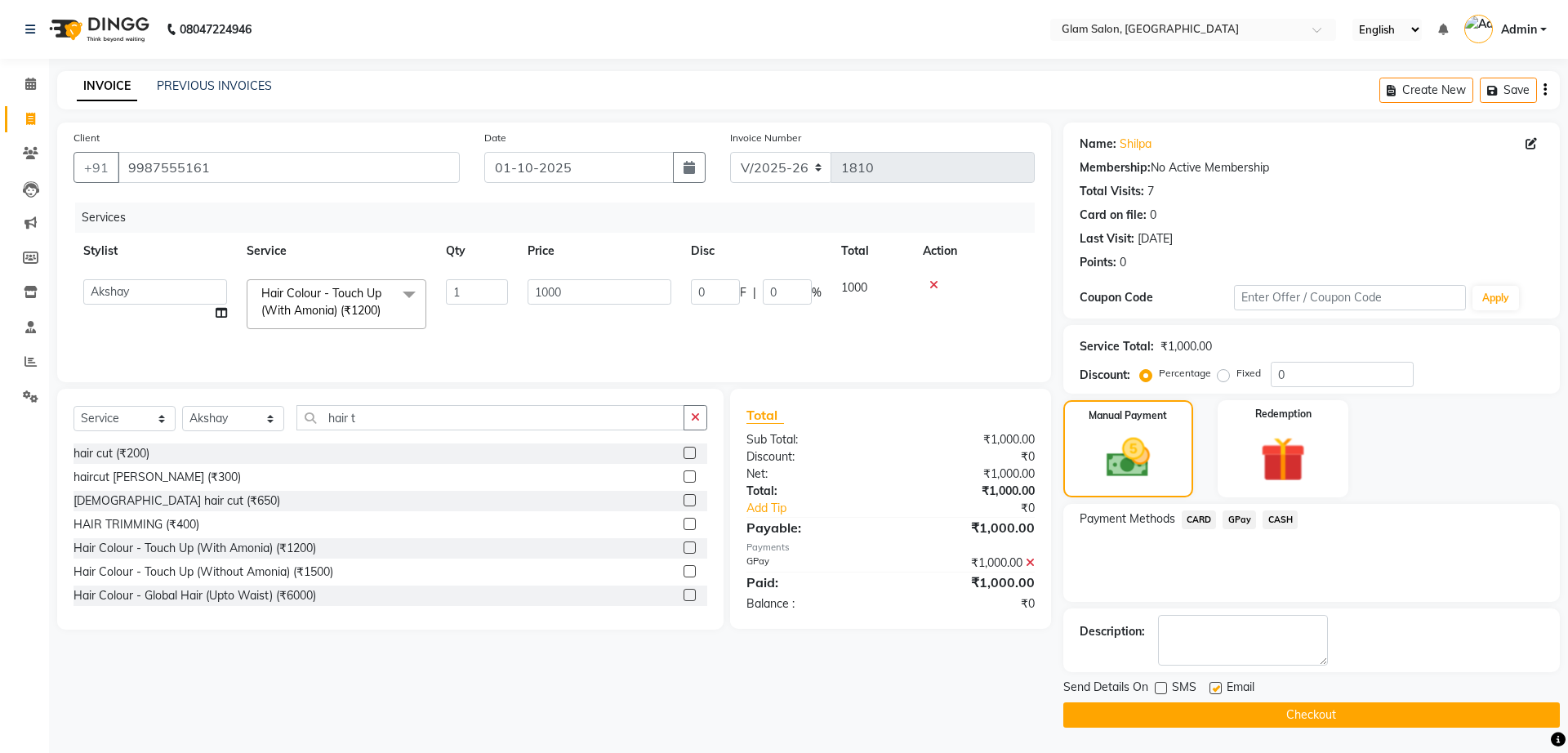
checkbox input "false"
click at [1207, 708] on button "Checkout" at bounding box center [1311, 715] width 497 height 26
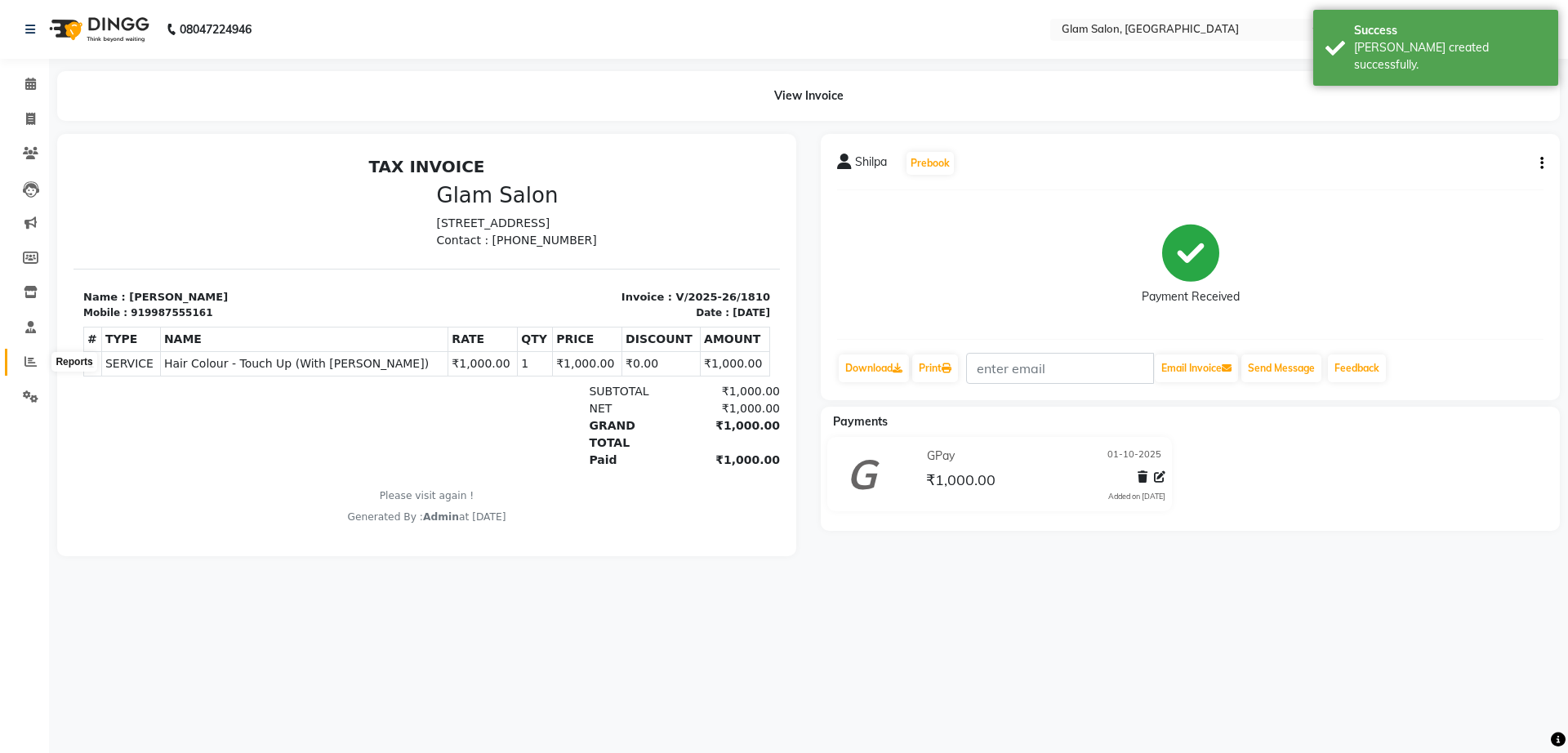
click at [29, 356] on icon at bounding box center [31, 361] width 12 height 12
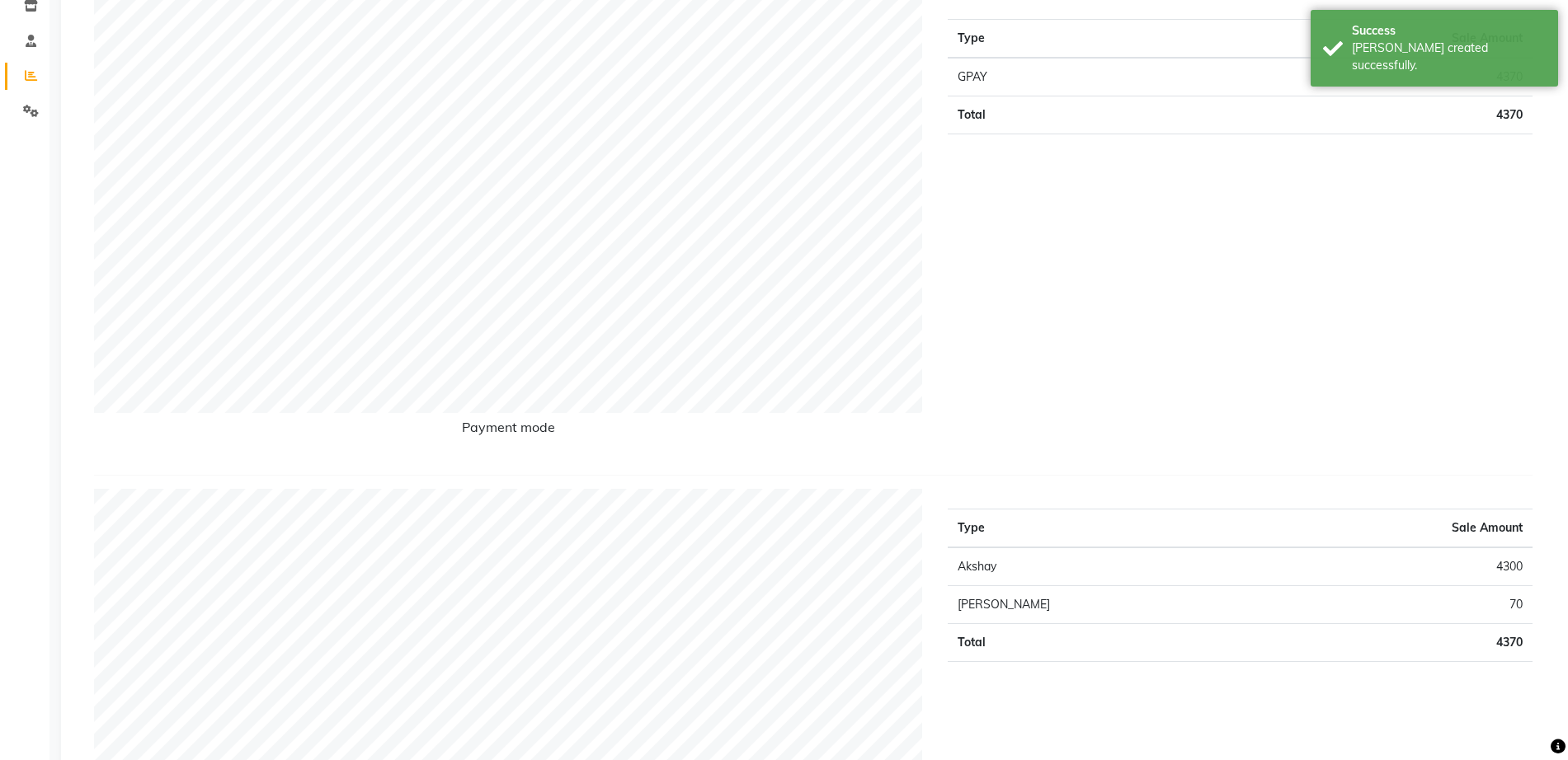
scroll to position [316, 0]
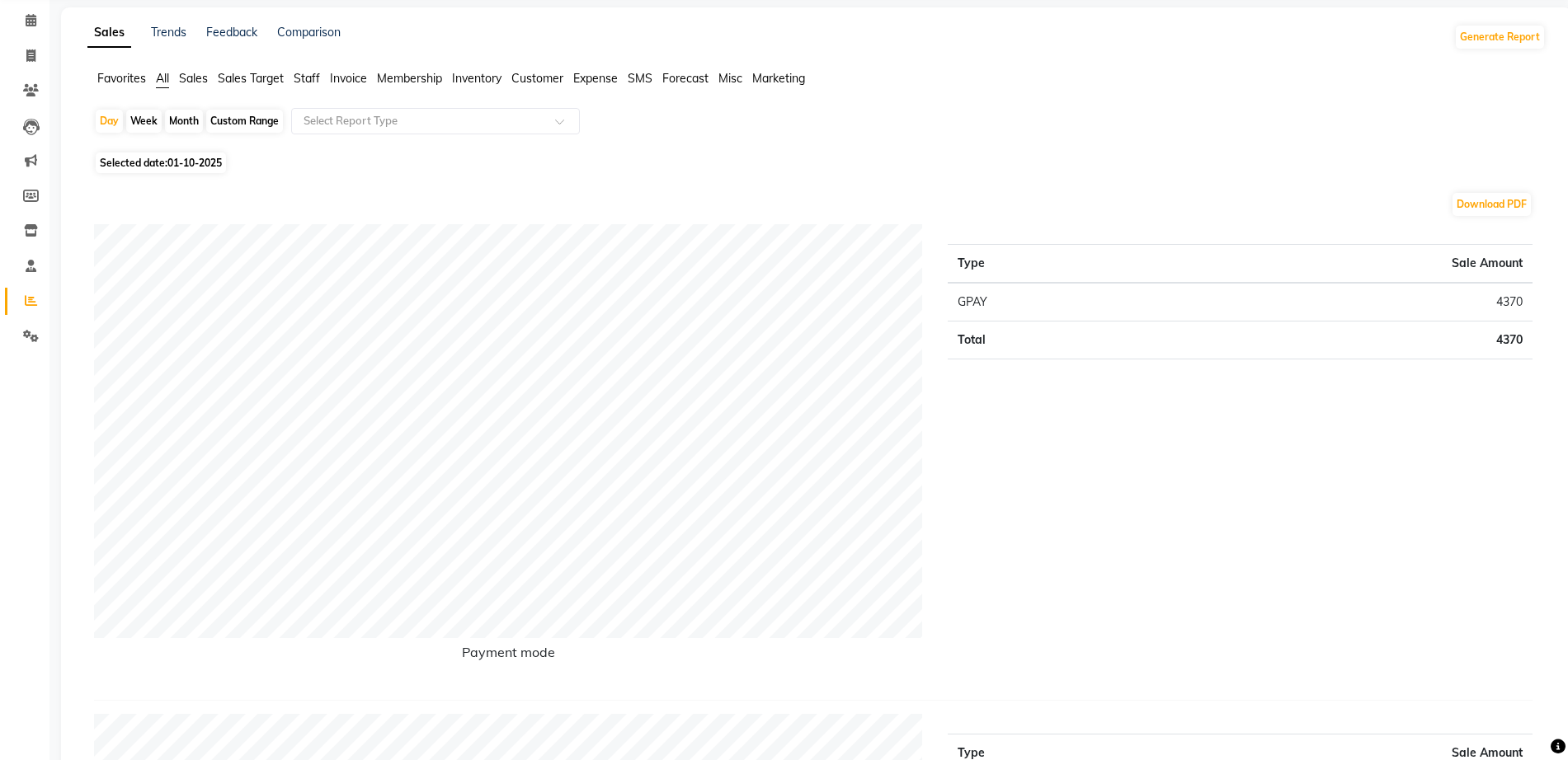
scroll to position [0, 0]
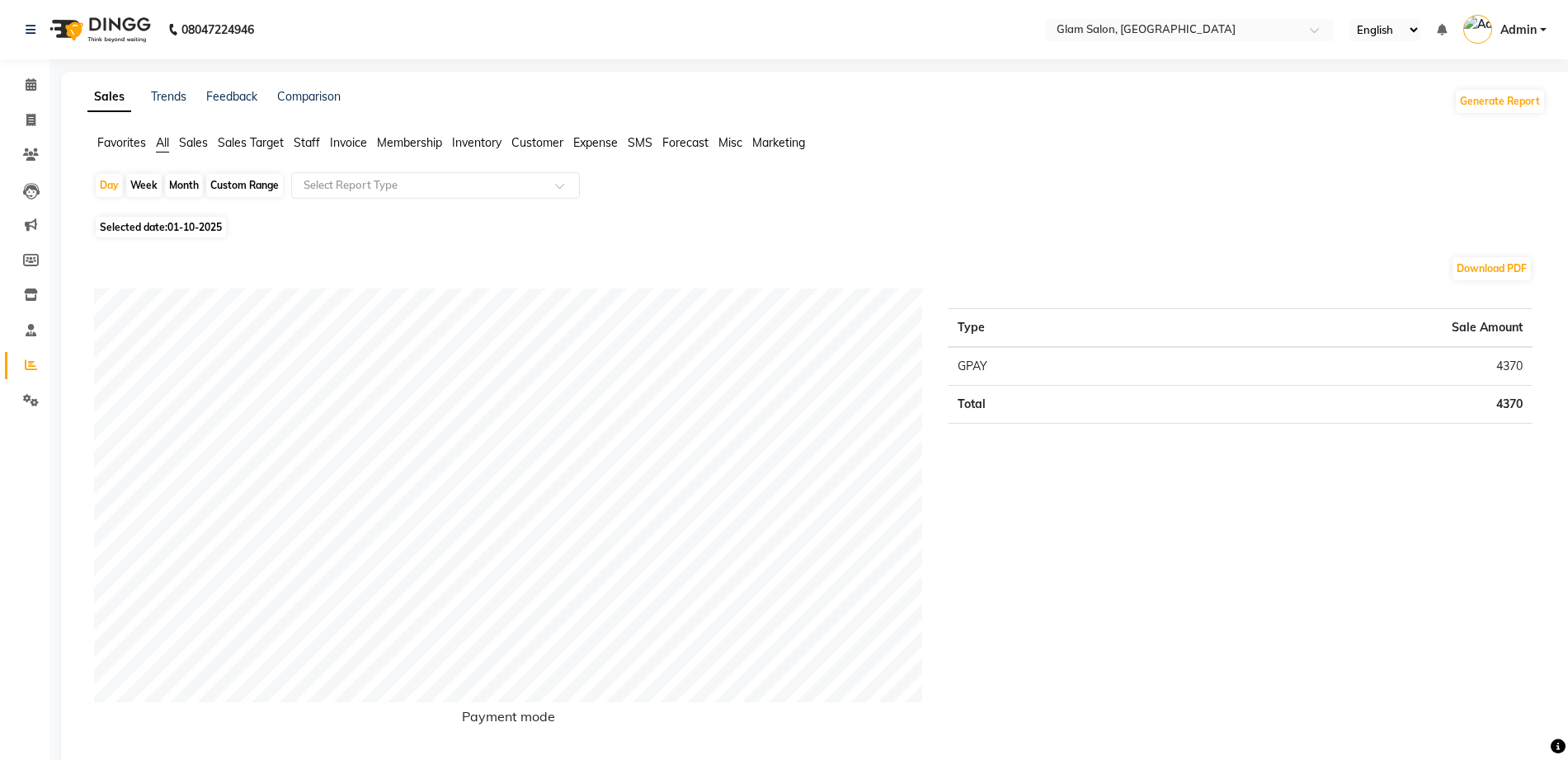
click at [171, 187] on div "Month" at bounding box center [184, 185] width 38 height 23
select select "10"
select select "2025"
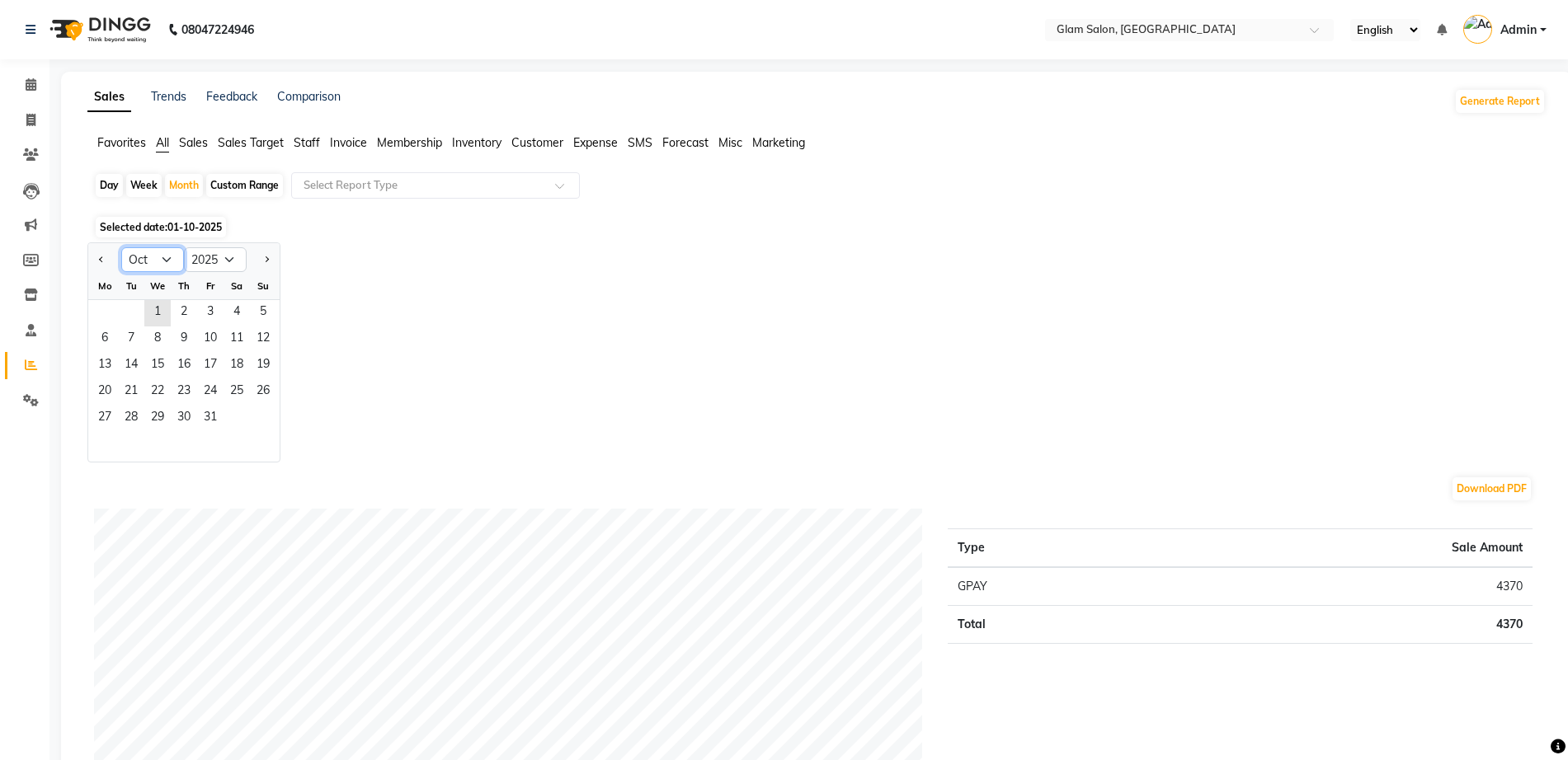
click at [150, 256] on select "Jan Feb Mar Apr May Jun [DATE] Aug Sep Oct Nov Dec" at bounding box center [152, 260] width 62 height 25
select select "9"
click at [121, 248] on select "Jan Feb Mar Apr May Jun [DATE] Aug Sep Oct Nov Dec" at bounding box center [152, 260] width 62 height 25
click at [98, 306] on span "1" at bounding box center [105, 314] width 27 height 27
